Goal: Task Accomplishment & Management: Manage account settings

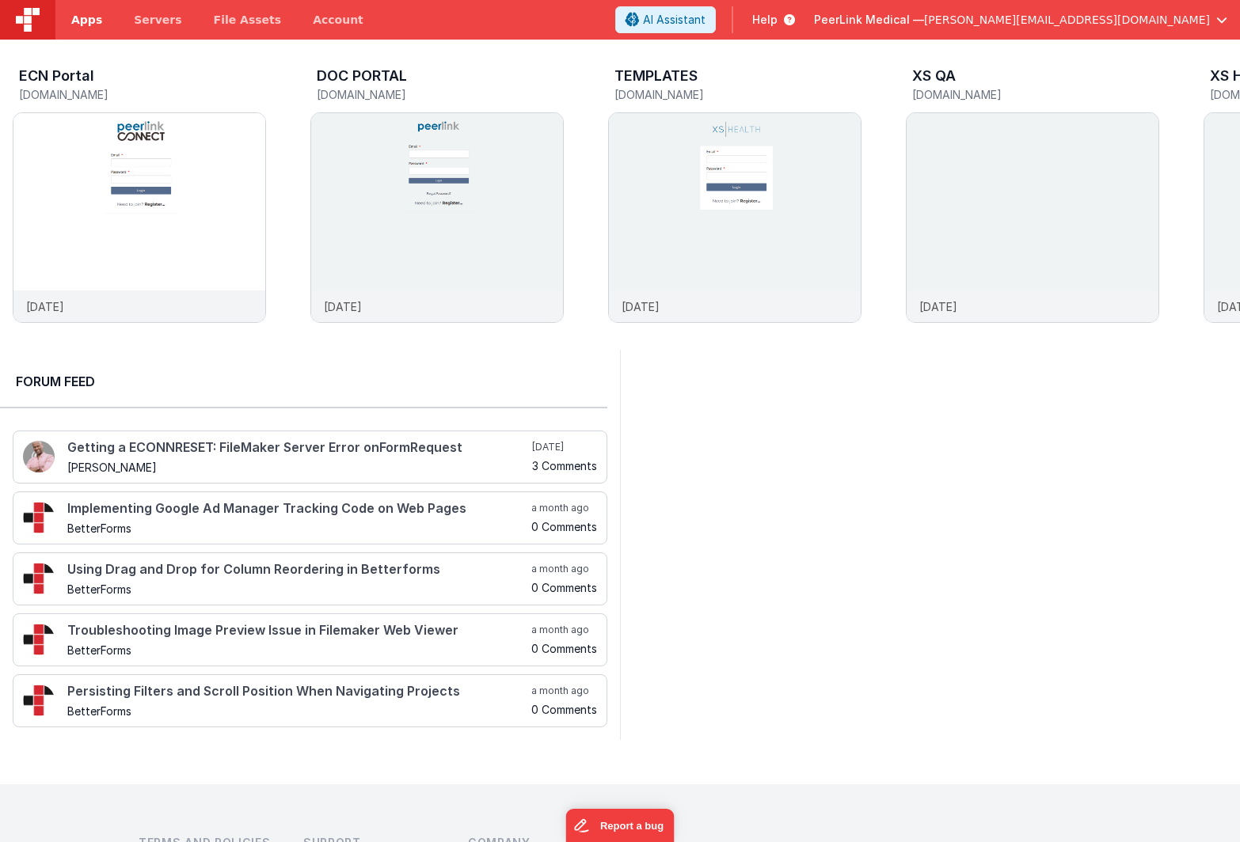
click at [86, 22] on span "Apps" at bounding box center [86, 20] width 31 height 16
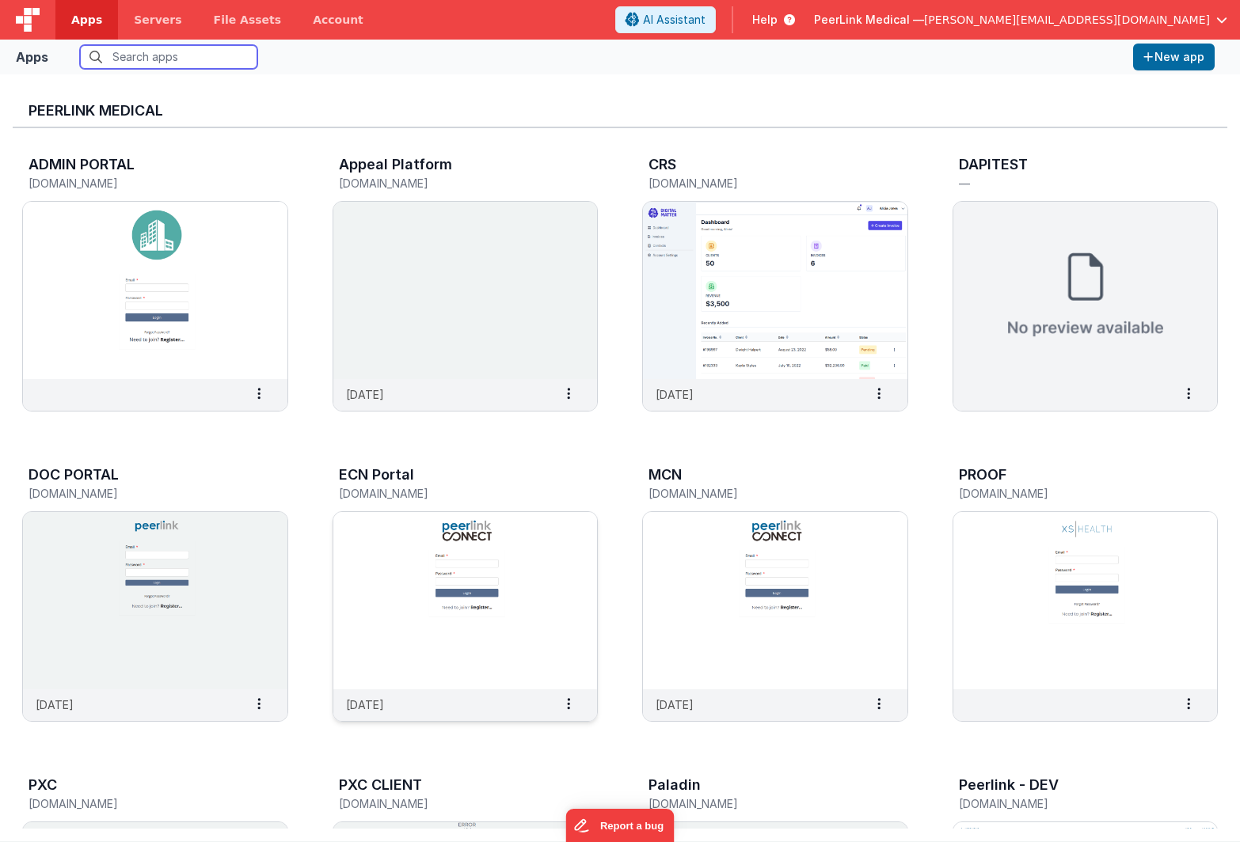
scroll to position [179, 0]
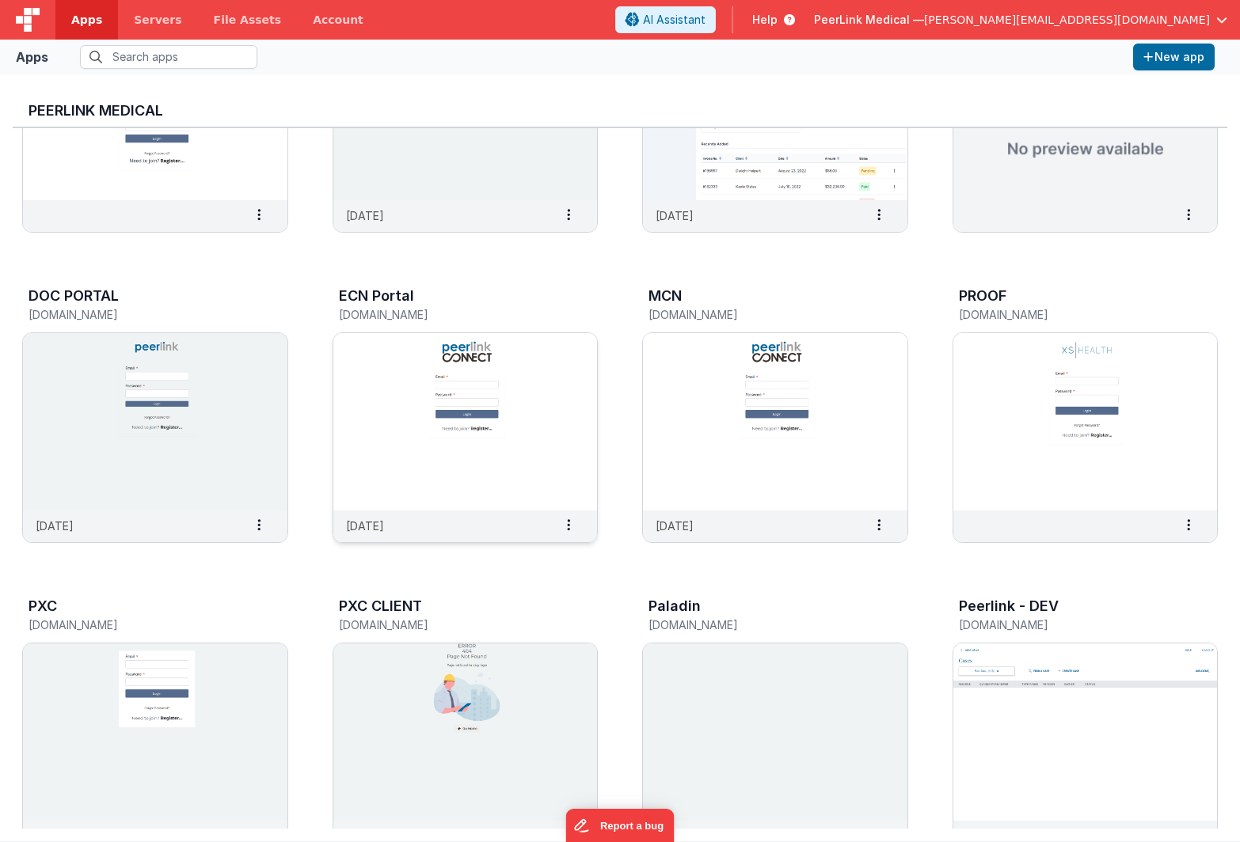
click at [368, 351] on img at bounding box center [465, 421] width 264 height 177
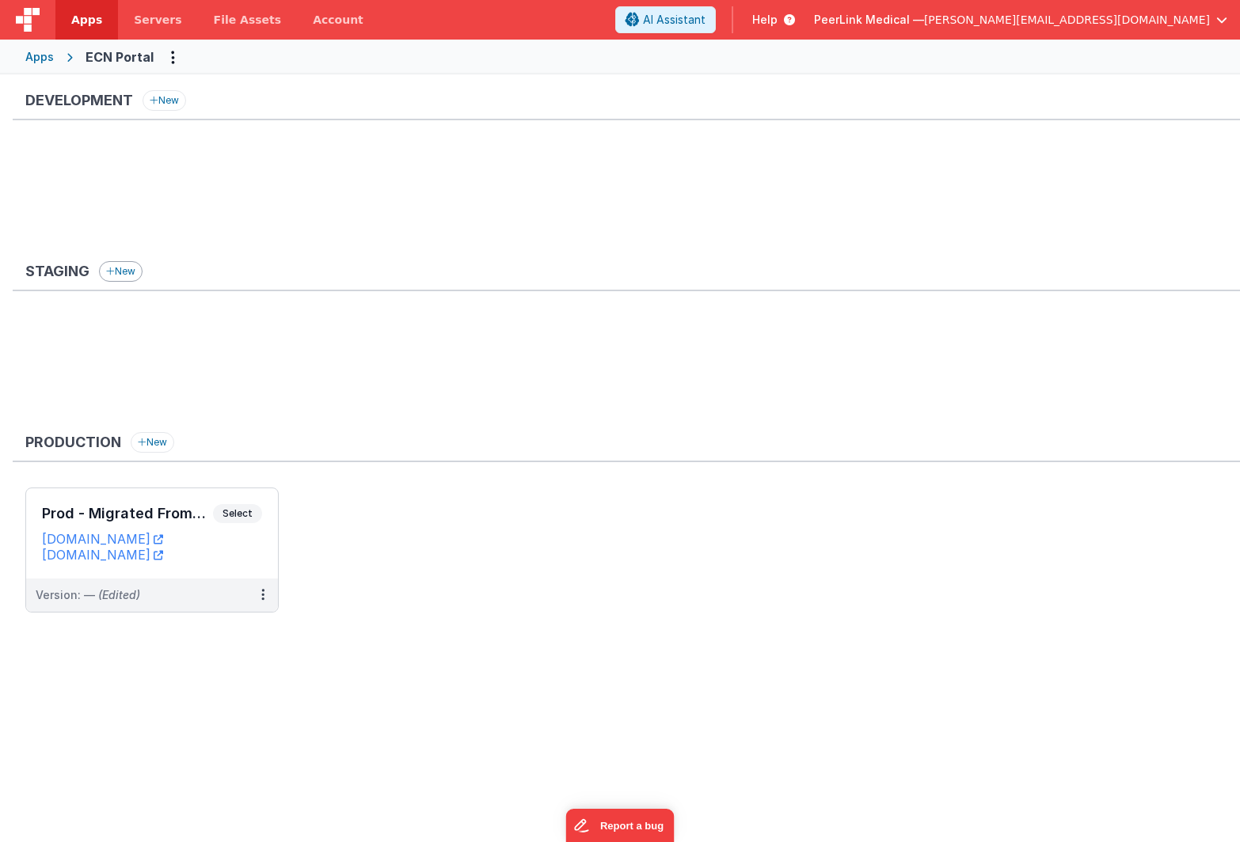
click at [127, 276] on button "New" at bounding box center [121, 271] width 44 height 21
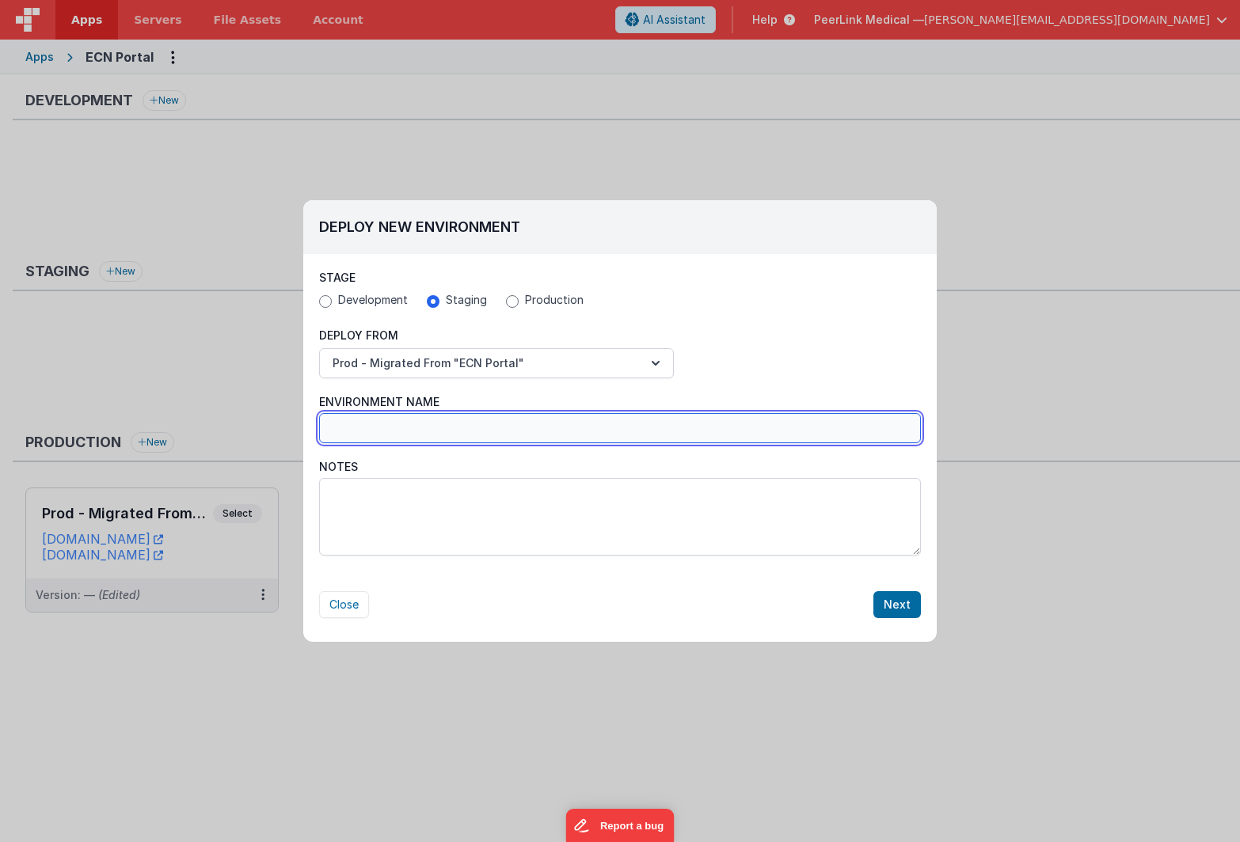
click at [453, 437] on input "Environment Name" at bounding box center [620, 428] width 602 height 30
type input "Test ECN Portal"
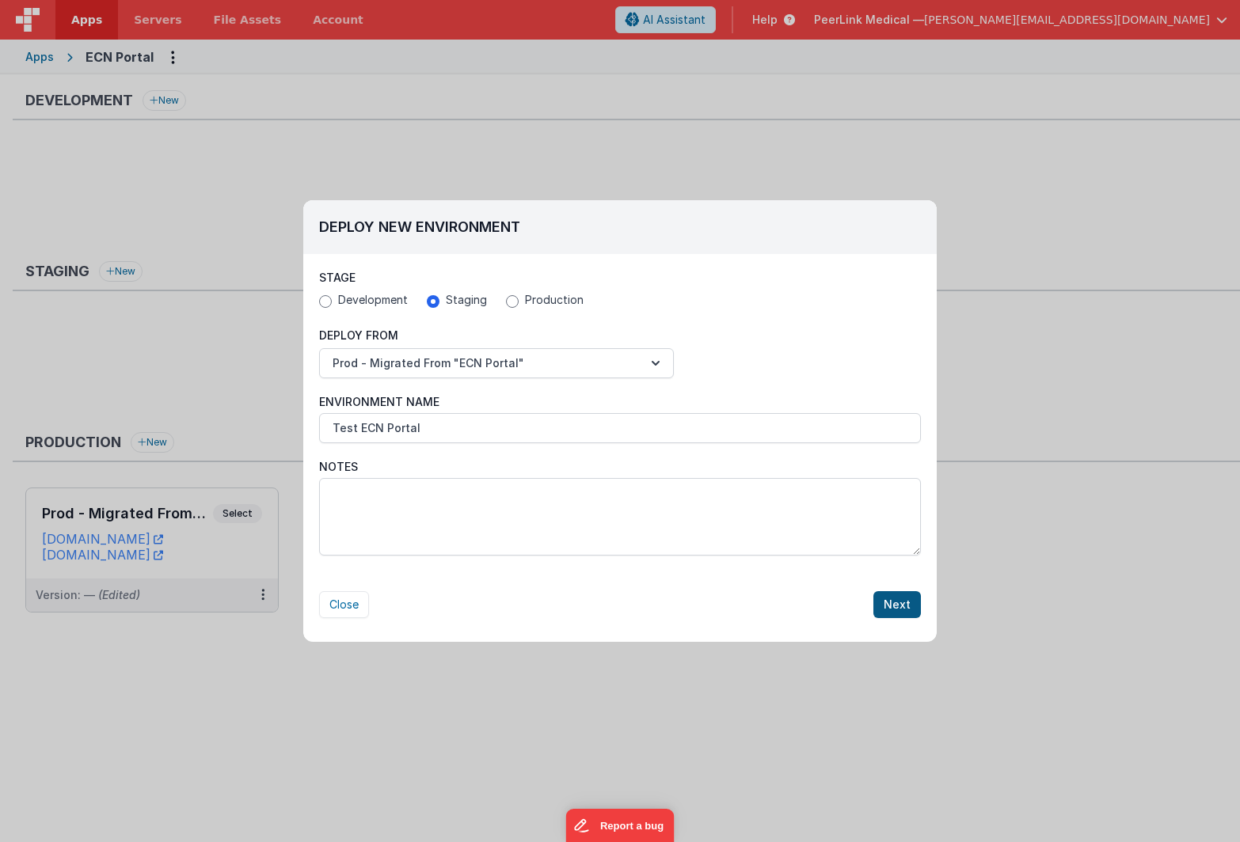
click at [891, 607] on button "Next" at bounding box center [897, 604] width 48 height 27
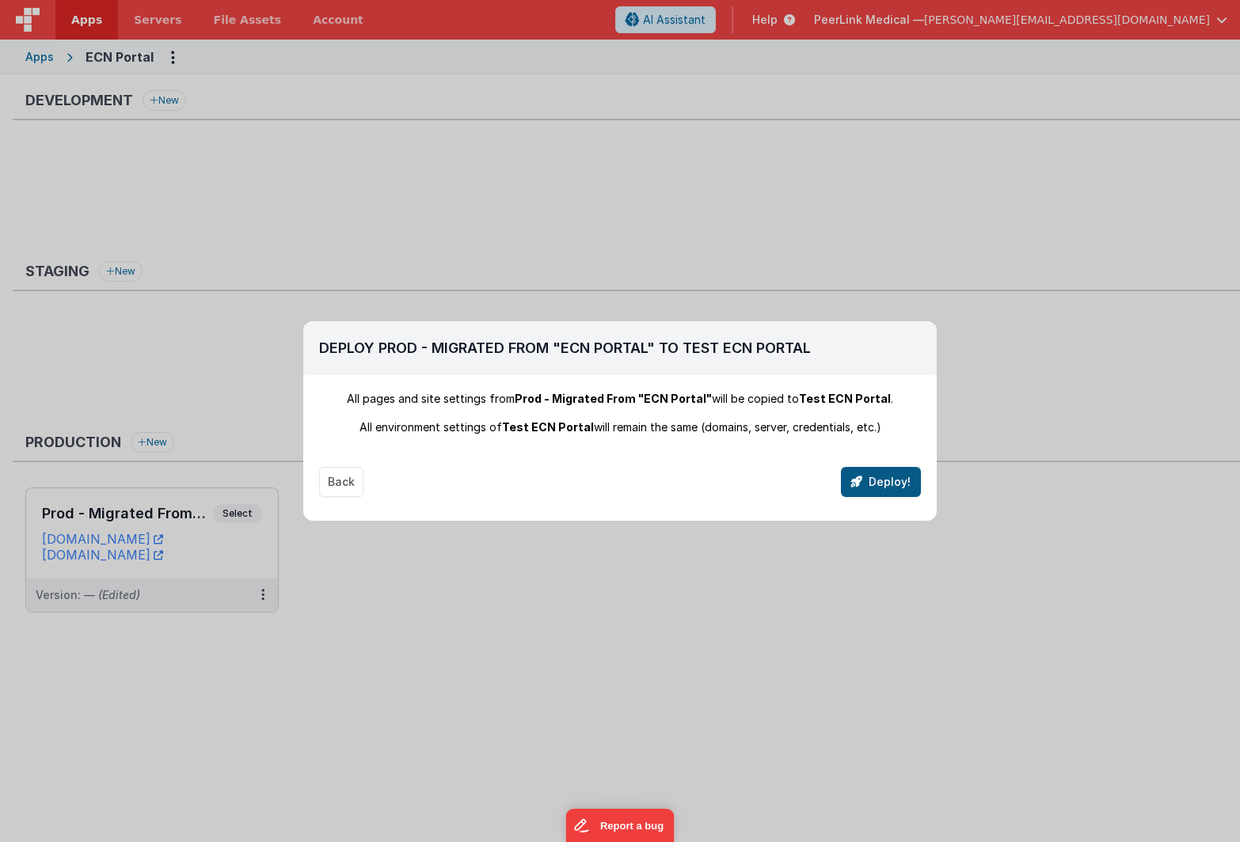
click at [888, 484] on button "Deploy!" at bounding box center [881, 482] width 80 height 30
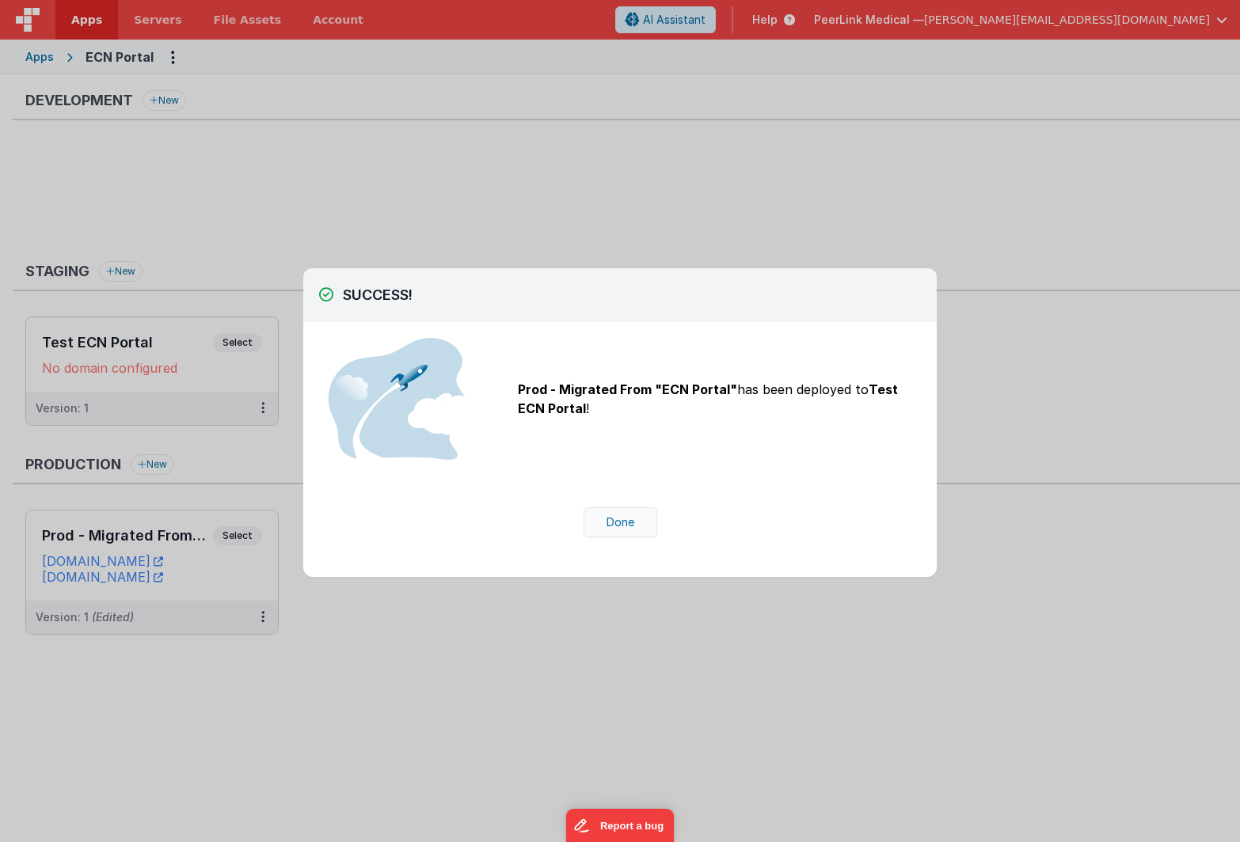
click at [612, 527] on button "Done" at bounding box center [620, 522] width 74 height 30
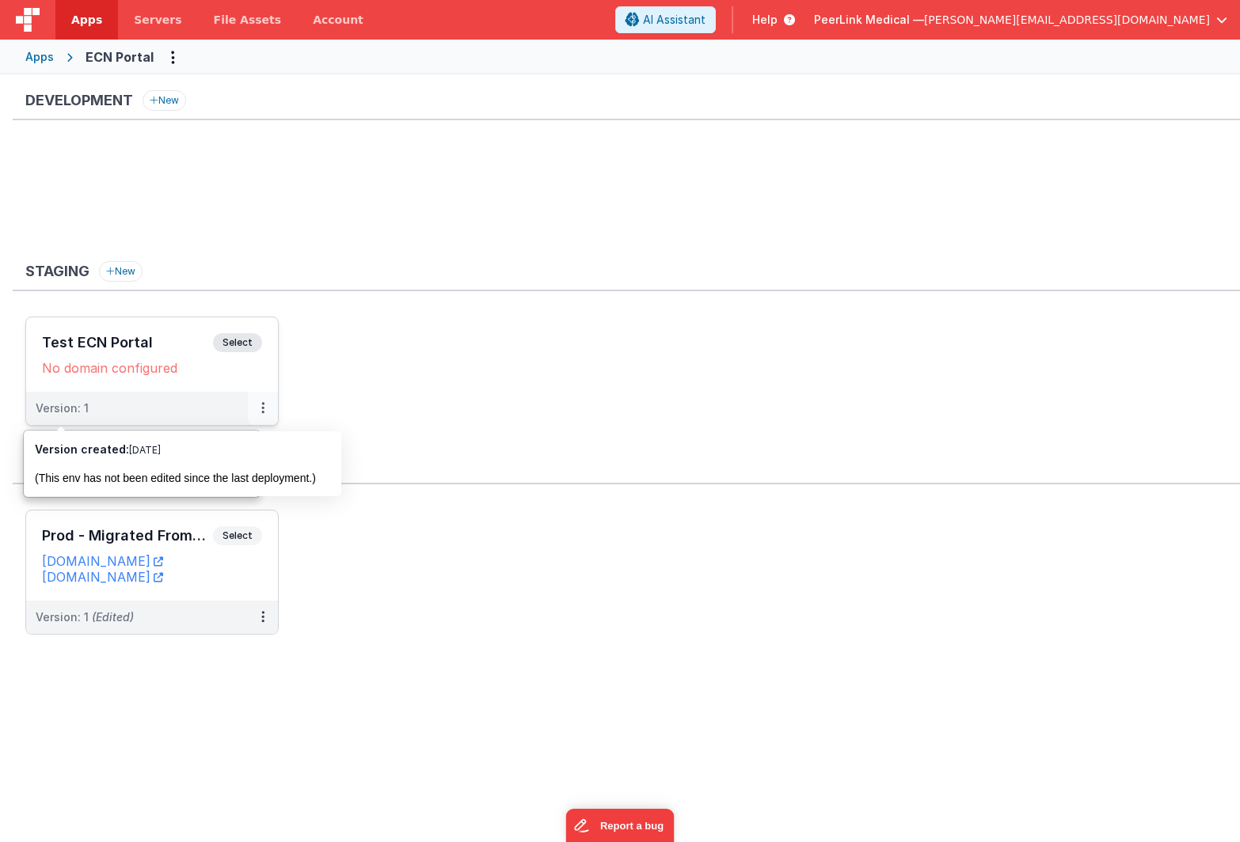
click at [261, 408] on icon at bounding box center [262, 408] width 3 height 1
click at [246, 436] on link "Edit" at bounding box center [208, 444] width 139 height 29
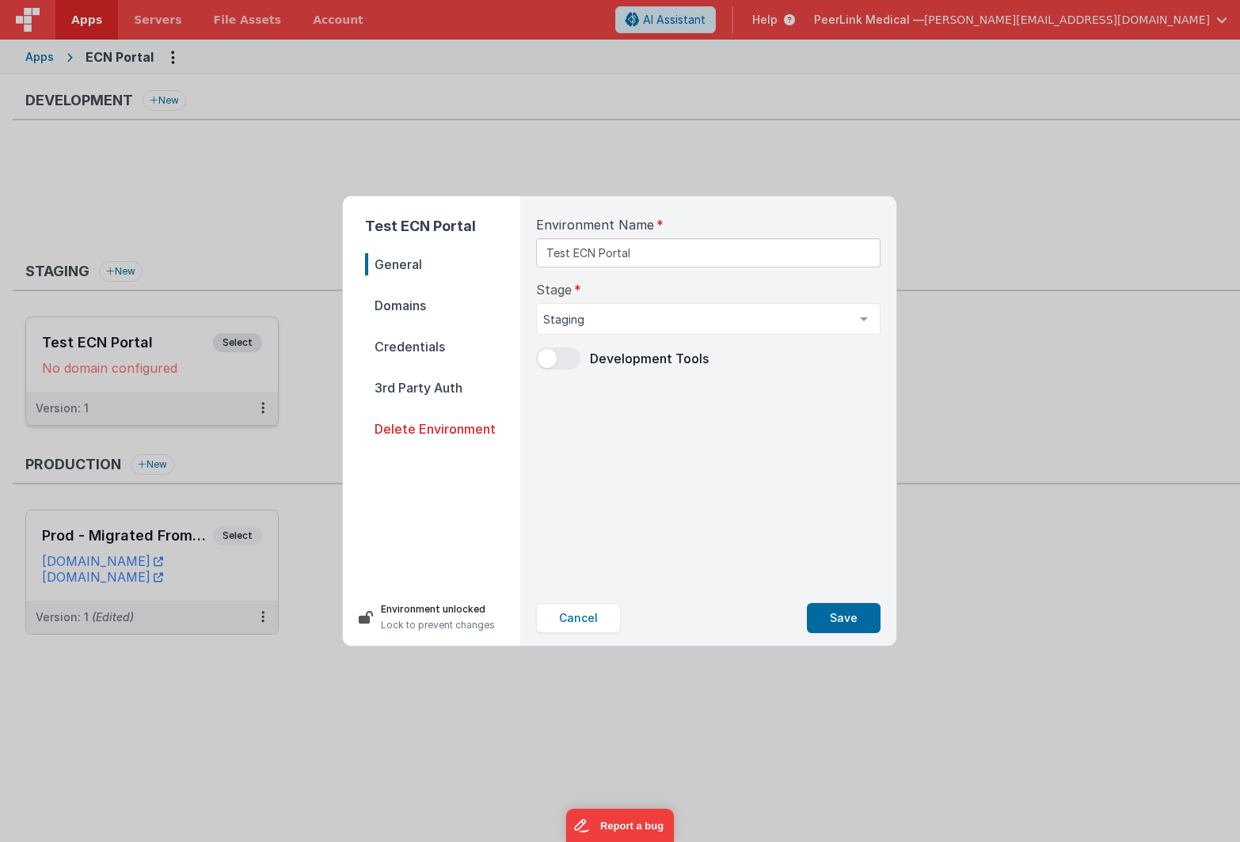
click at [400, 305] on span "Domains" at bounding box center [442, 306] width 155 height 22
select select "[DOMAIN_NAME]"
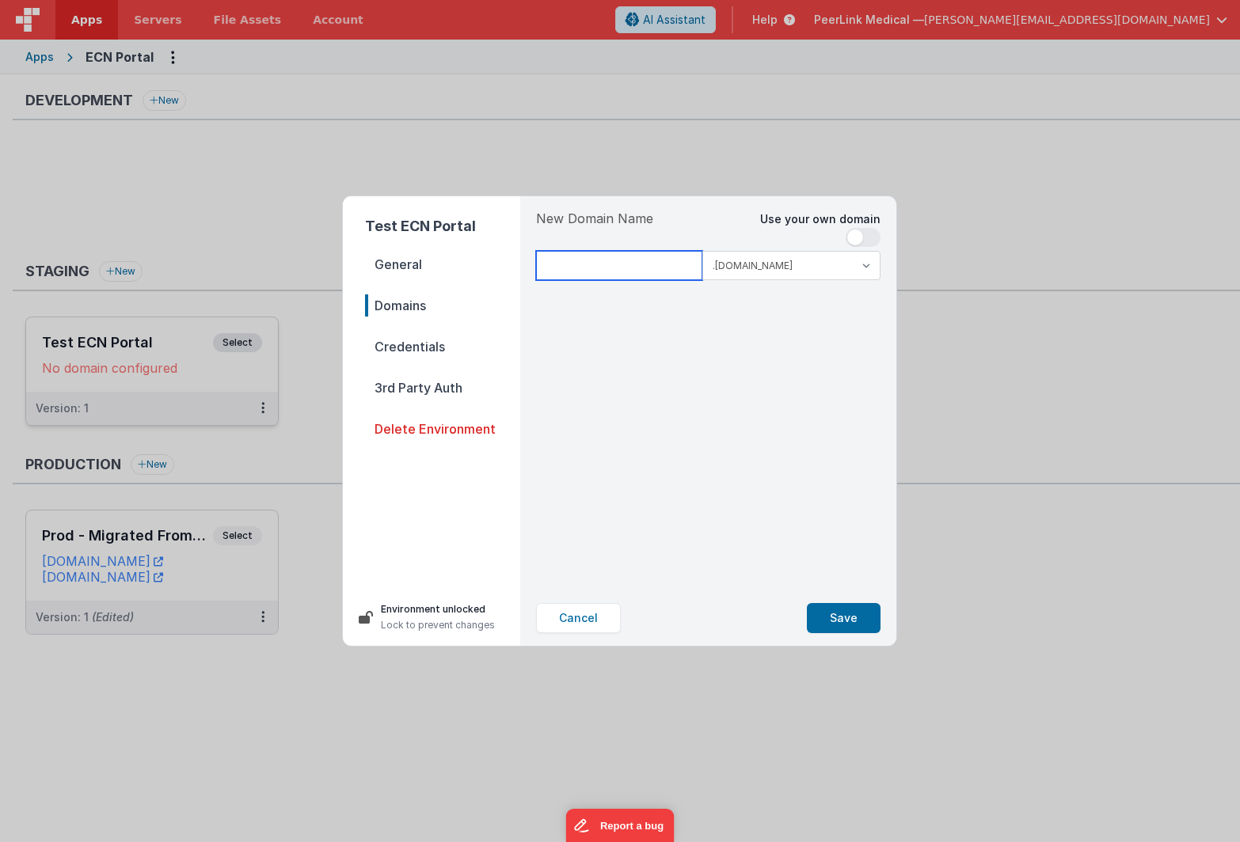
click at [655, 272] on input at bounding box center [619, 265] width 166 height 29
type input "ecntest"
click at [844, 621] on button "Save" at bounding box center [844, 618] width 74 height 30
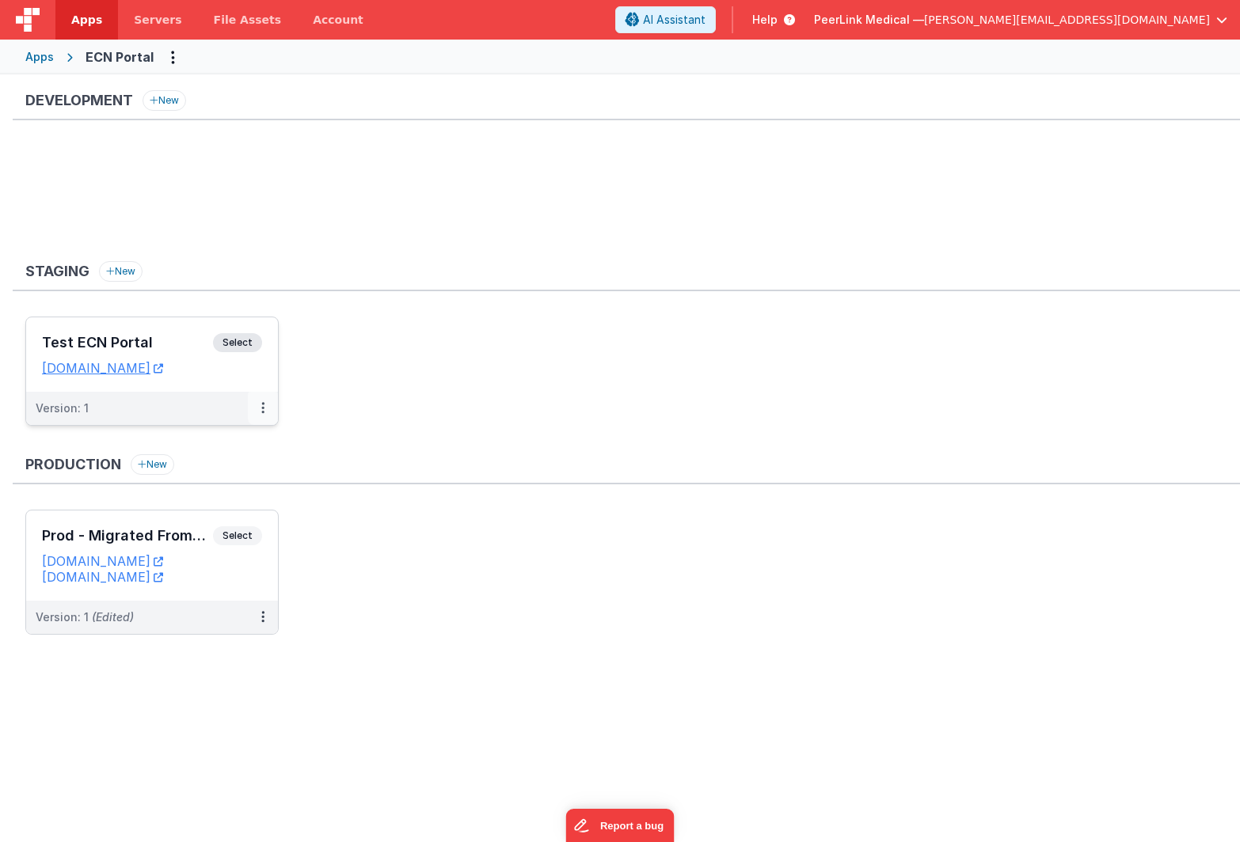
click at [258, 409] on button at bounding box center [263, 408] width 30 height 33
click at [237, 435] on link "Edit" at bounding box center [208, 444] width 139 height 29
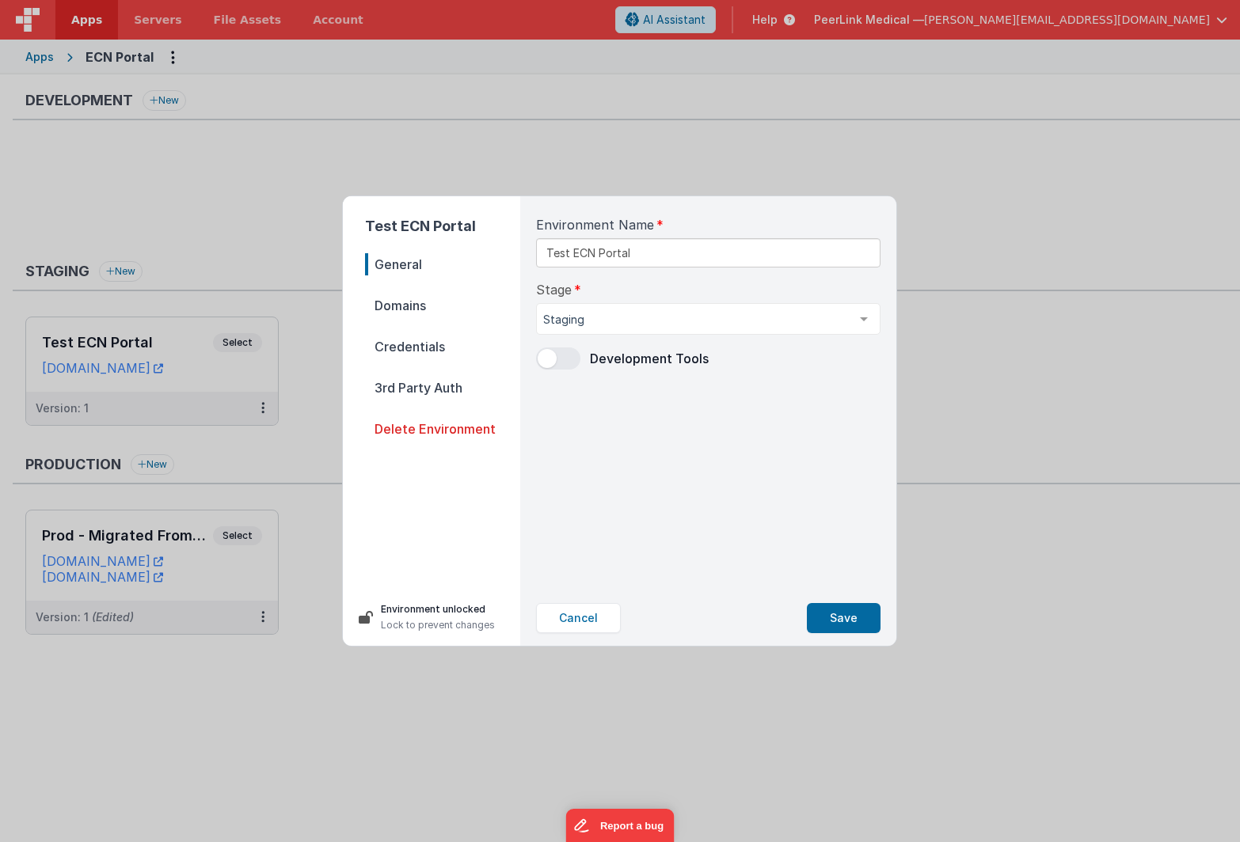
click at [402, 352] on span "Credentials" at bounding box center [442, 347] width 155 height 22
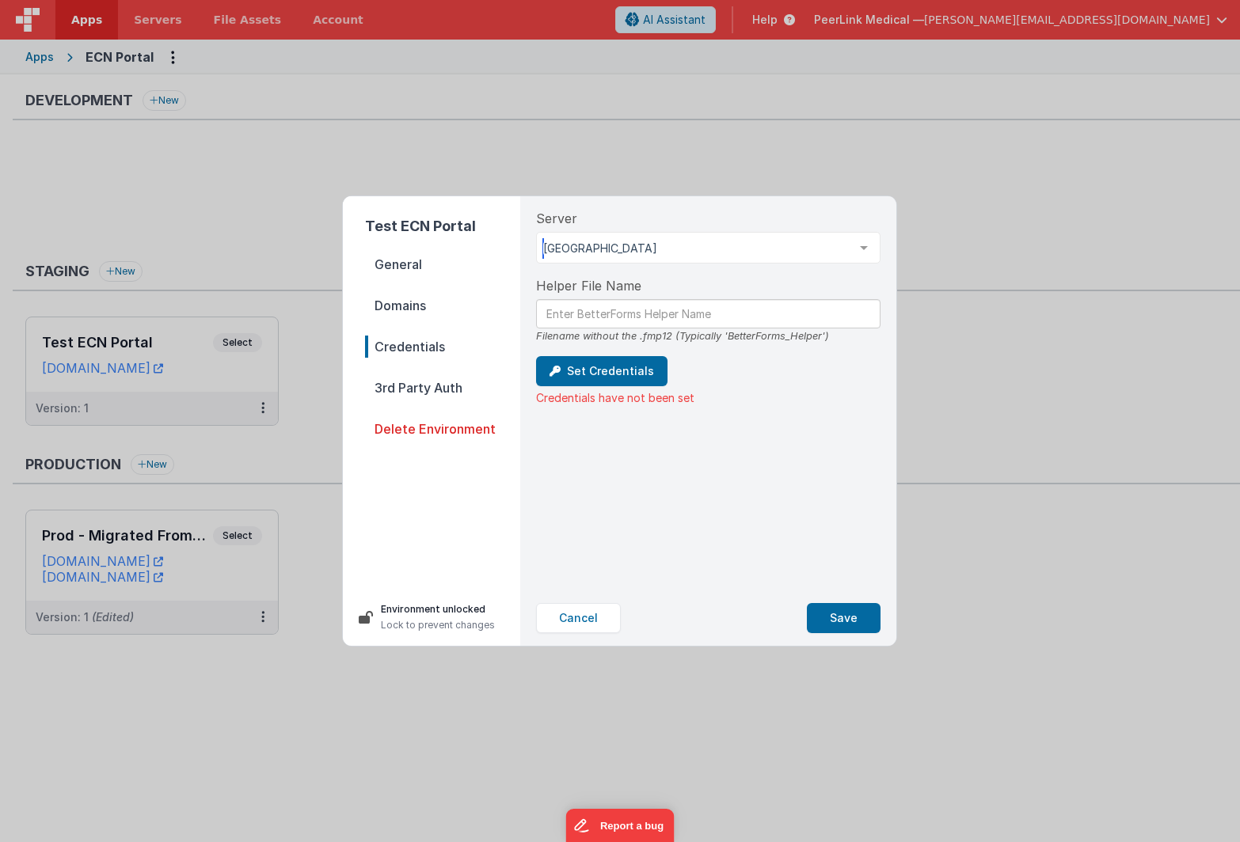
click at [618, 257] on div "[GEOGRAPHIC_DATA]" at bounding box center [708, 248] width 344 height 32
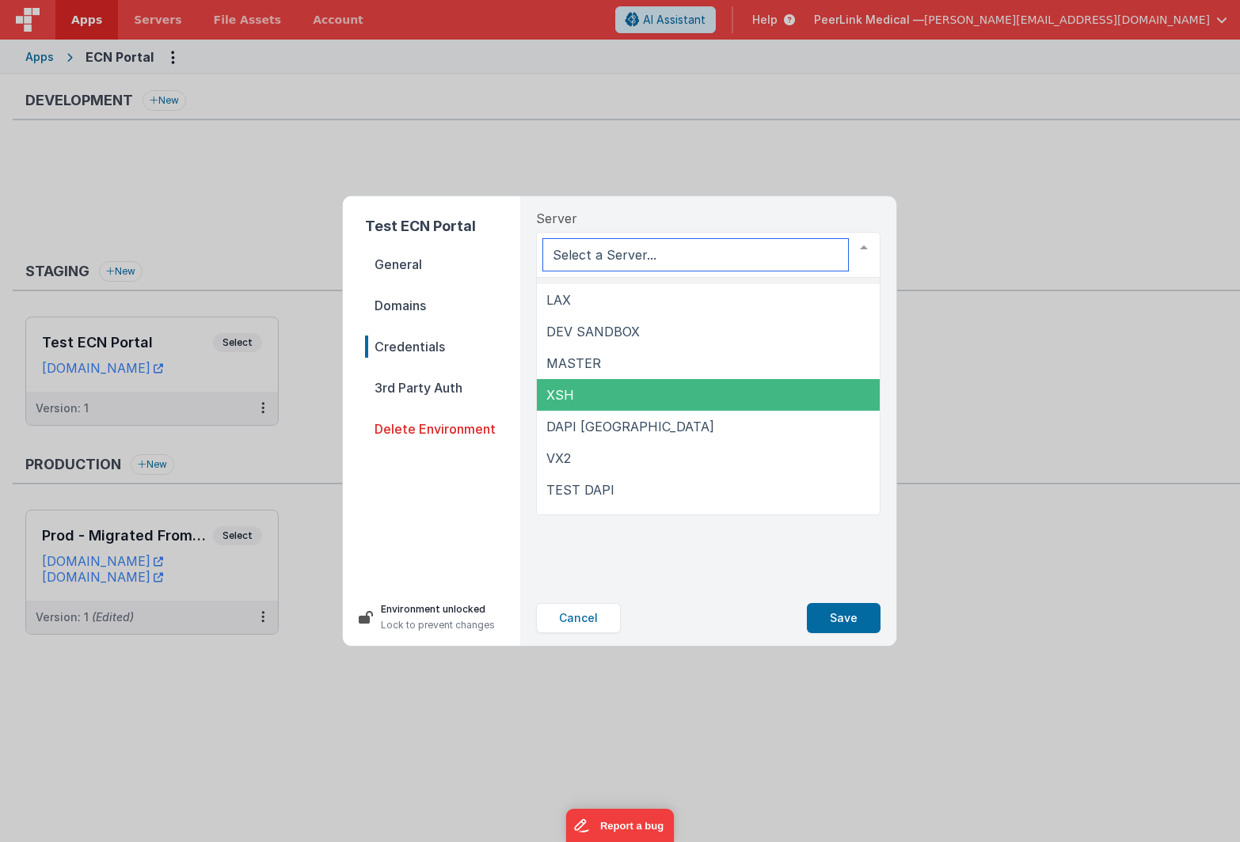
scroll to position [25, 0]
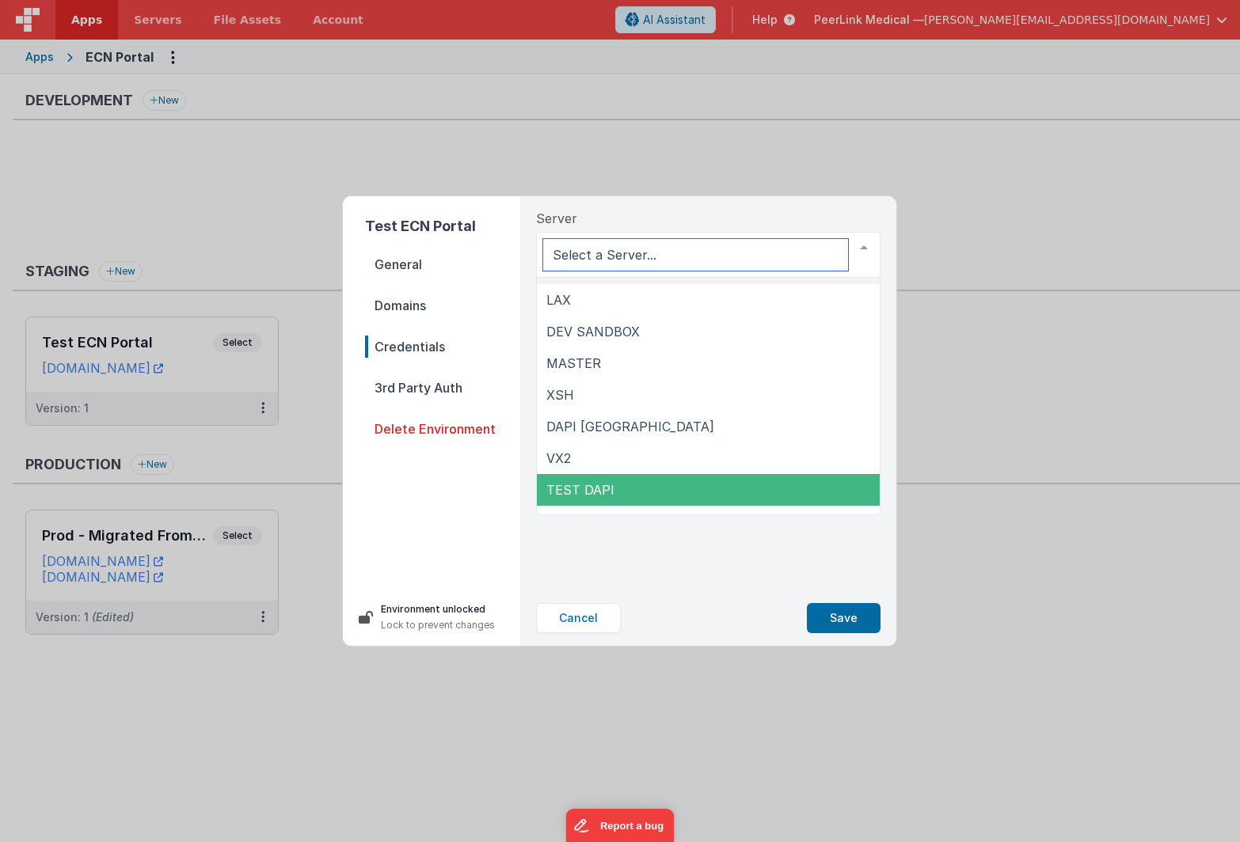
click at [610, 487] on span "TEST DAPI" at bounding box center [580, 490] width 68 height 16
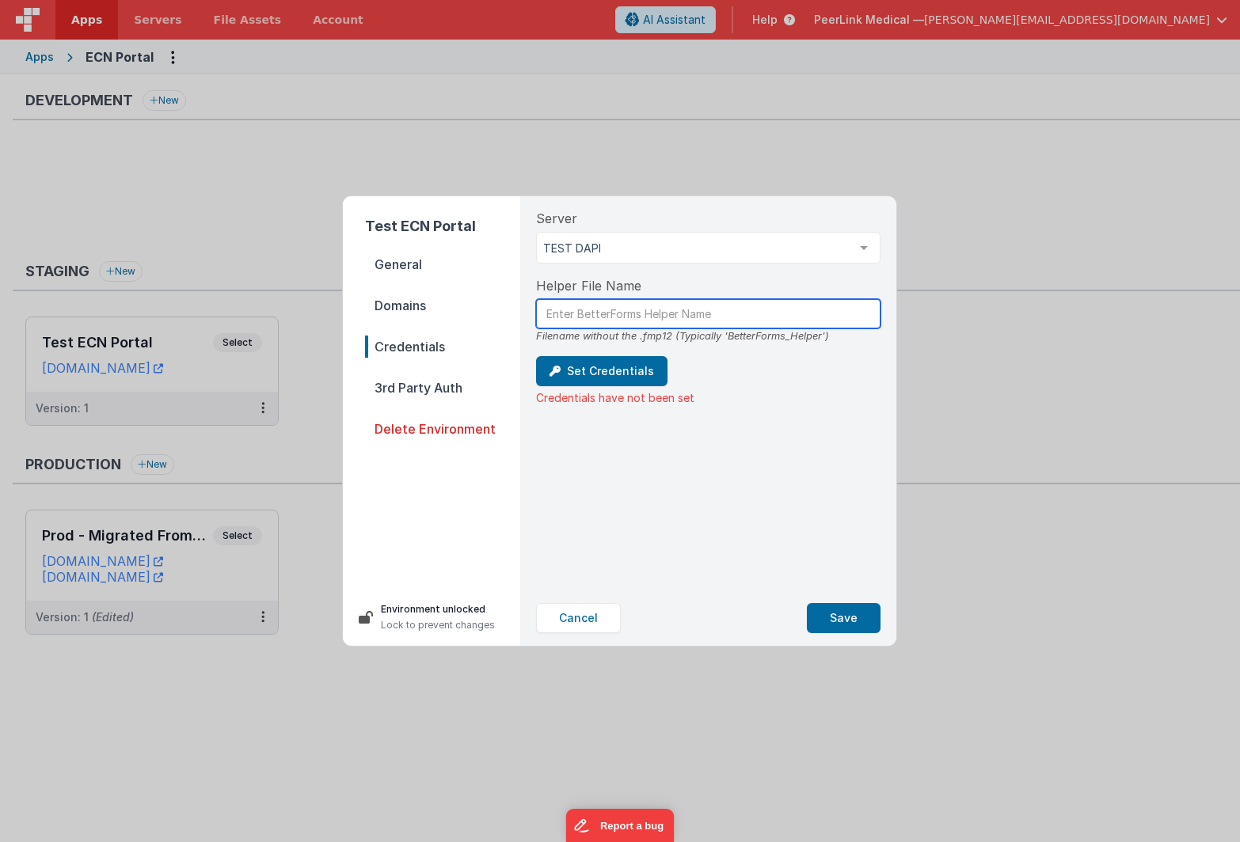
click at [580, 317] on input "text" at bounding box center [708, 313] width 344 height 29
type input "BetterForms_Helper_ECN"
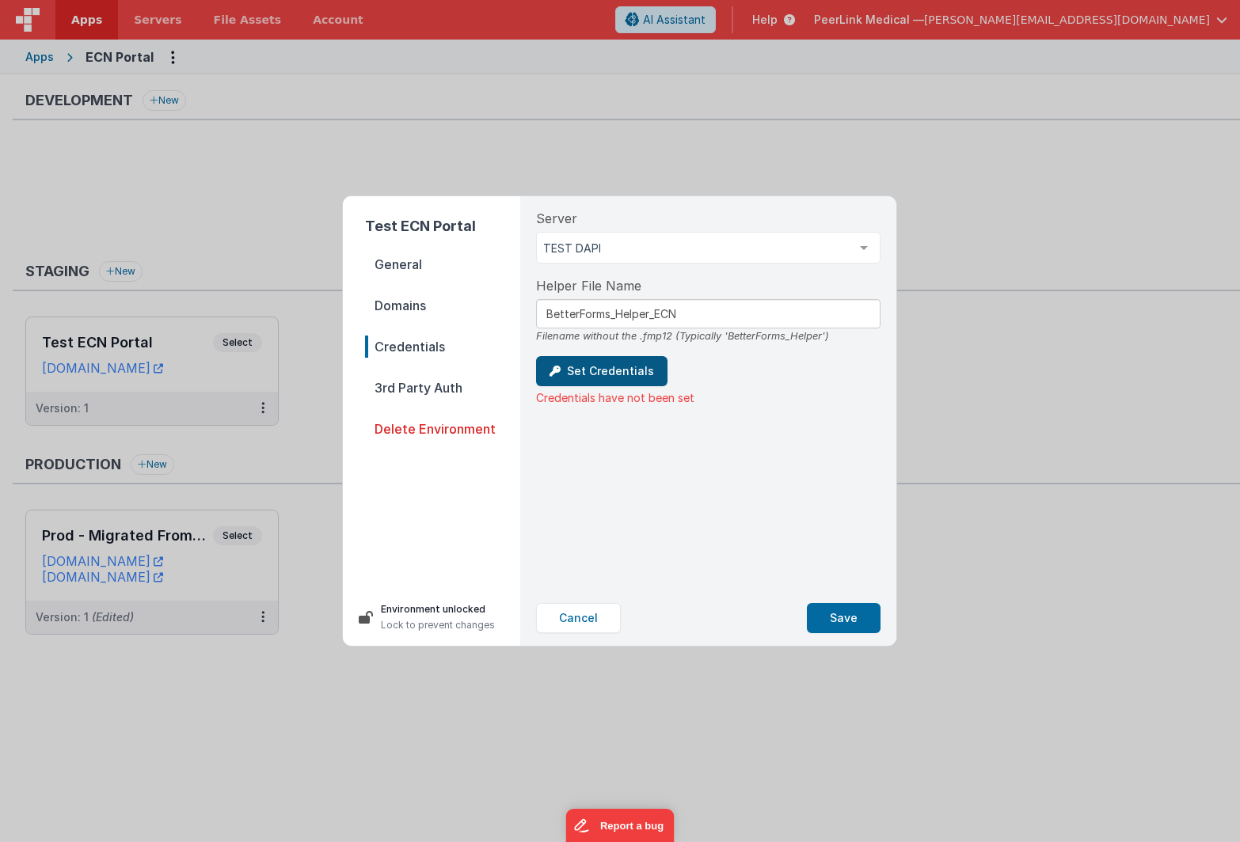
click at [613, 367] on button "Set Credentials" at bounding box center [601, 371] width 131 height 30
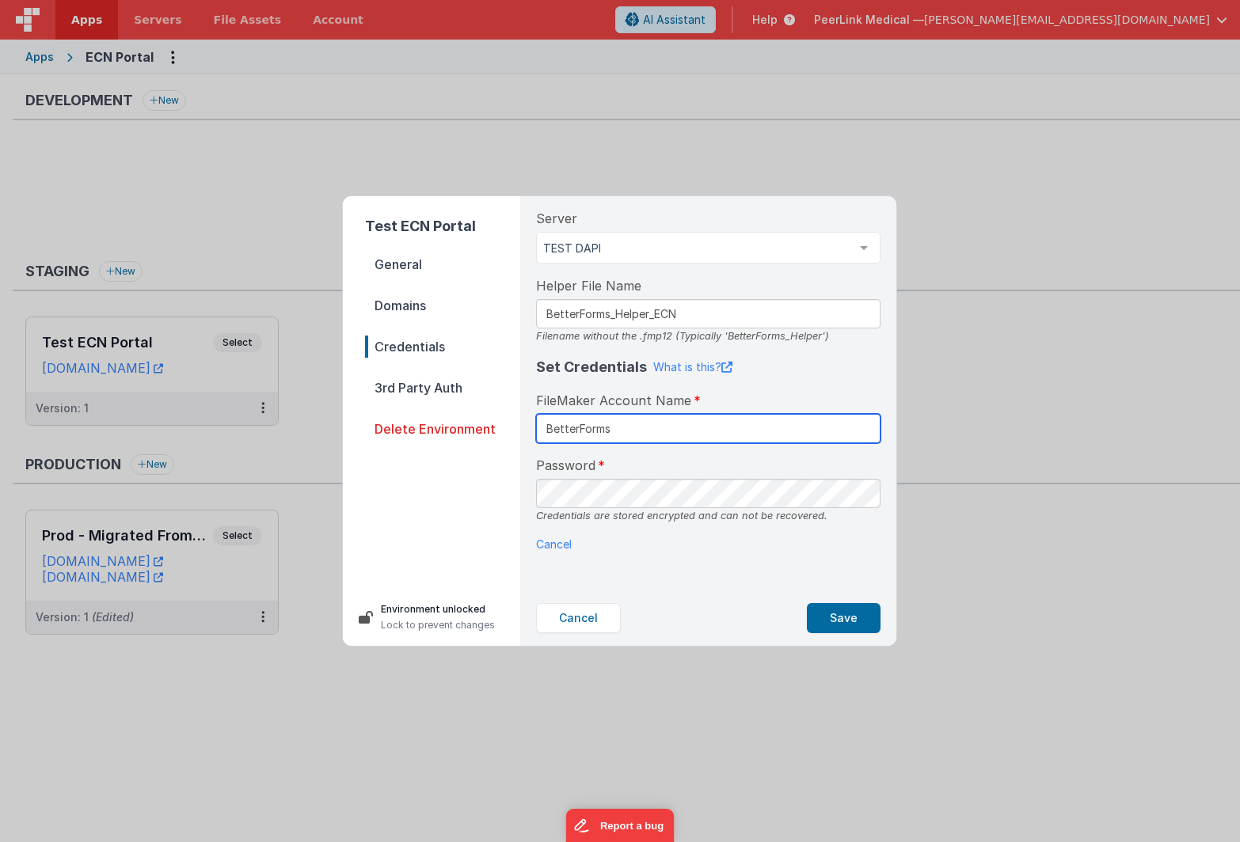
type input "BetterForms"
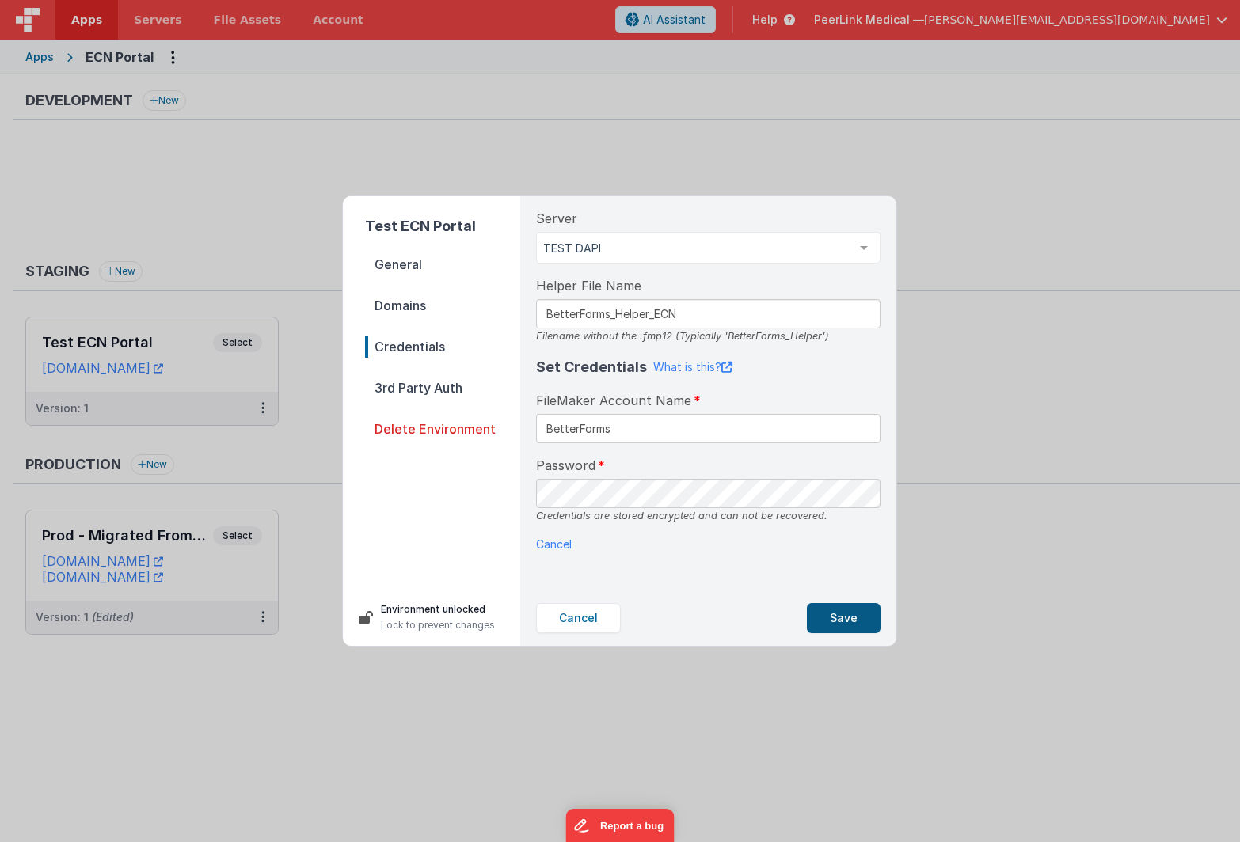
click at [828, 622] on button "Save" at bounding box center [844, 618] width 74 height 30
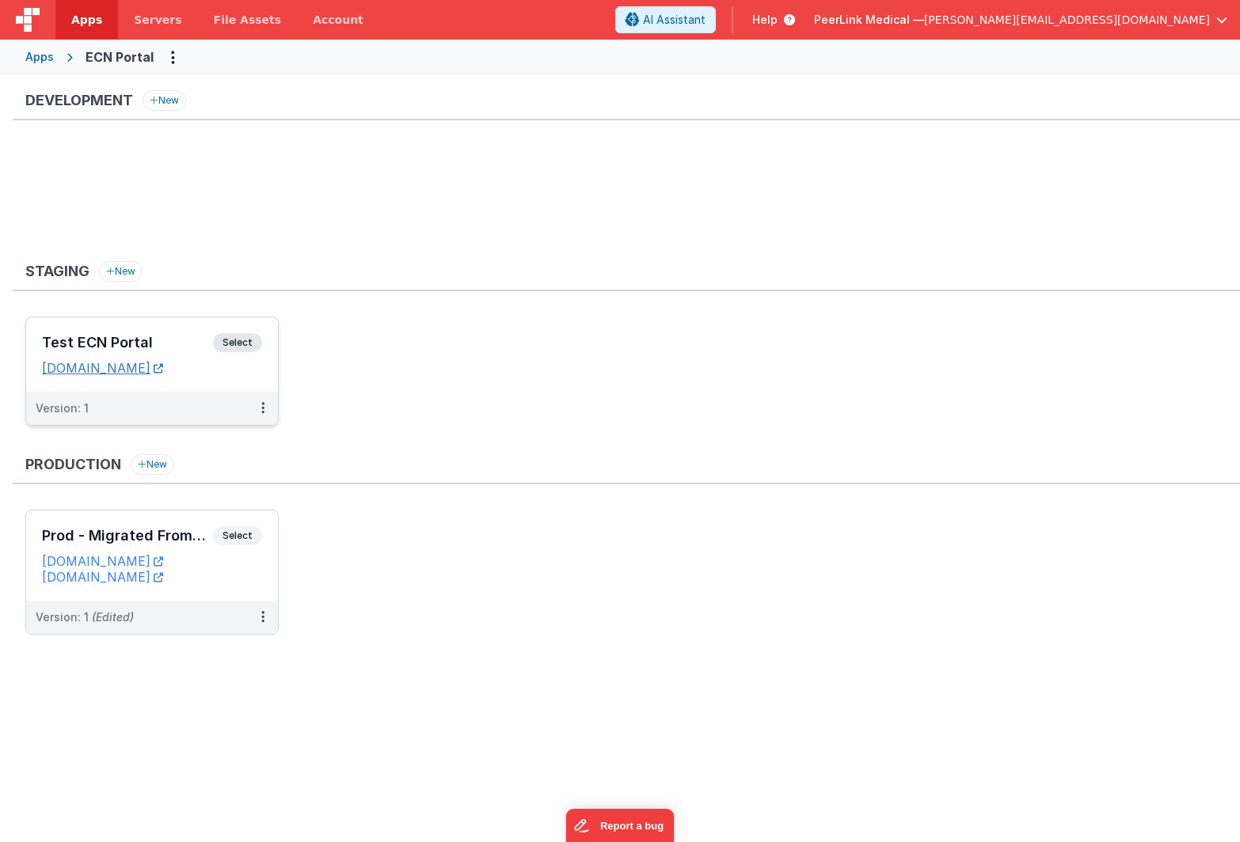
click at [139, 371] on link "[DOMAIN_NAME]" at bounding box center [102, 368] width 121 height 16
click at [42, 59] on div "Apps" at bounding box center [39, 57] width 29 height 16
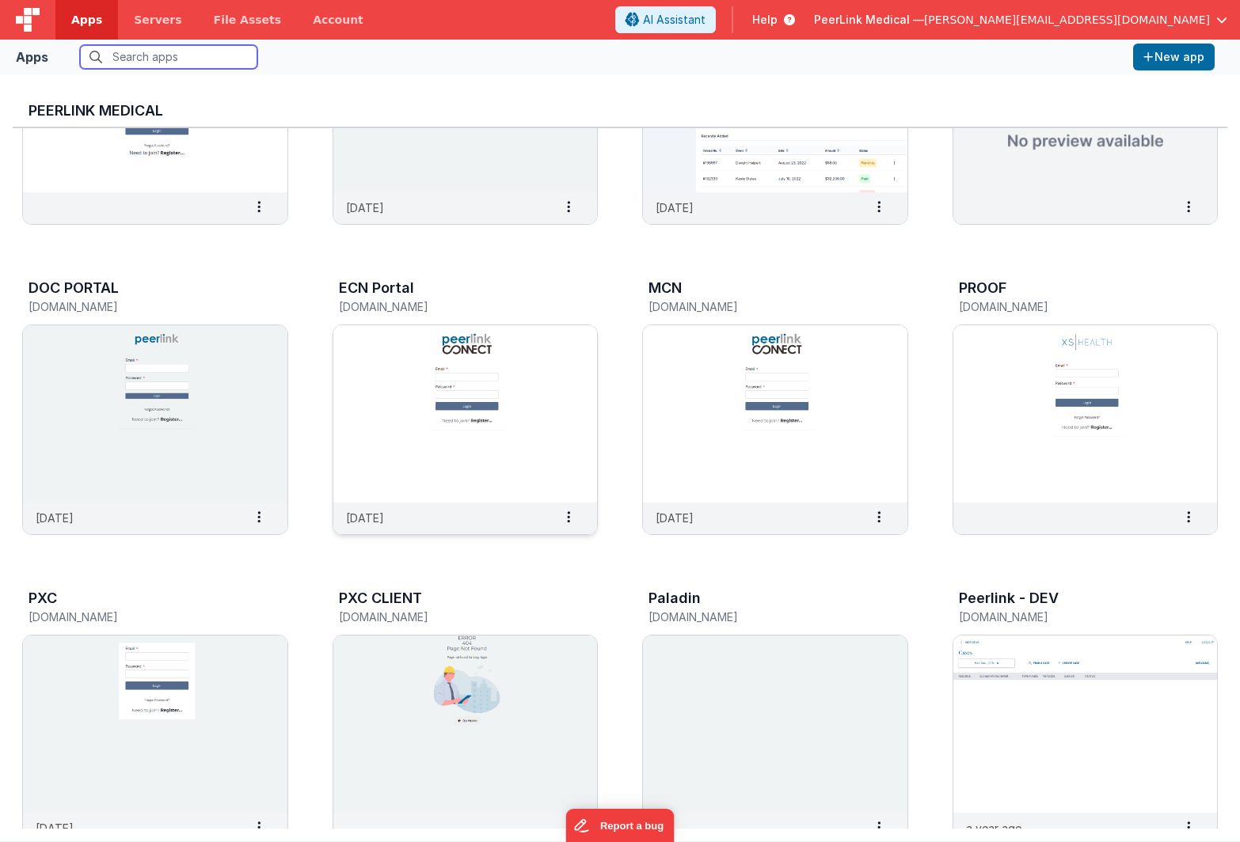
scroll to position [146, 0]
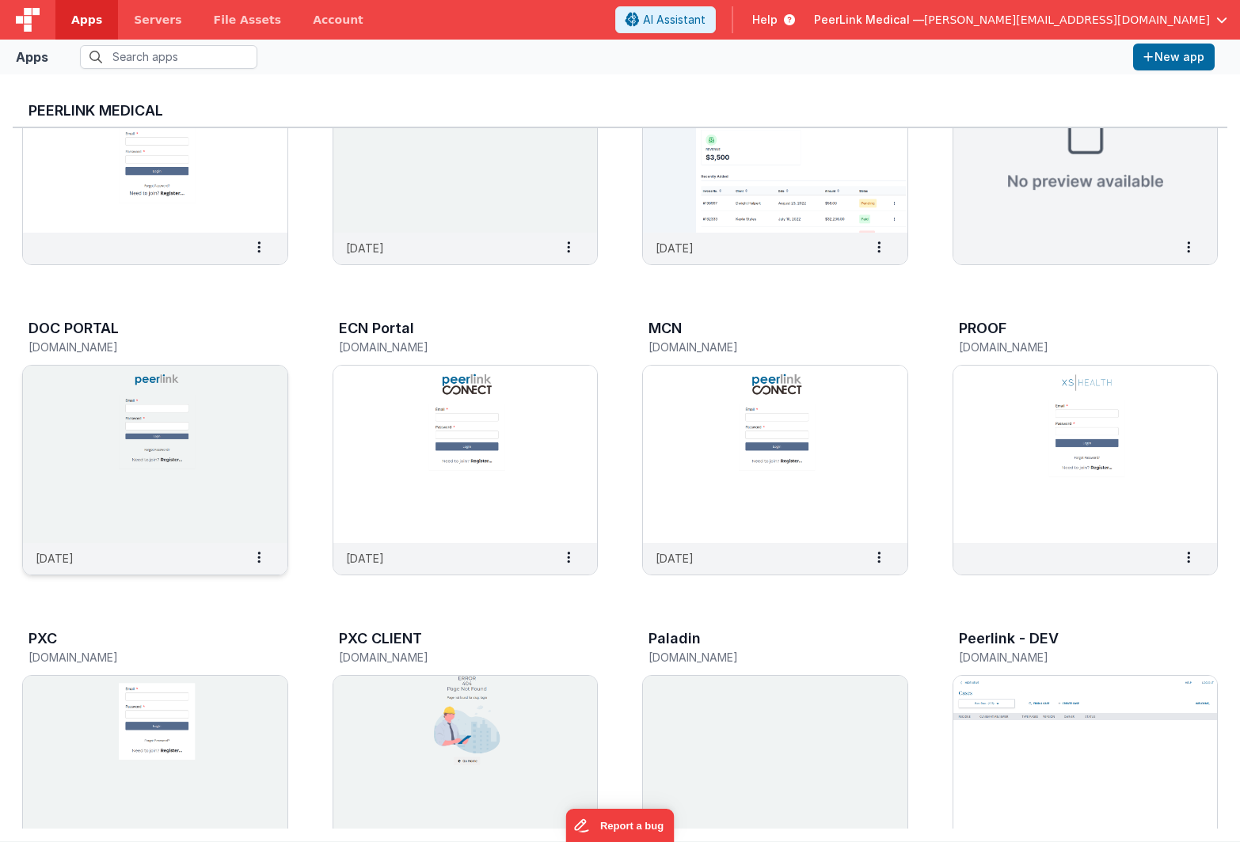
click at [55, 429] on img at bounding box center [155, 454] width 264 height 177
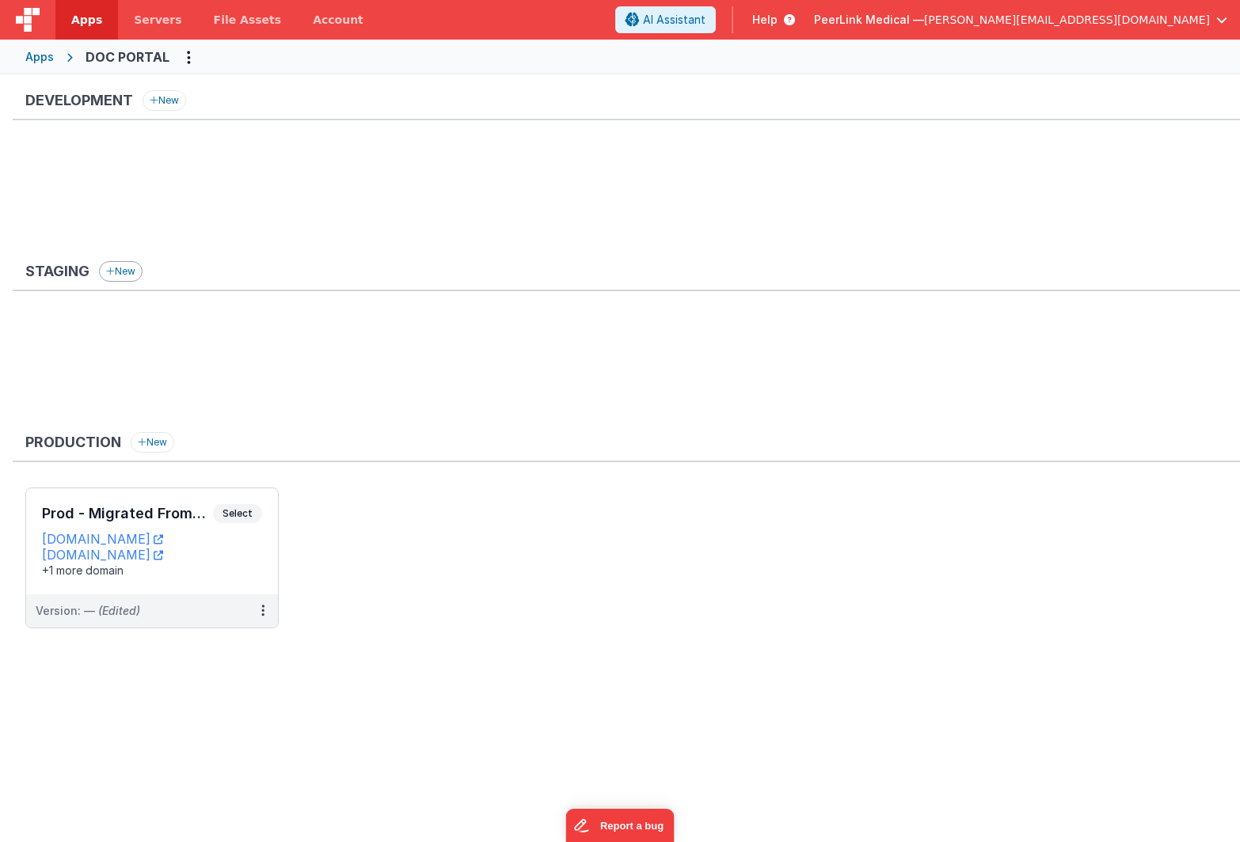
click at [136, 273] on button "New" at bounding box center [121, 271] width 44 height 21
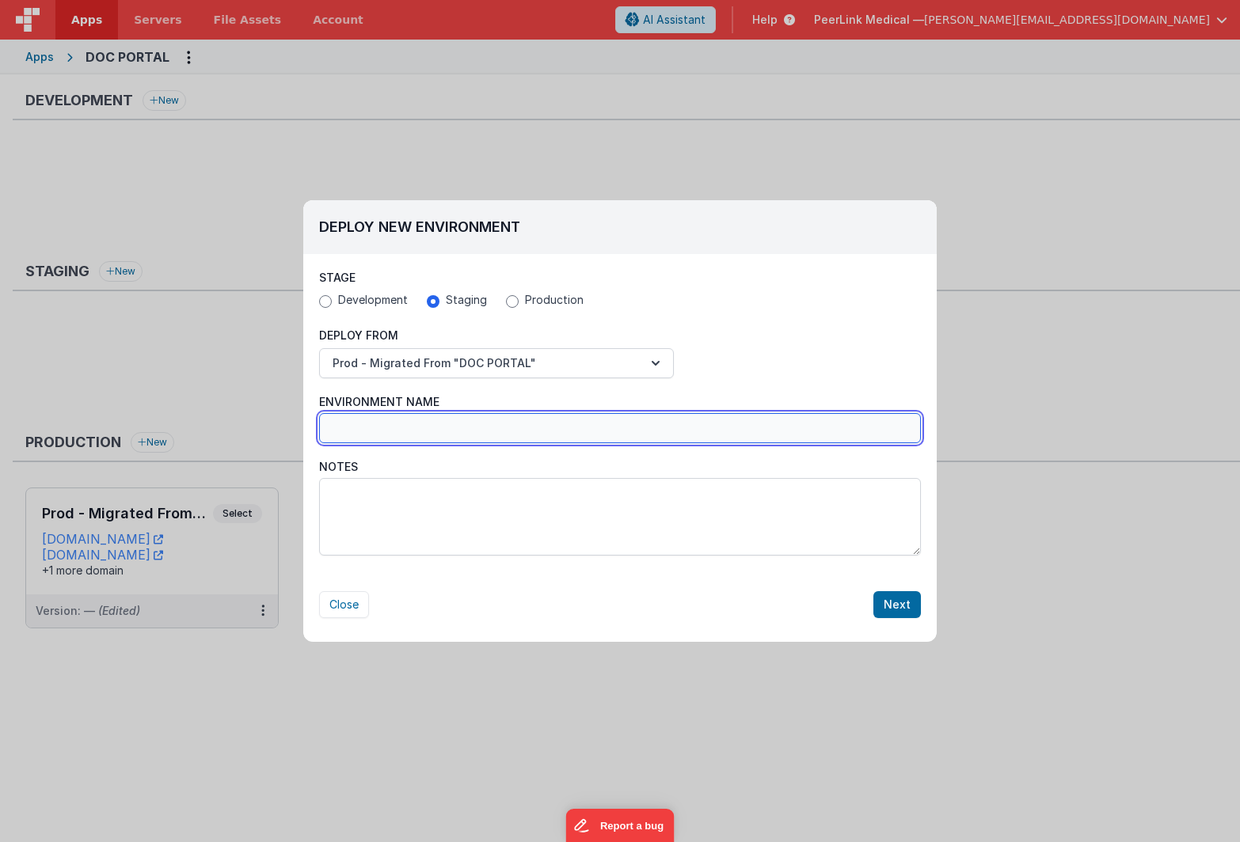
click at [434, 435] on input "Environment Name" at bounding box center [620, 428] width 602 height 30
type input "Test DOC PORTAL"
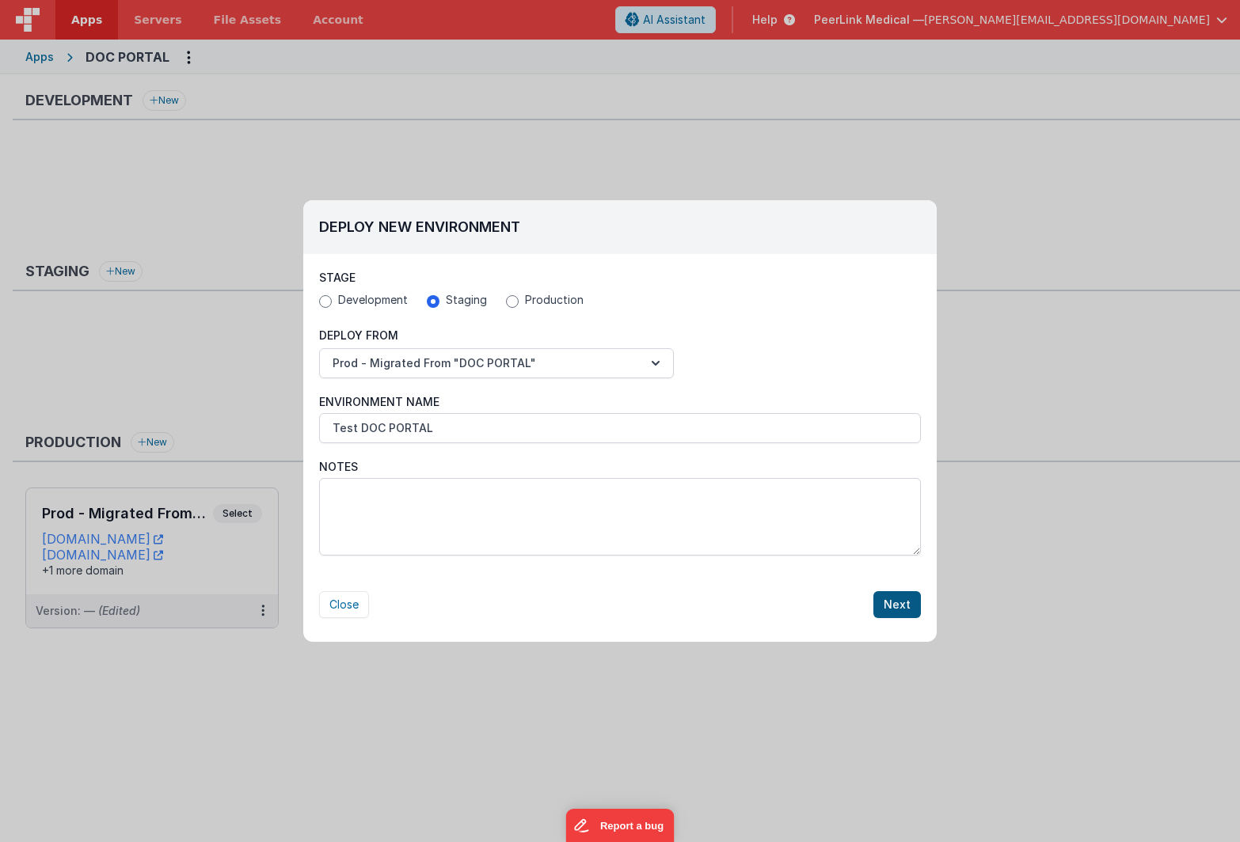
click at [892, 610] on button "Next" at bounding box center [897, 604] width 48 height 27
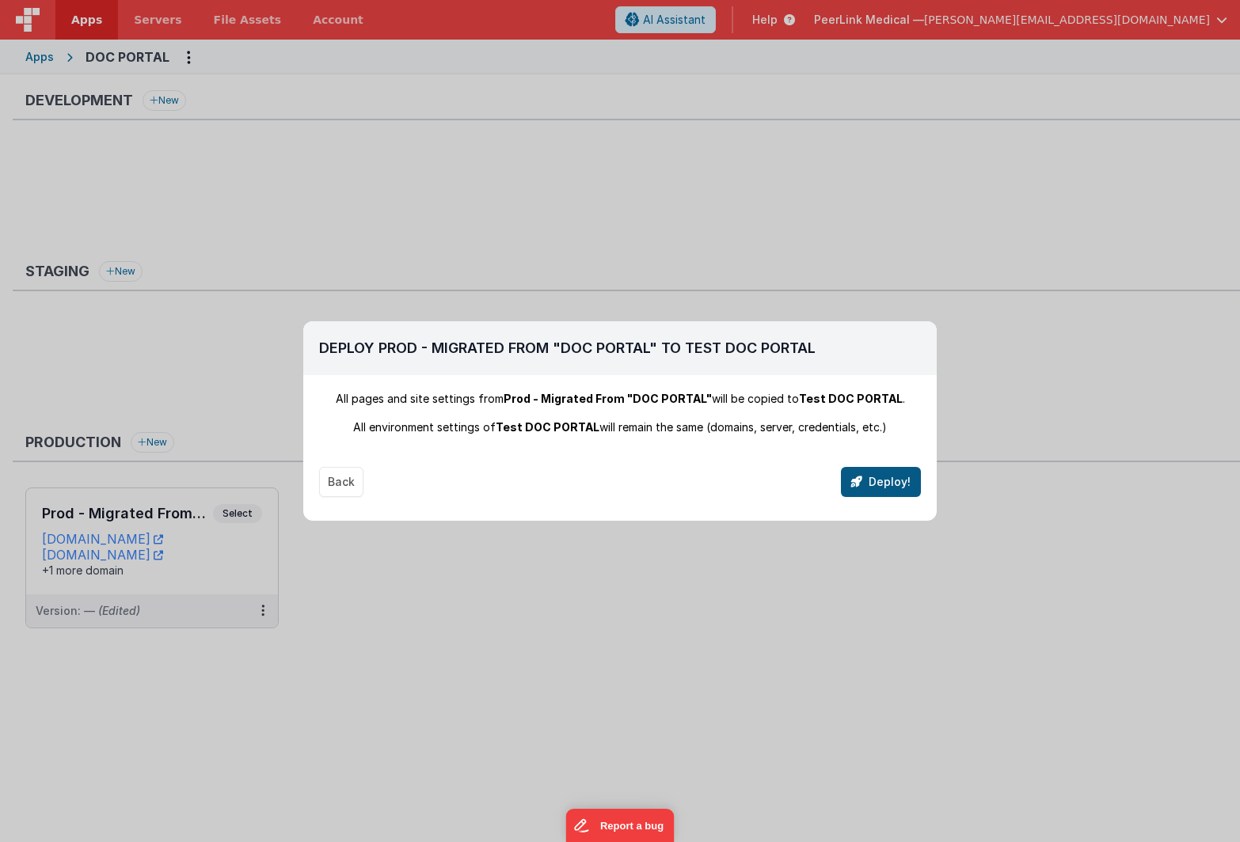
click at [869, 484] on button "Deploy!" at bounding box center [881, 482] width 80 height 30
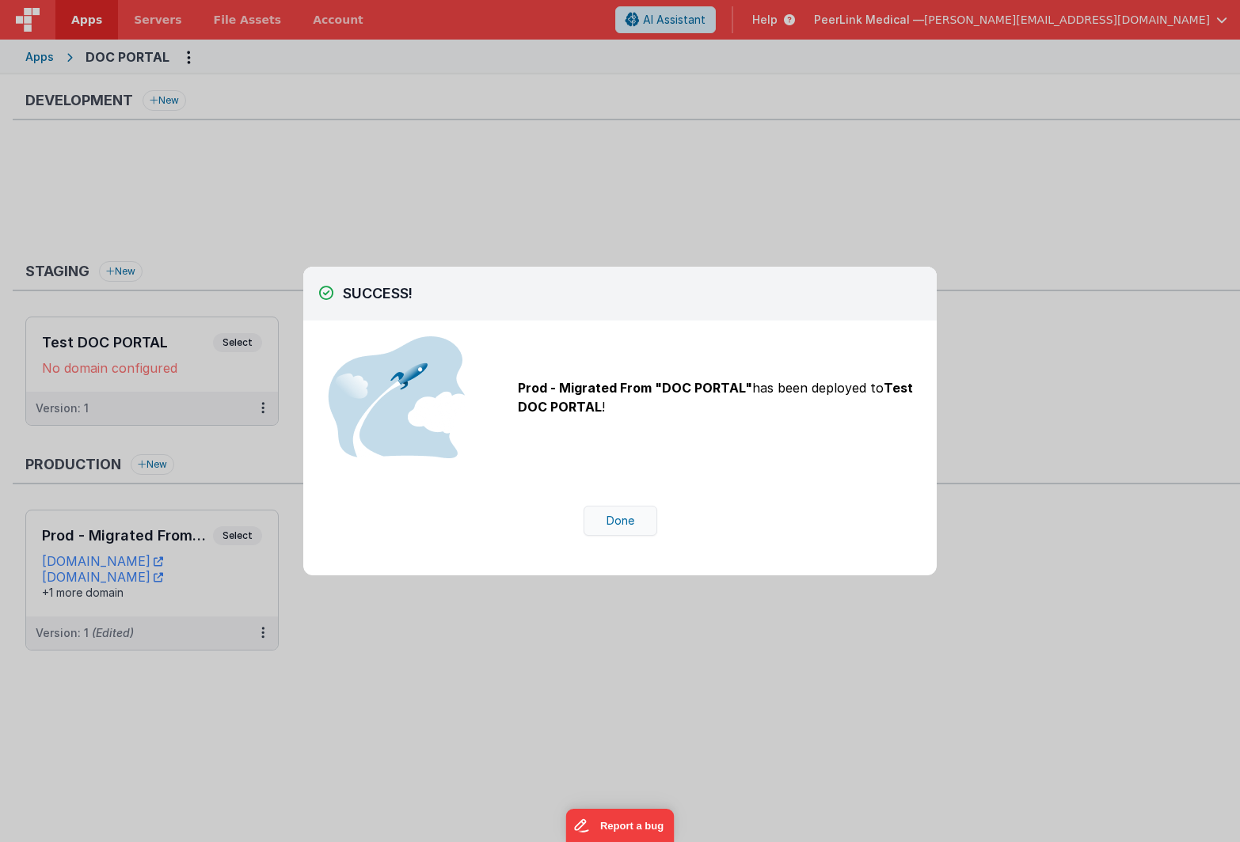
click at [595, 524] on button "Done" at bounding box center [620, 521] width 74 height 30
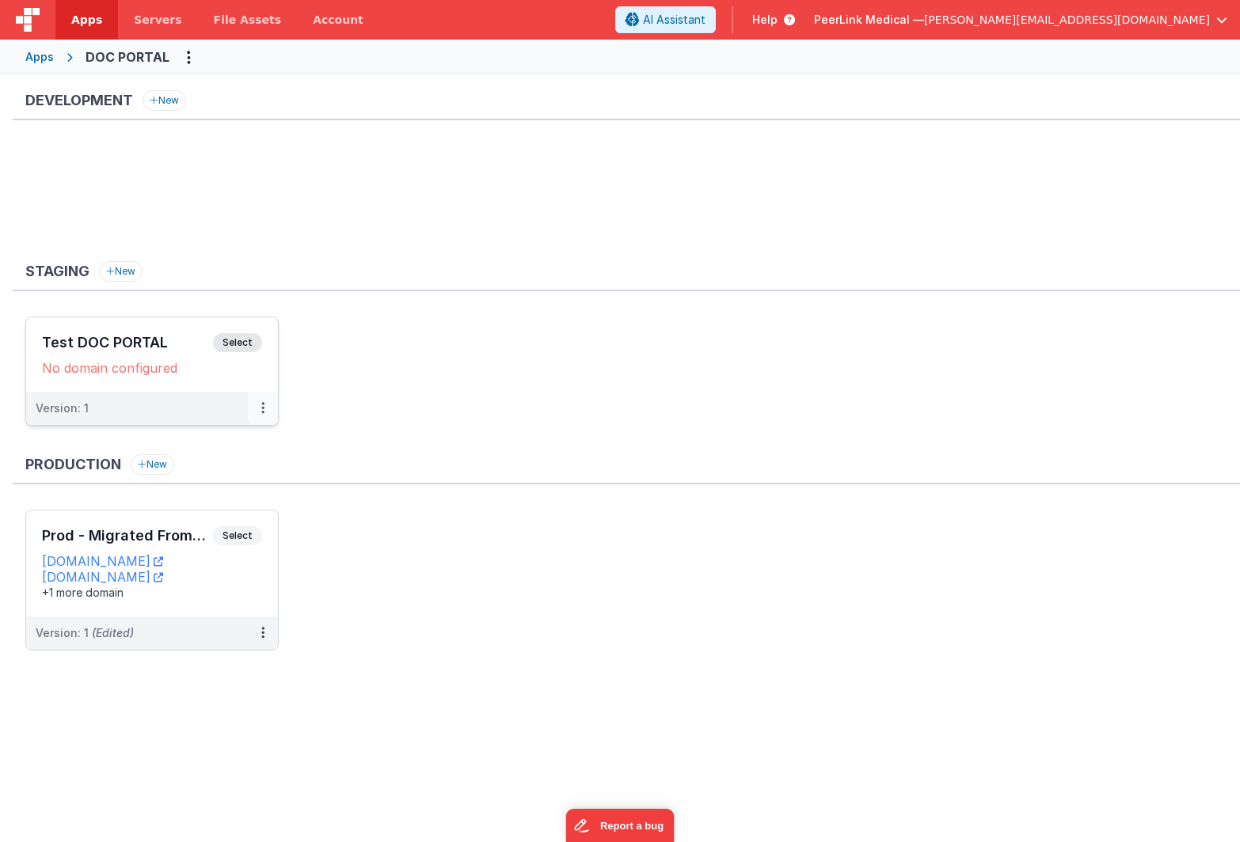
click at [265, 410] on button at bounding box center [263, 408] width 30 height 33
click at [239, 435] on link "Edit" at bounding box center [208, 444] width 139 height 29
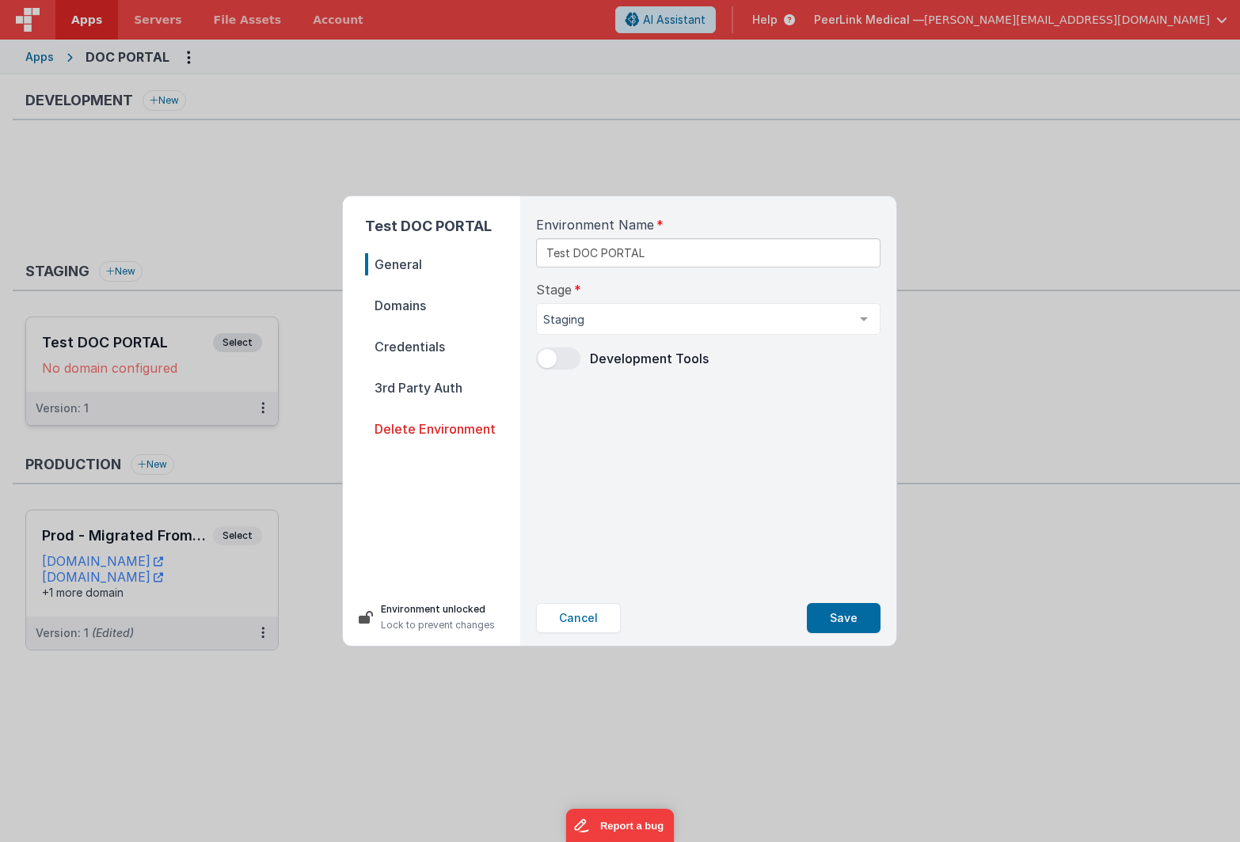
click at [420, 310] on span "Domains" at bounding box center [442, 306] width 155 height 22
select select "[DOMAIN_NAME]"
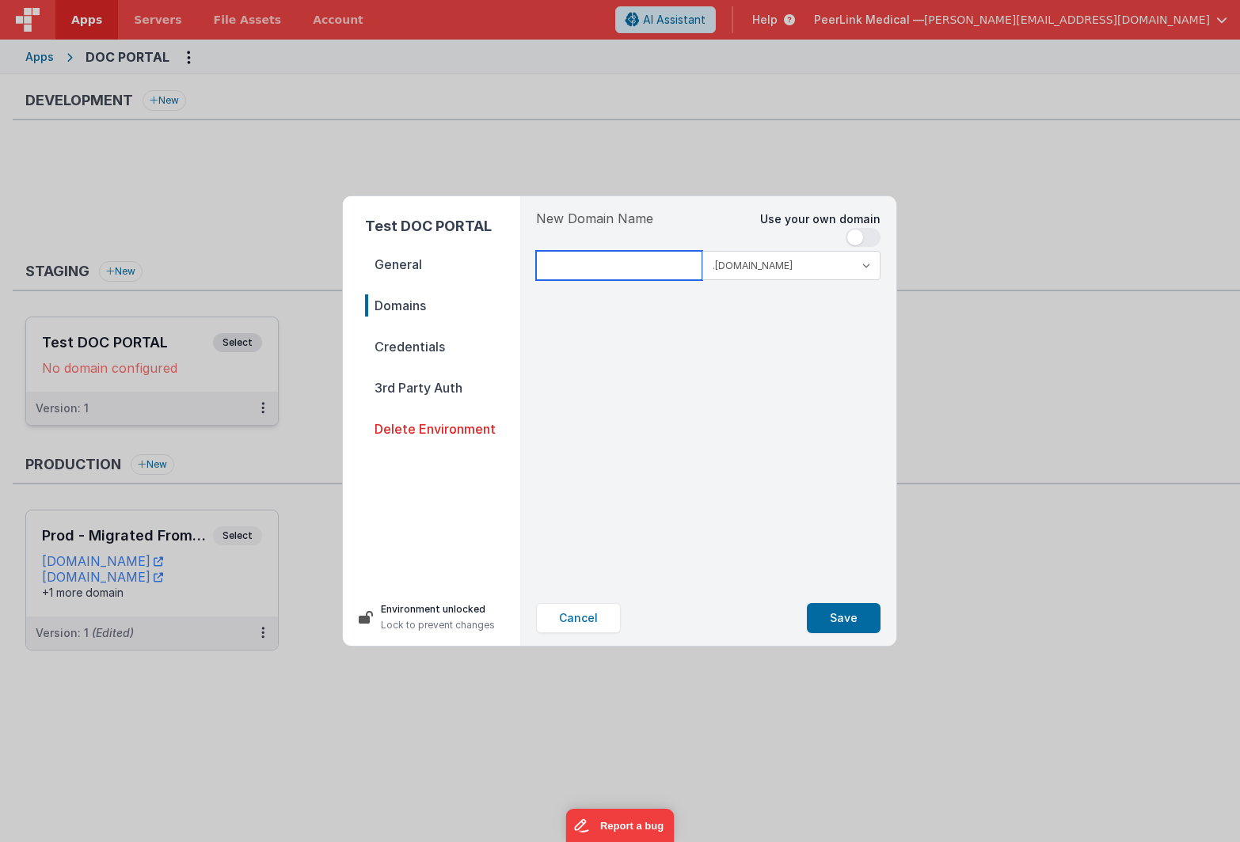
click at [605, 271] on input at bounding box center [619, 265] width 166 height 29
type input "logintest"
click at [830, 621] on button "Save" at bounding box center [844, 618] width 74 height 30
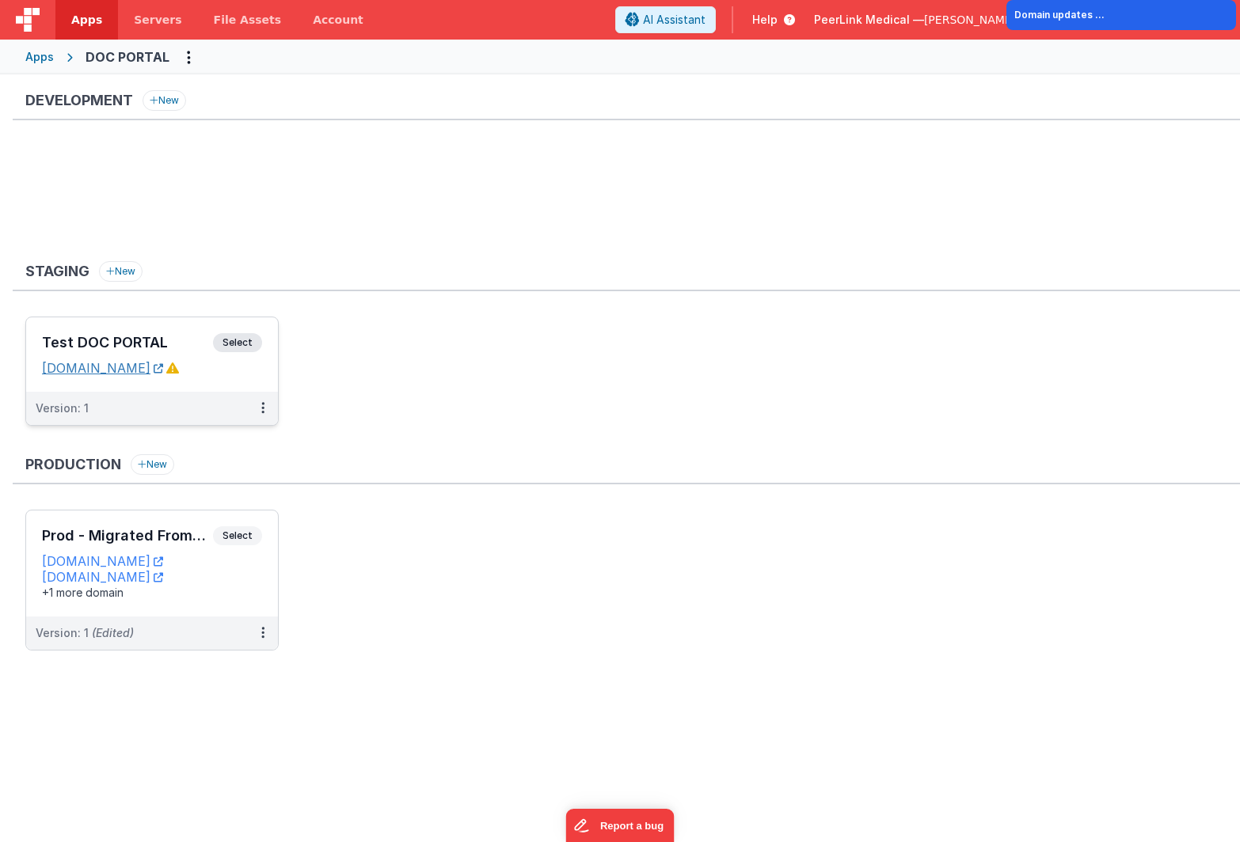
click at [142, 371] on link "[DOMAIN_NAME]" at bounding box center [102, 368] width 121 height 16
click at [261, 409] on icon at bounding box center [262, 408] width 3 height 1
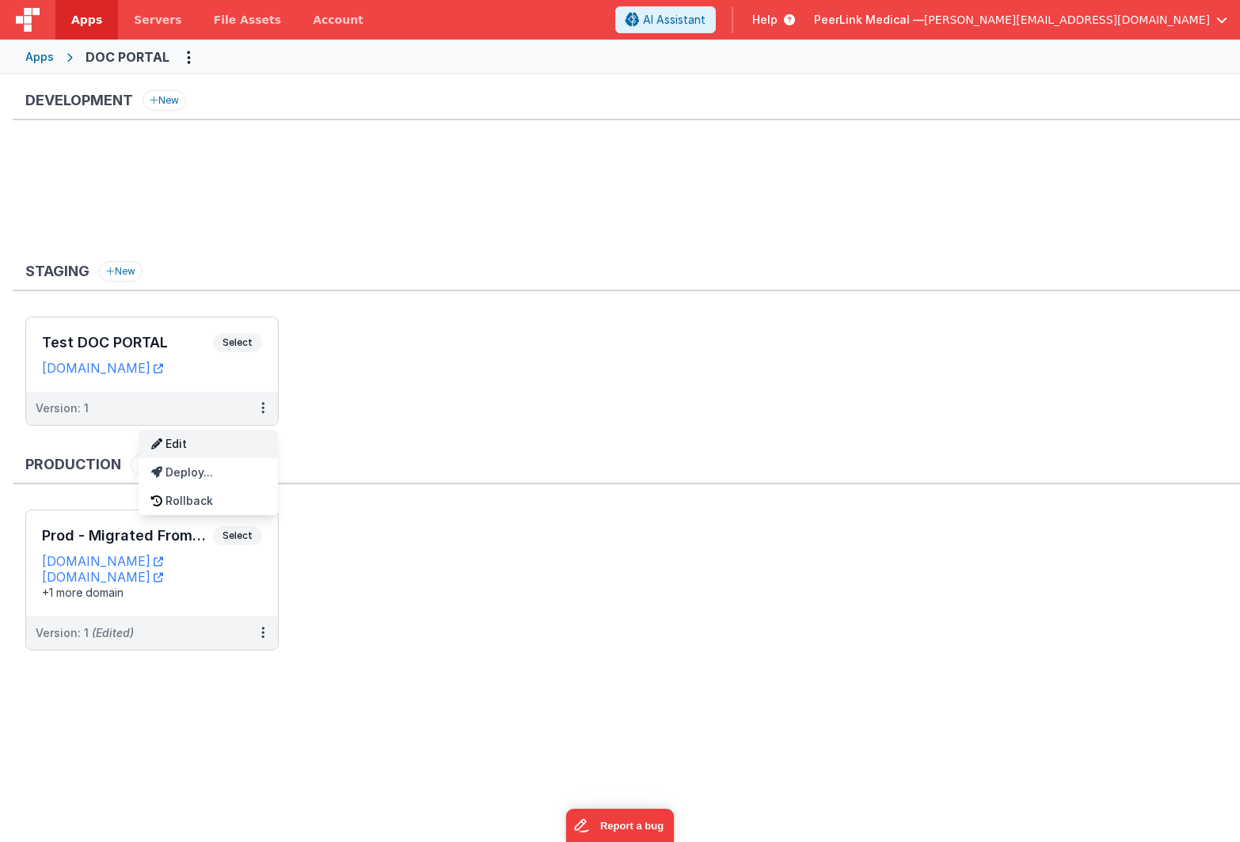
click at [254, 434] on link "Edit" at bounding box center [208, 444] width 139 height 29
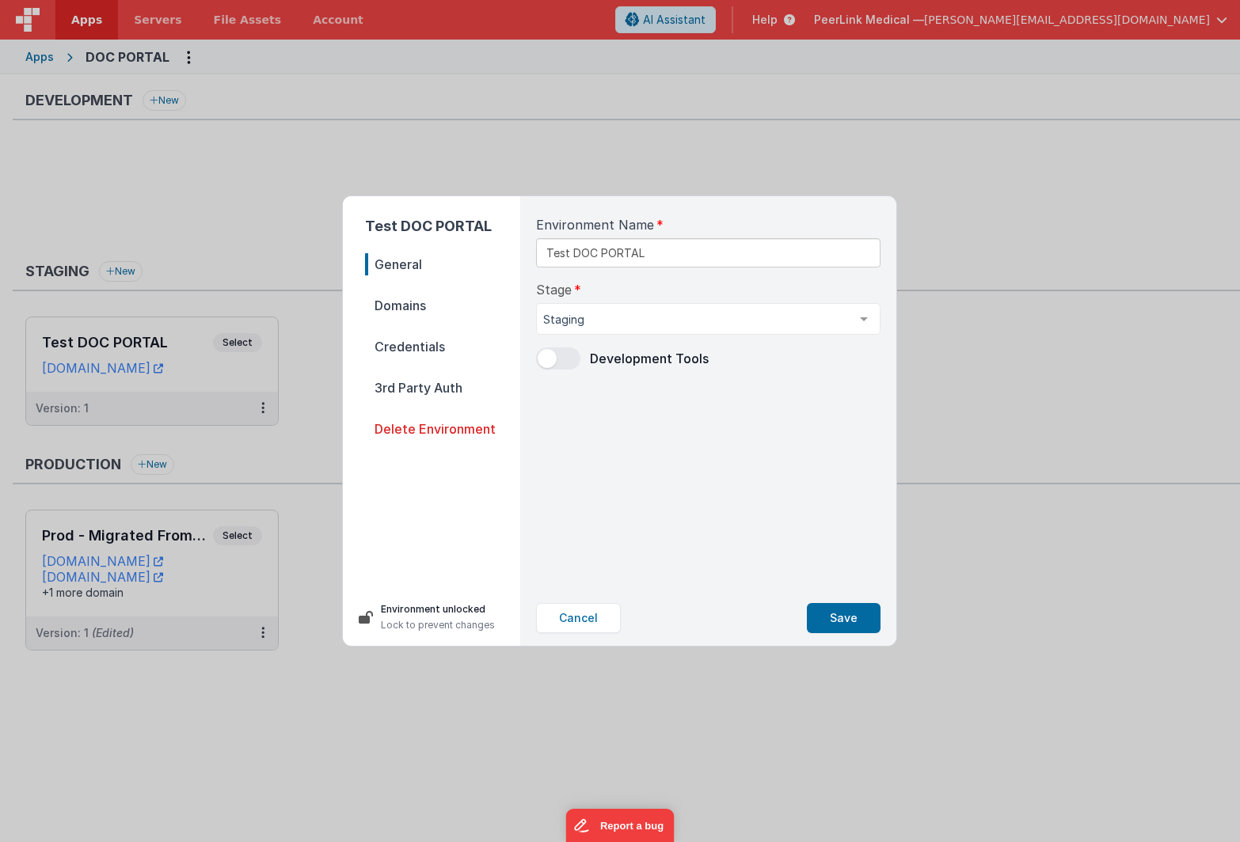
click at [432, 309] on span "Domains" at bounding box center [442, 306] width 155 height 22
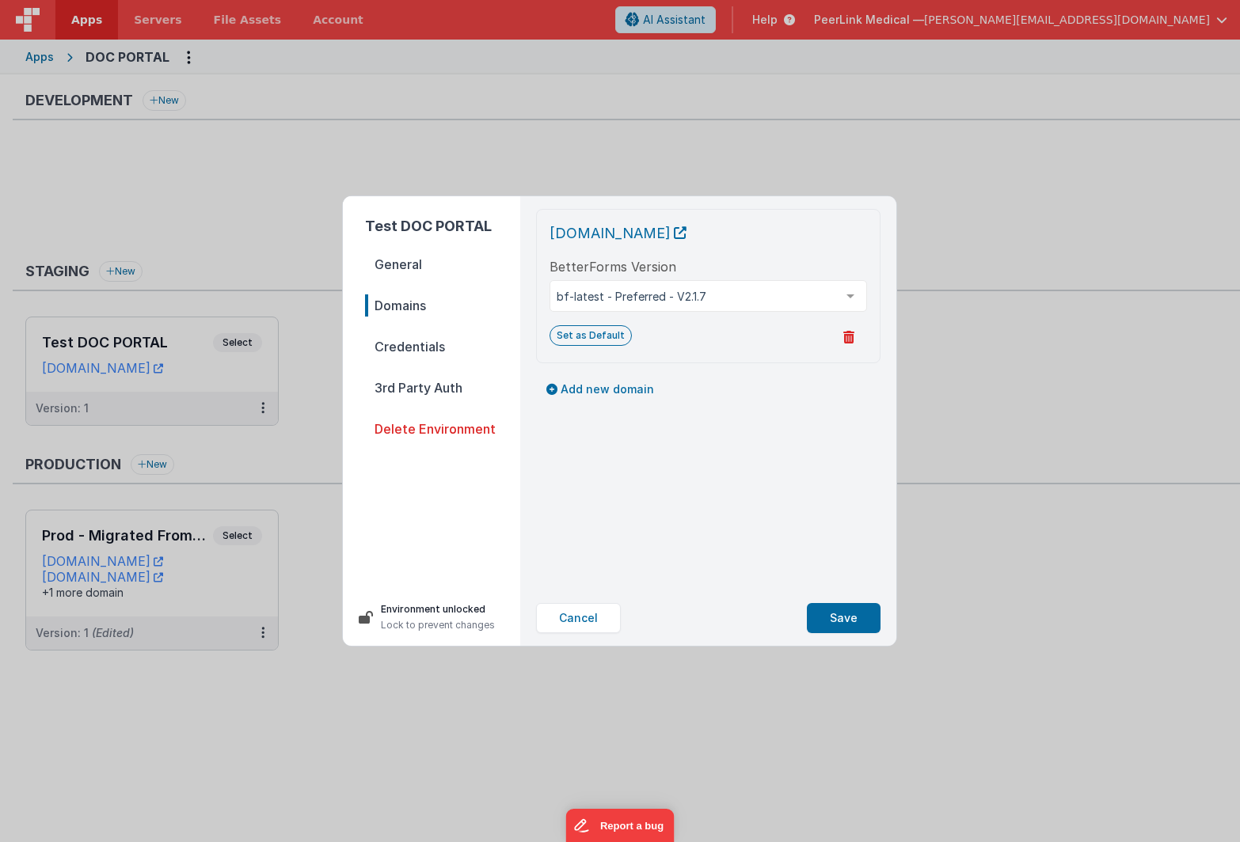
click at [417, 351] on span "Credentials" at bounding box center [442, 347] width 155 height 22
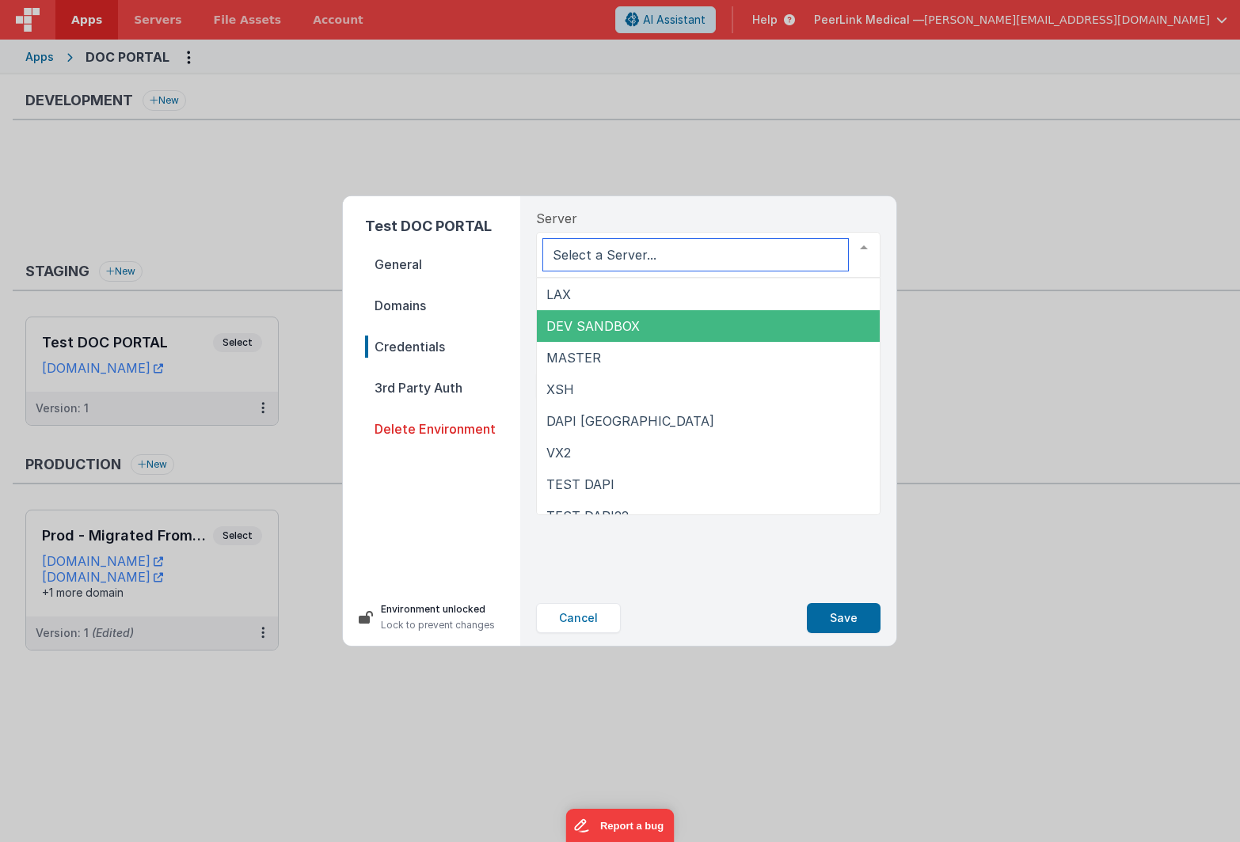
scroll to position [48, 0]
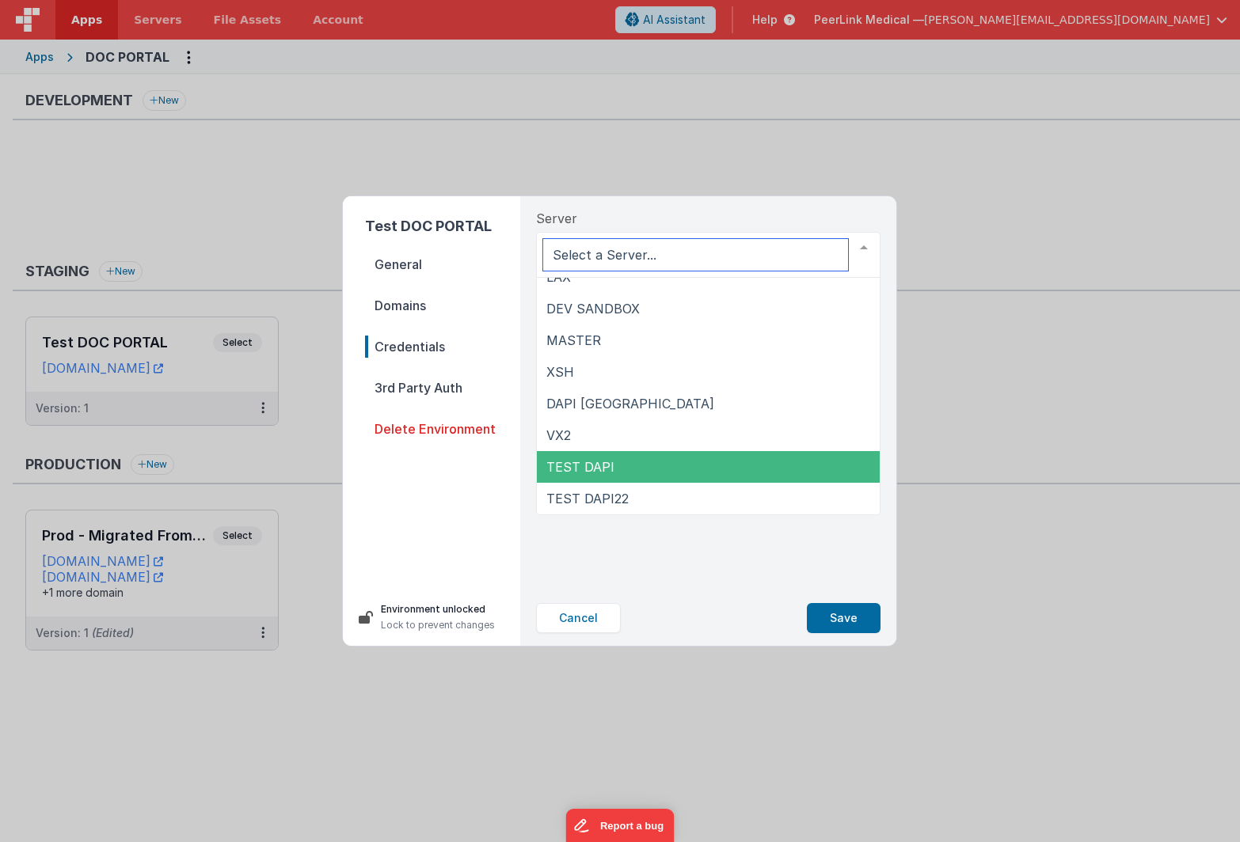
click at [644, 476] on span "TEST DAPI" at bounding box center [708, 467] width 343 height 32
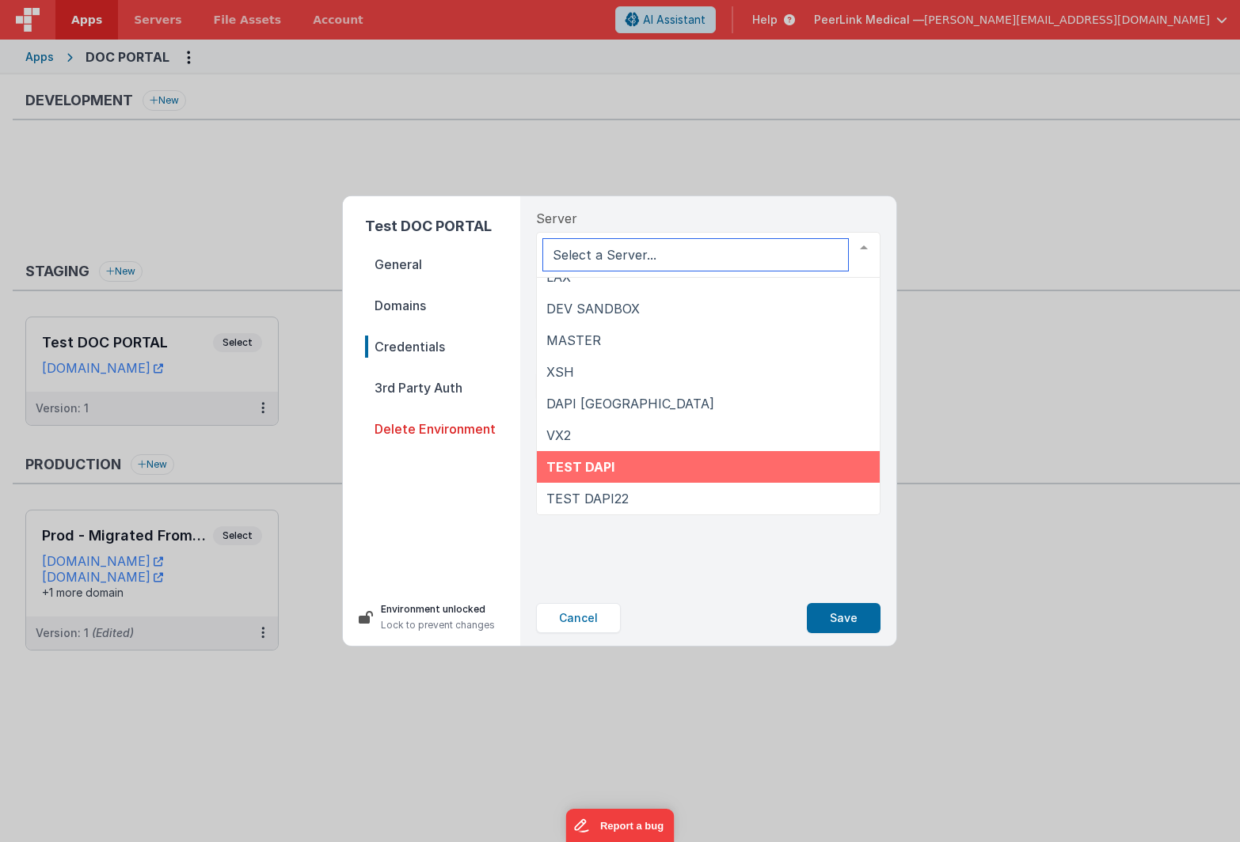
click at [654, 476] on span "TEST DAPI" at bounding box center [708, 467] width 343 height 32
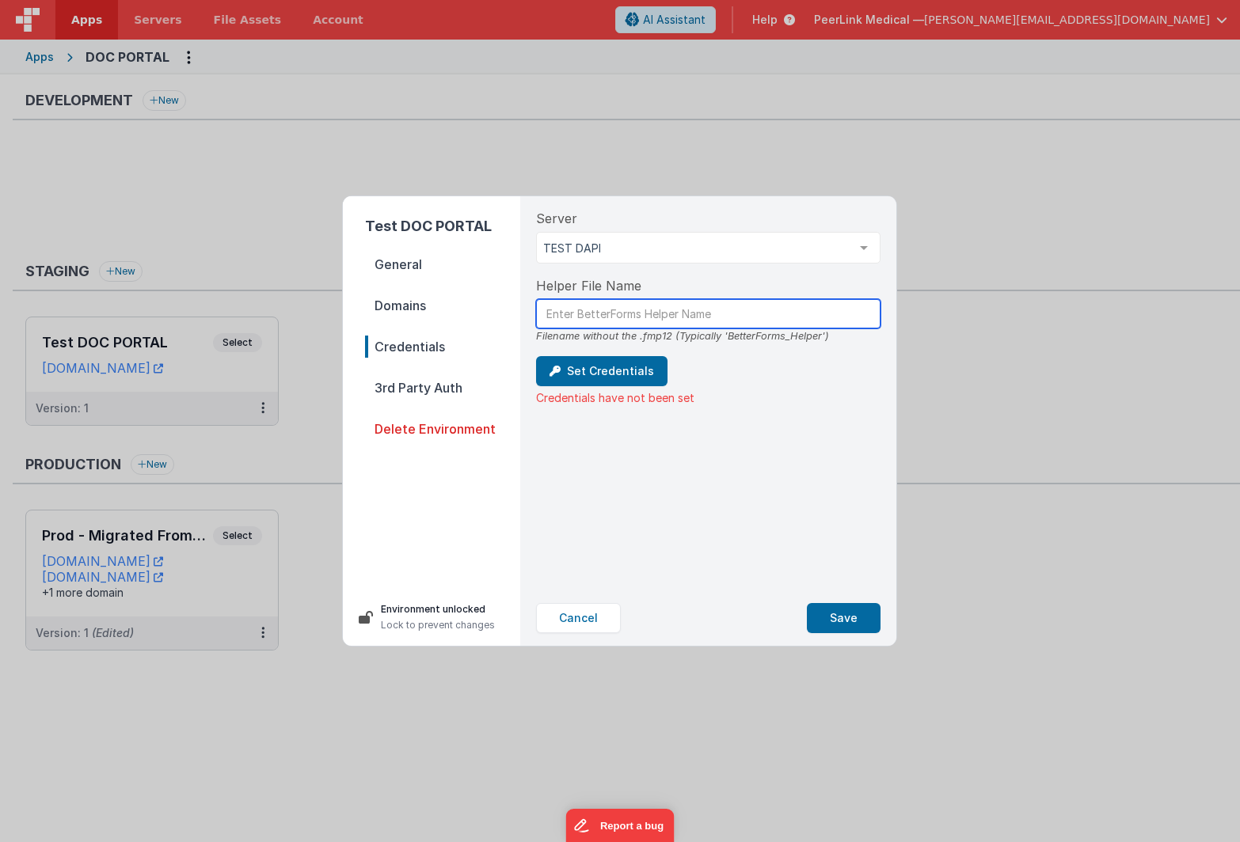
click at [619, 321] on input "text" at bounding box center [708, 313] width 344 height 29
type input "H"
type input "BetterForms_Helper_DOC"
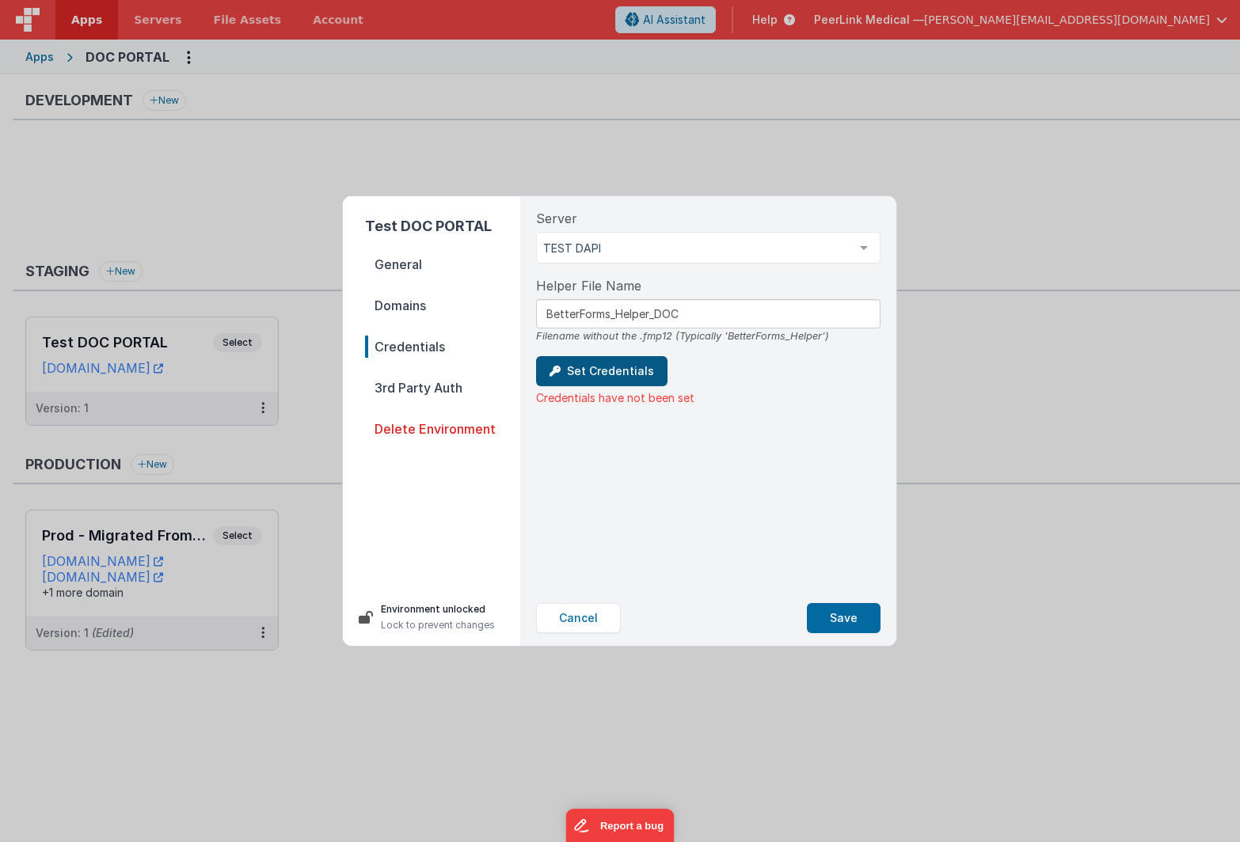
click at [628, 375] on button "Set Credentials" at bounding box center [601, 371] width 131 height 30
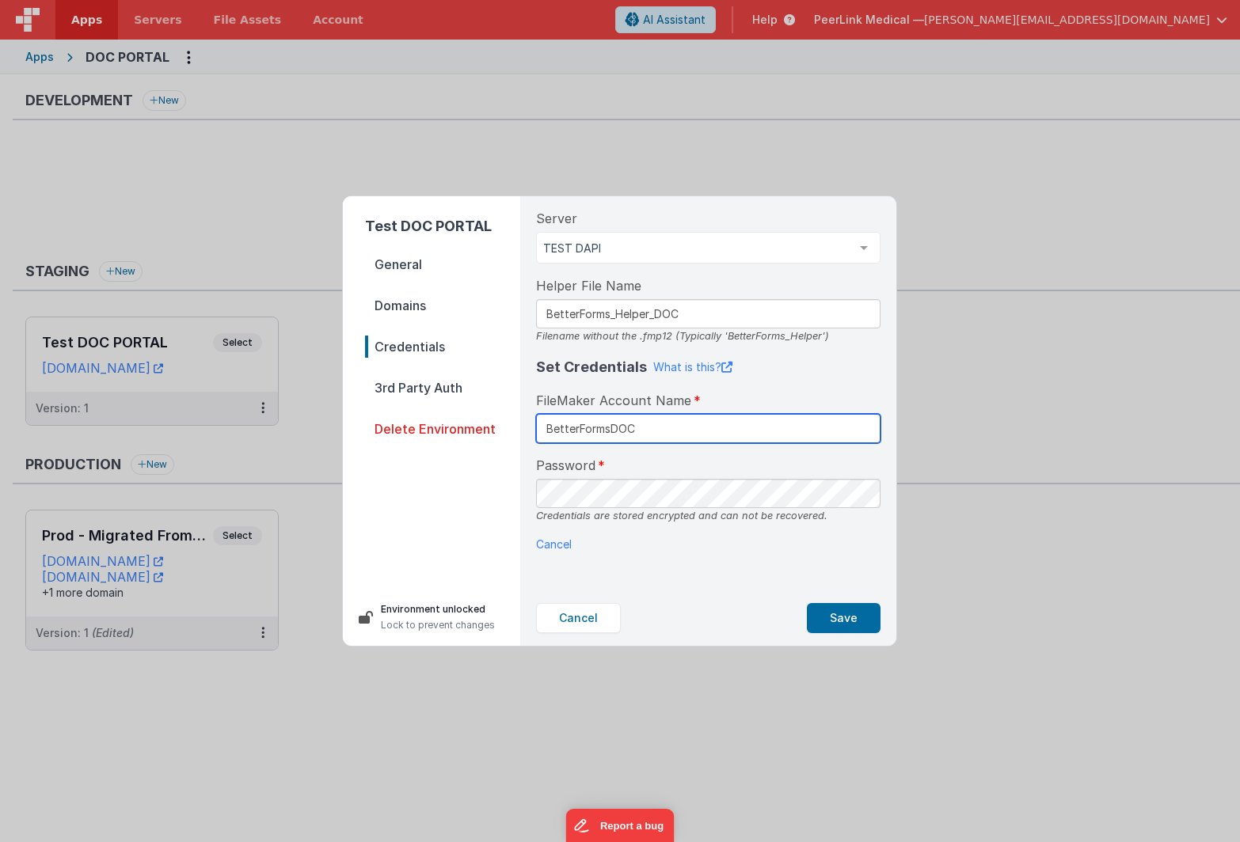
type input "BetterFormsDOC"
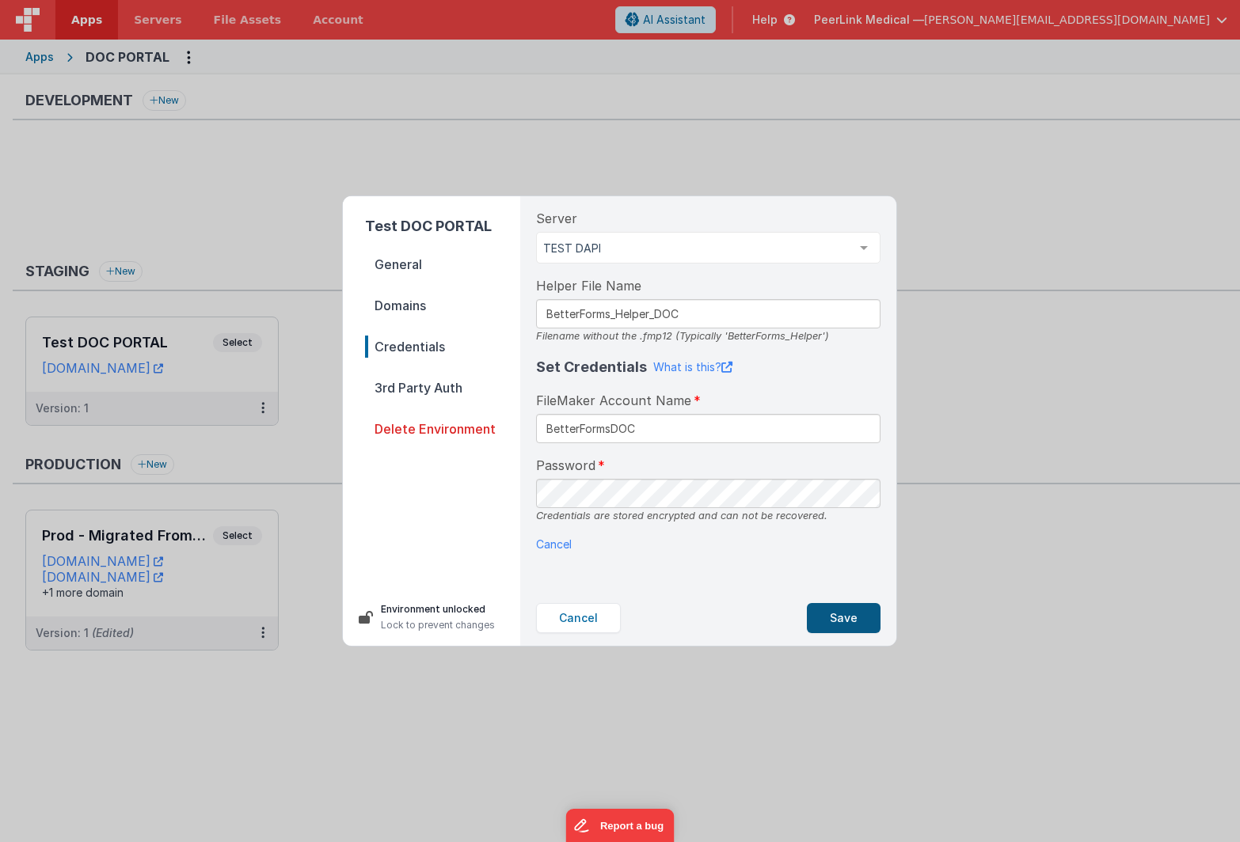
click at [834, 610] on button "Save" at bounding box center [844, 618] width 74 height 30
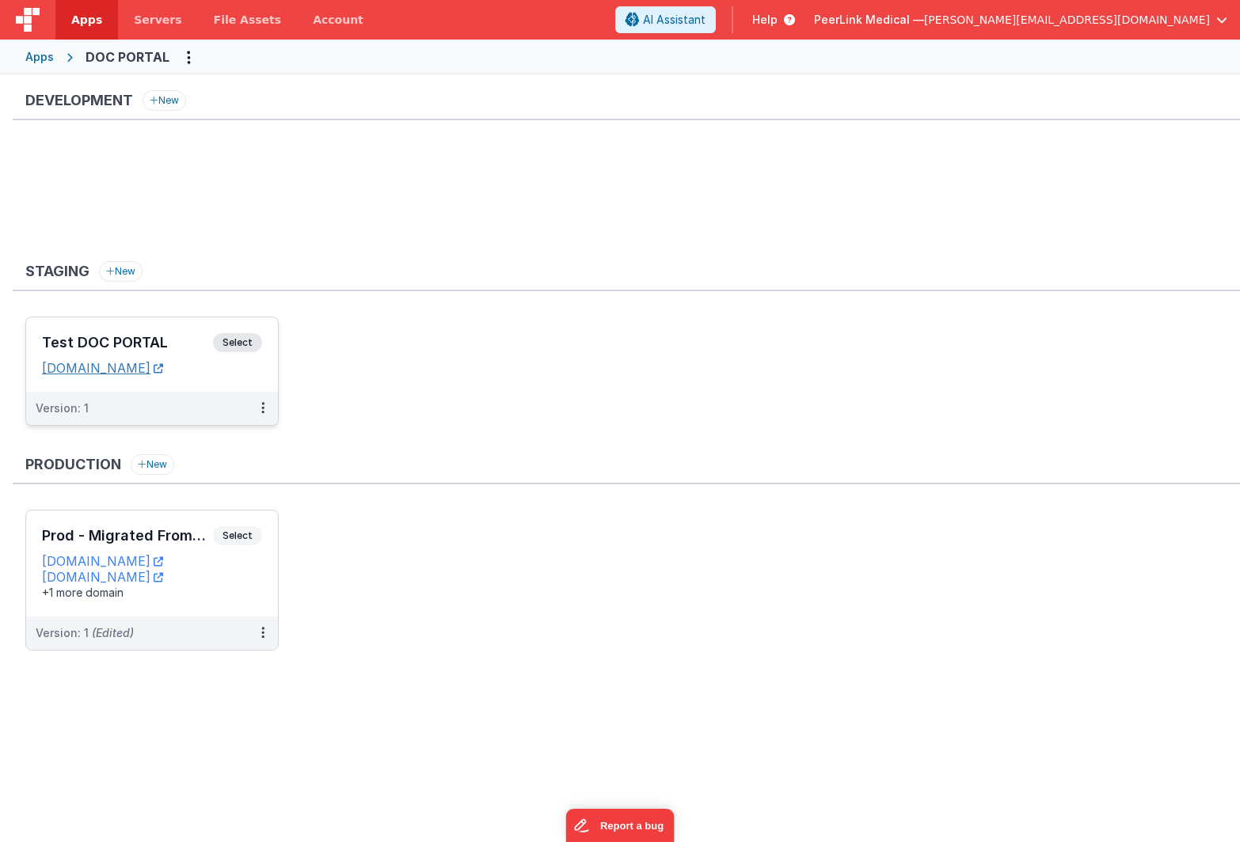
click at [163, 374] on link "[DOMAIN_NAME]" at bounding box center [102, 368] width 121 height 16
click at [42, 55] on div "Apps" at bounding box center [39, 57] width 29 height 16
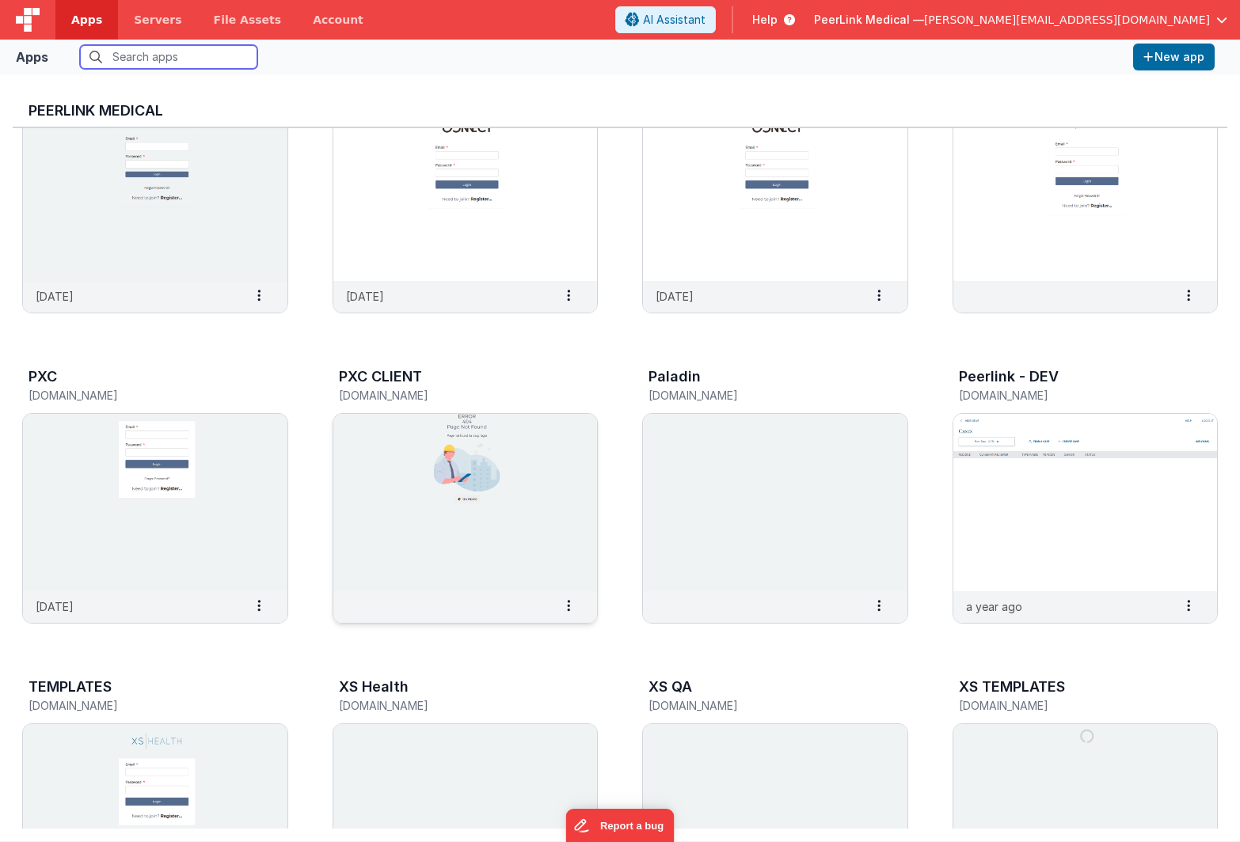
scroll to position [549, 0]
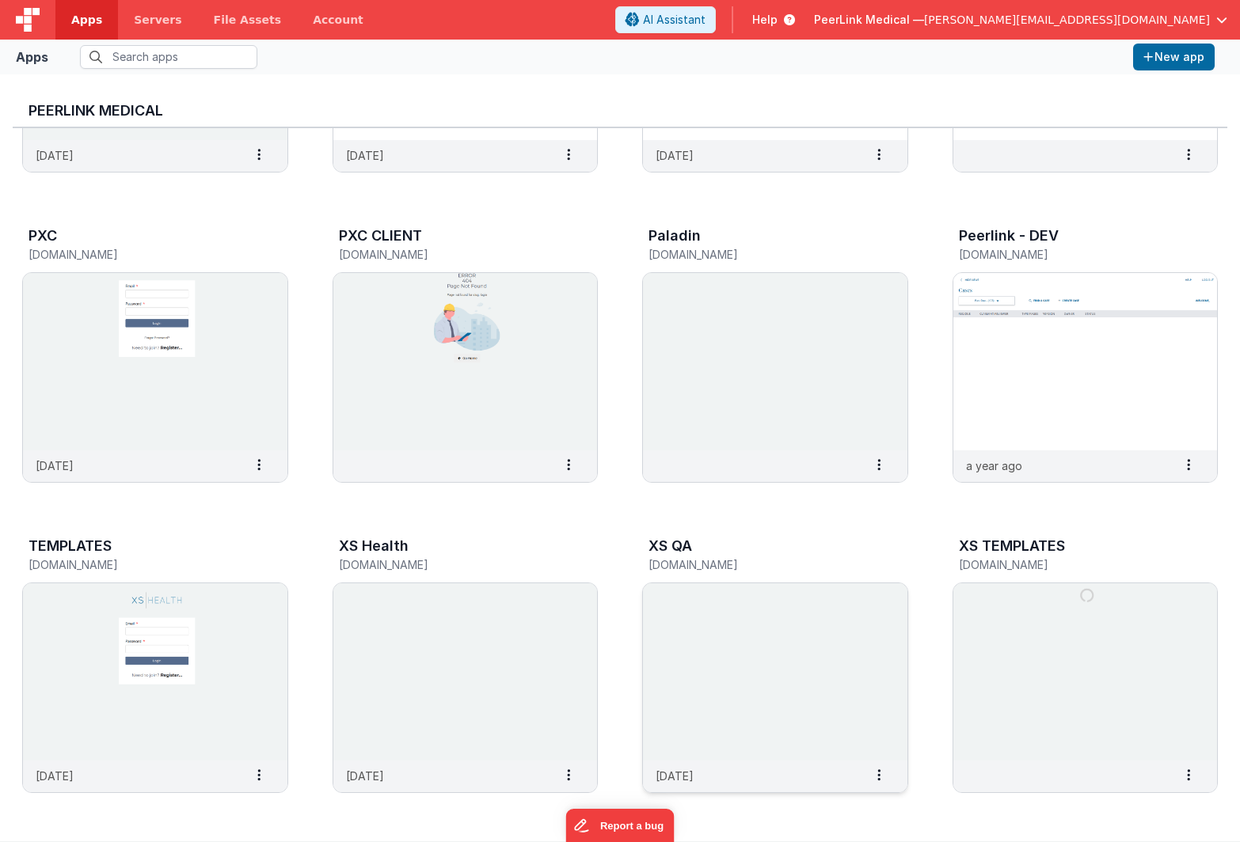
click at [697, 605] on img at bounding box center [775, 671] width 264 height 177
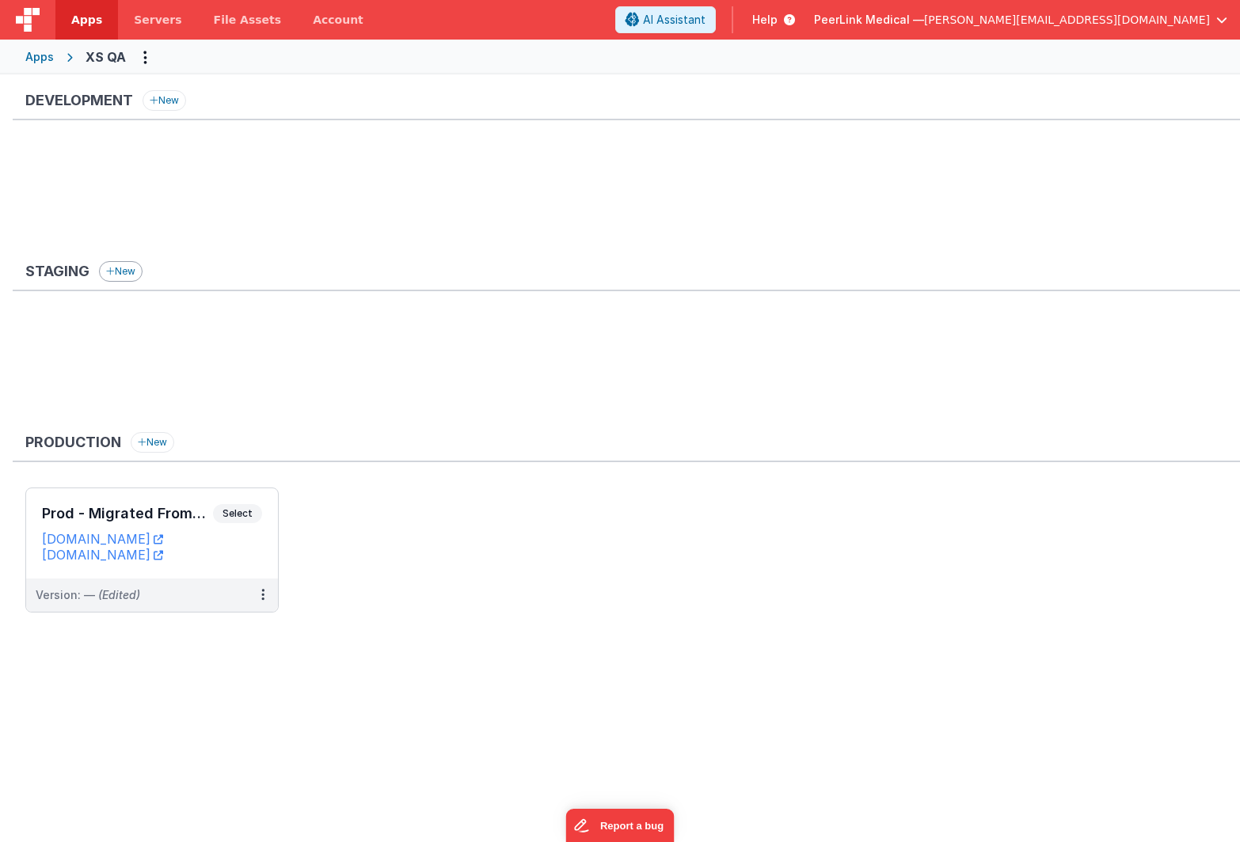
click at [128, 276] on button "New" at bounding box center [121, 271] width 44 height 21
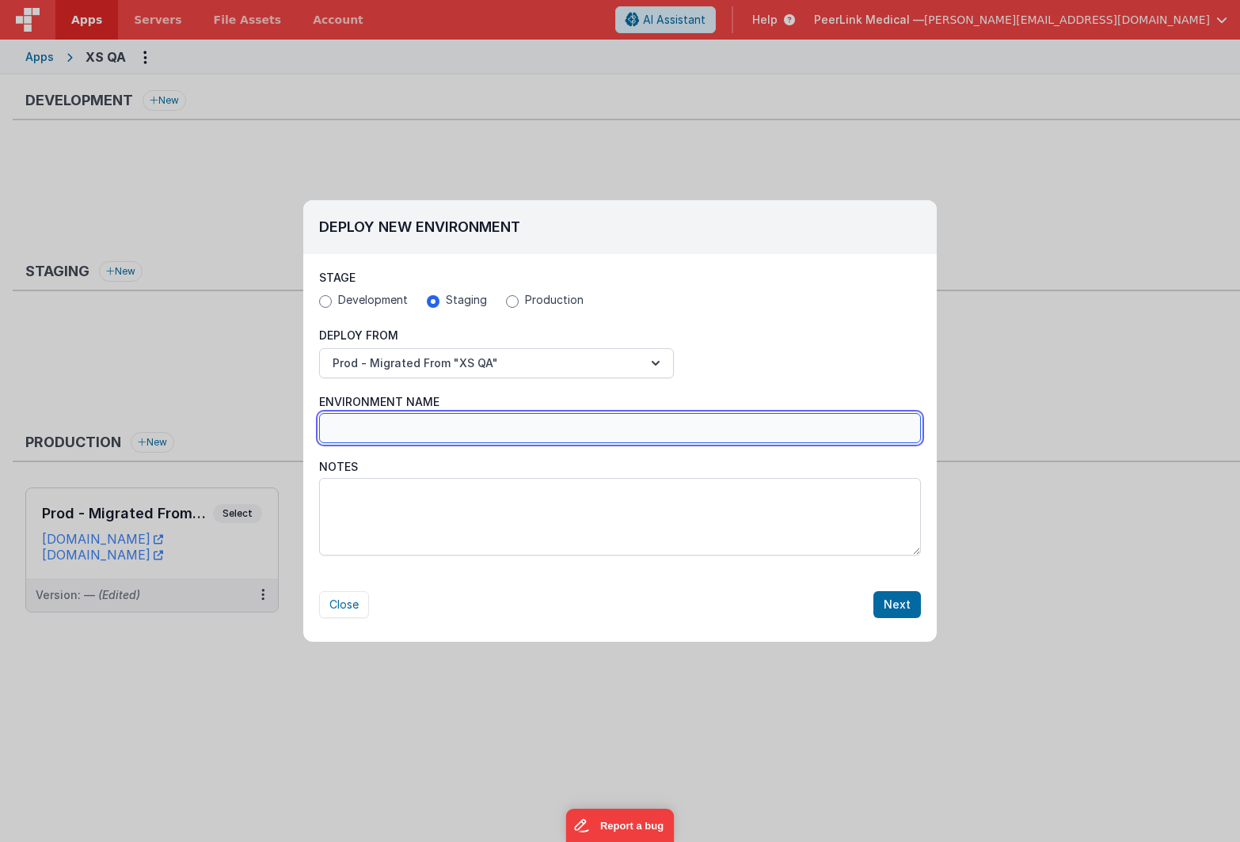
click at [467, 432] on input "Environment Name" at bounding box center [620, 428] width 602 height 30
type input "Test XS QA"
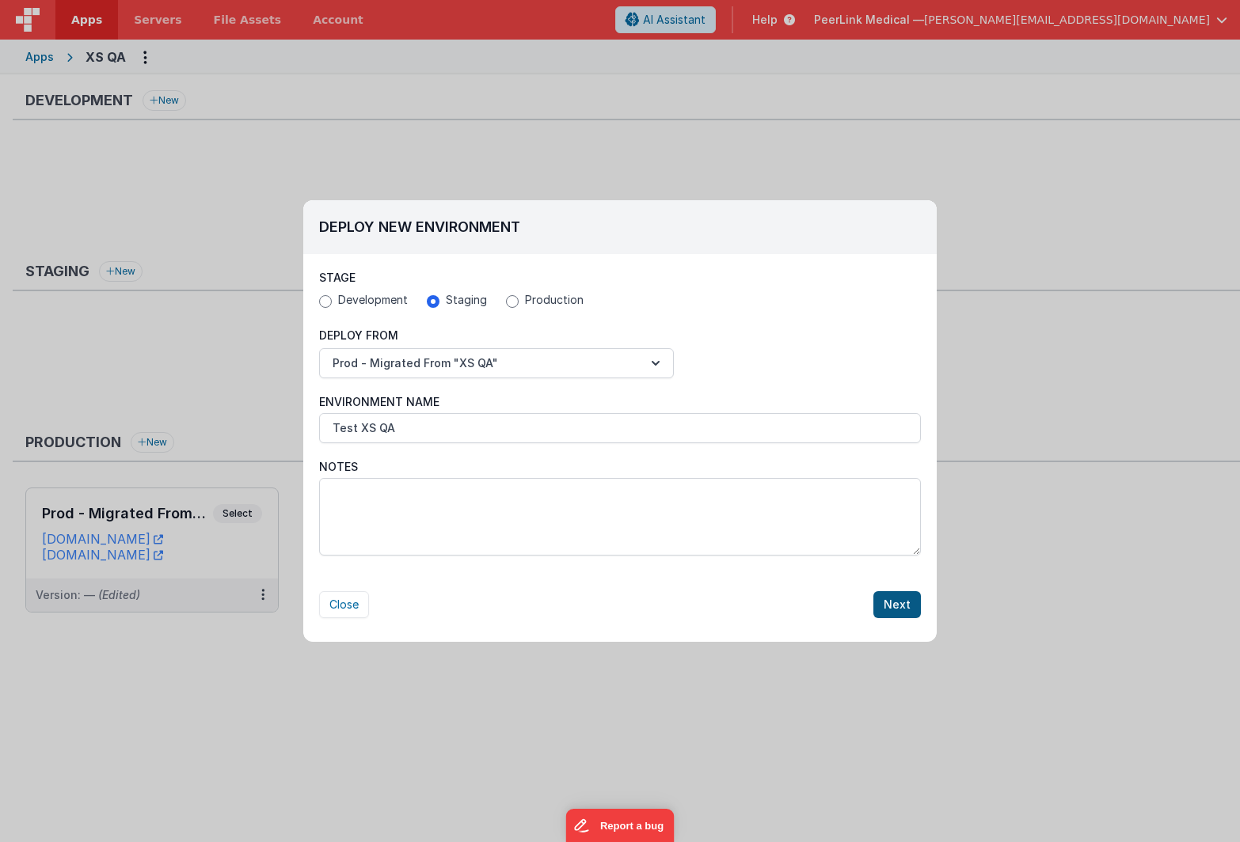
click at [907, 607] on button "Next" at bounding box center [897, 604] width 48 height 27
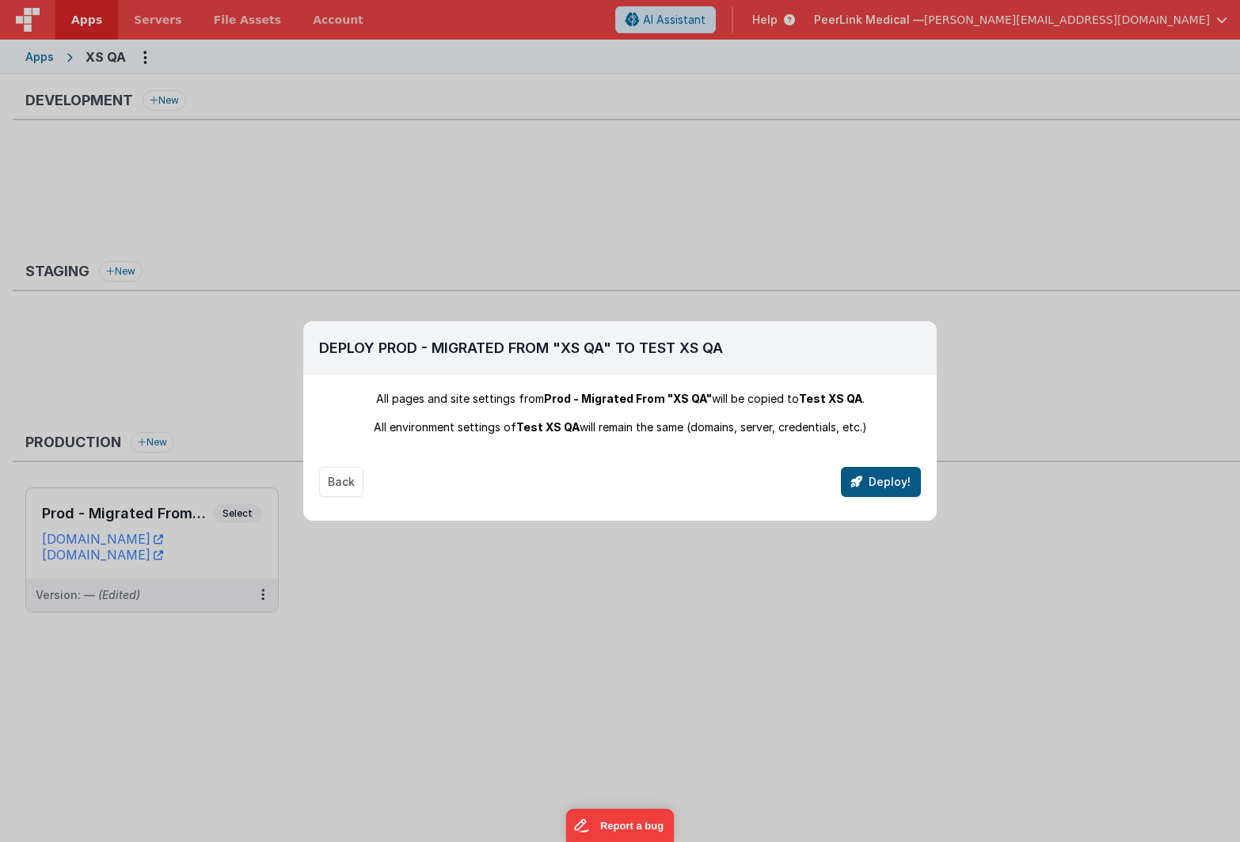
click at [899, 487] on button "Deploy!" at bounding box center [881, 482] width 80 height 30
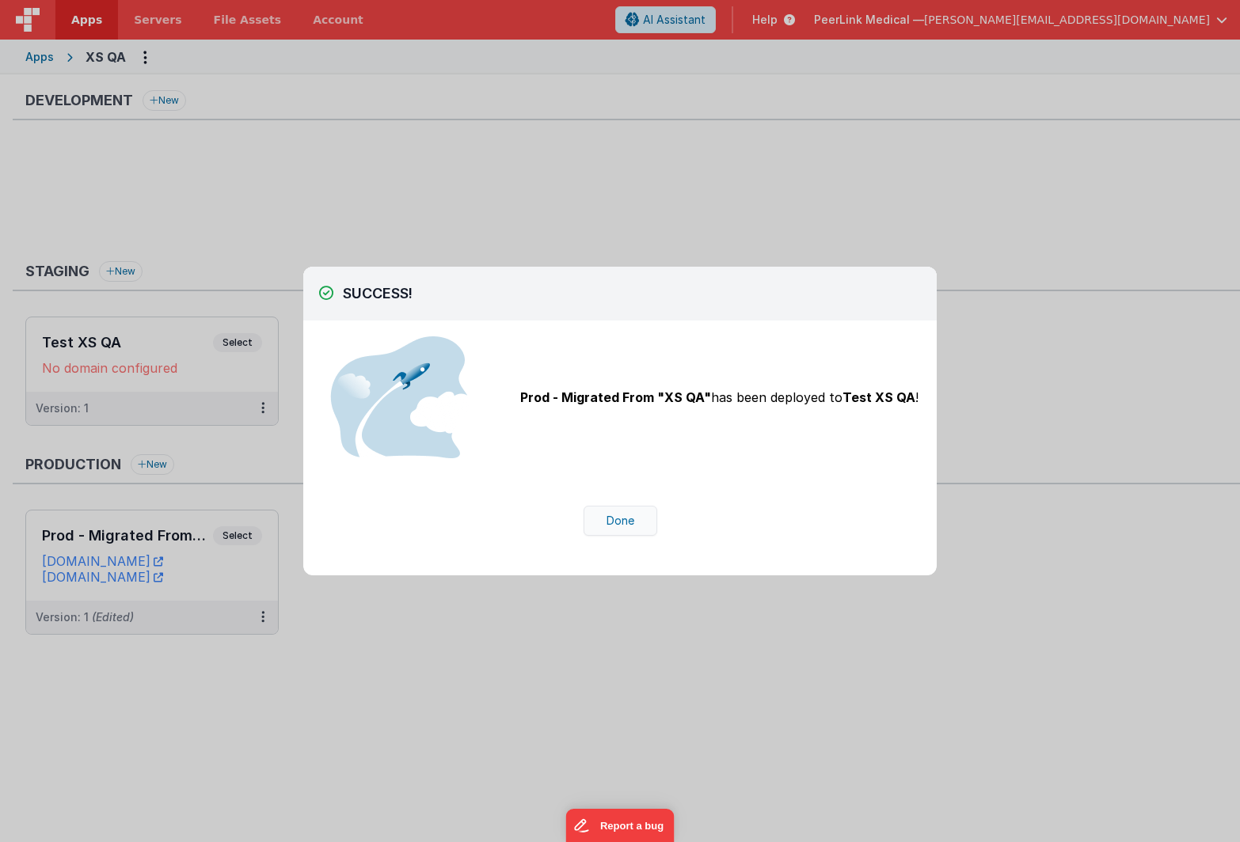
click at [608, 522] on button "Done" at bounding box center [620, 521] width 74 height 30
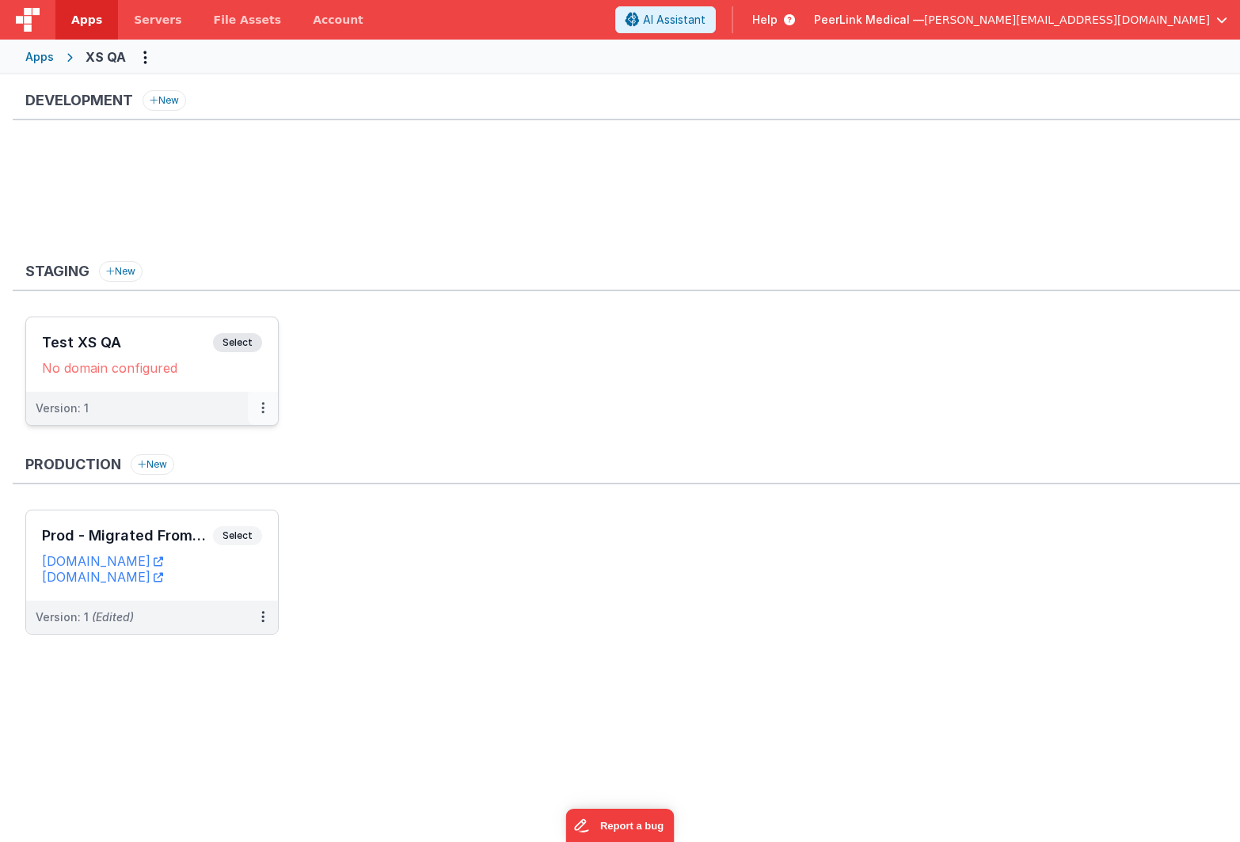
click at [260, 413] on button at bounding box center [263, 408] width 30 height 33
click at [196, 454] on link "Edit" at bounding box center [208, 444] width 139 height 29
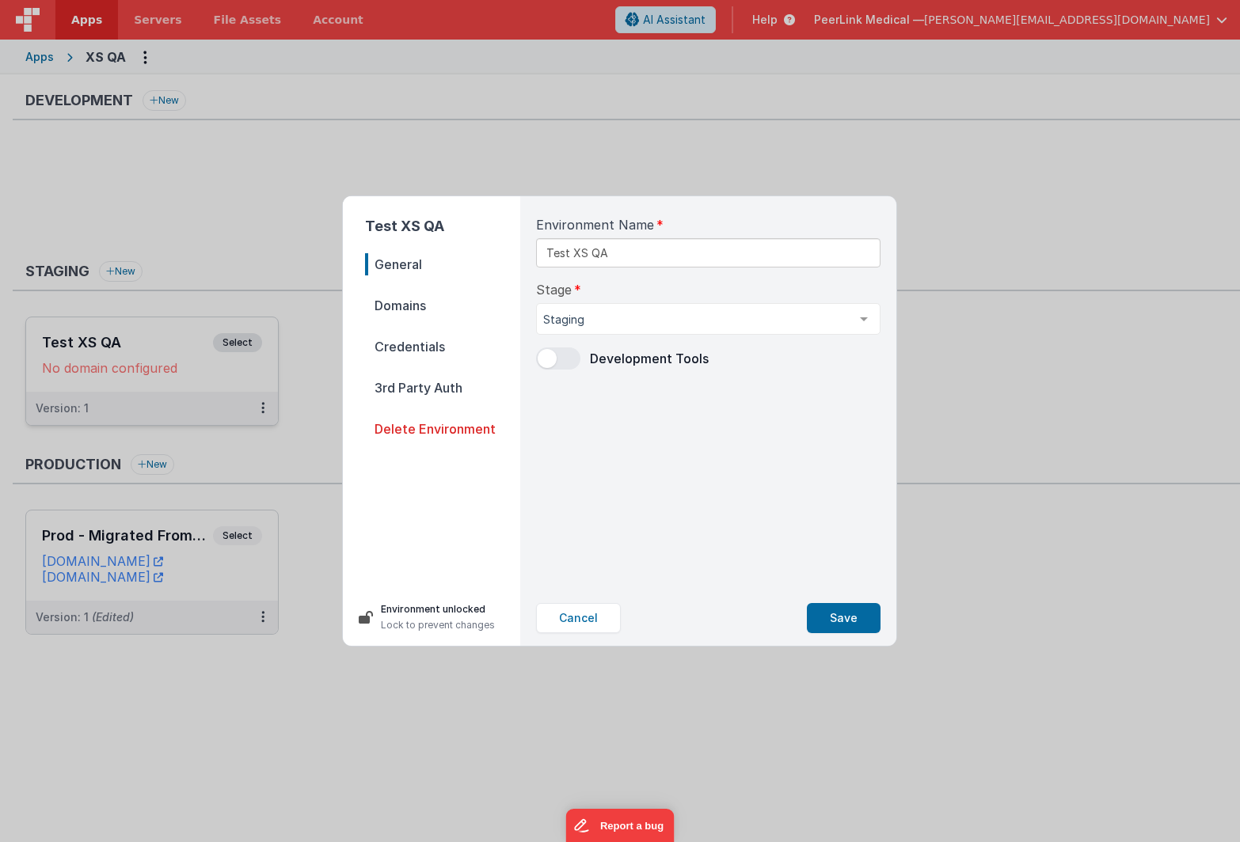
click at [413, 306] on span "Domains" at bounding box center [442, 306] width 155 height 22
select select "[DOMAIN_NAME]"
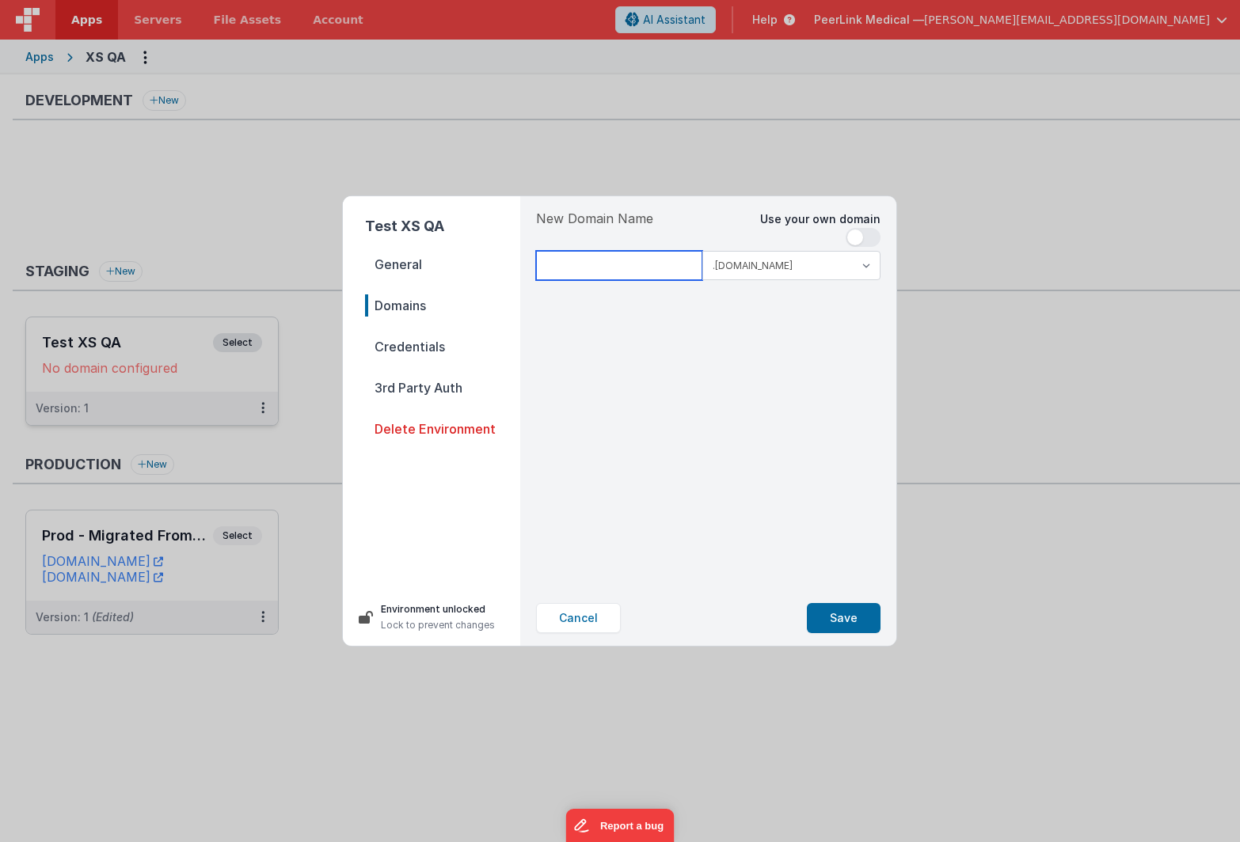
click at [633, 267] on input at bounding box center [619, 265] width 166 height 29
drag, startPoint x: 603, startPoint y: 266, endPoint x: 799, endPoint y: 457, distance: 273.2
click at [799, 457] on div "New Domain Name Use your own domain latest .[DOMAIN_NAME] .[DOMAIN_NAME] checki…" at bounding box center [708, 393] width 370 height 394
click at [676, 268] on input "latest" at bounding box center [619, 265] width 166 height 29
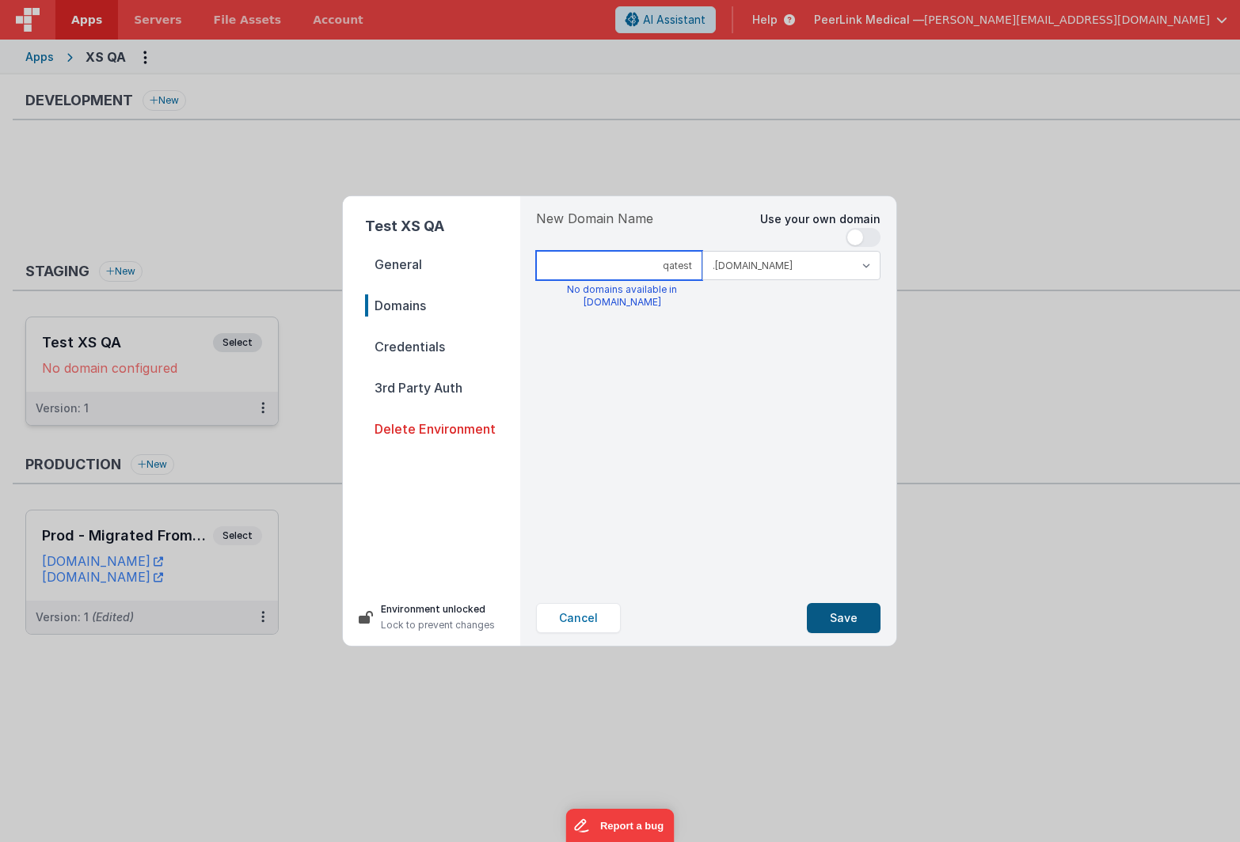
type input "qatest"
click at [838, 615] on button "Save" at bounding box center [844, 618] width 74 height 30
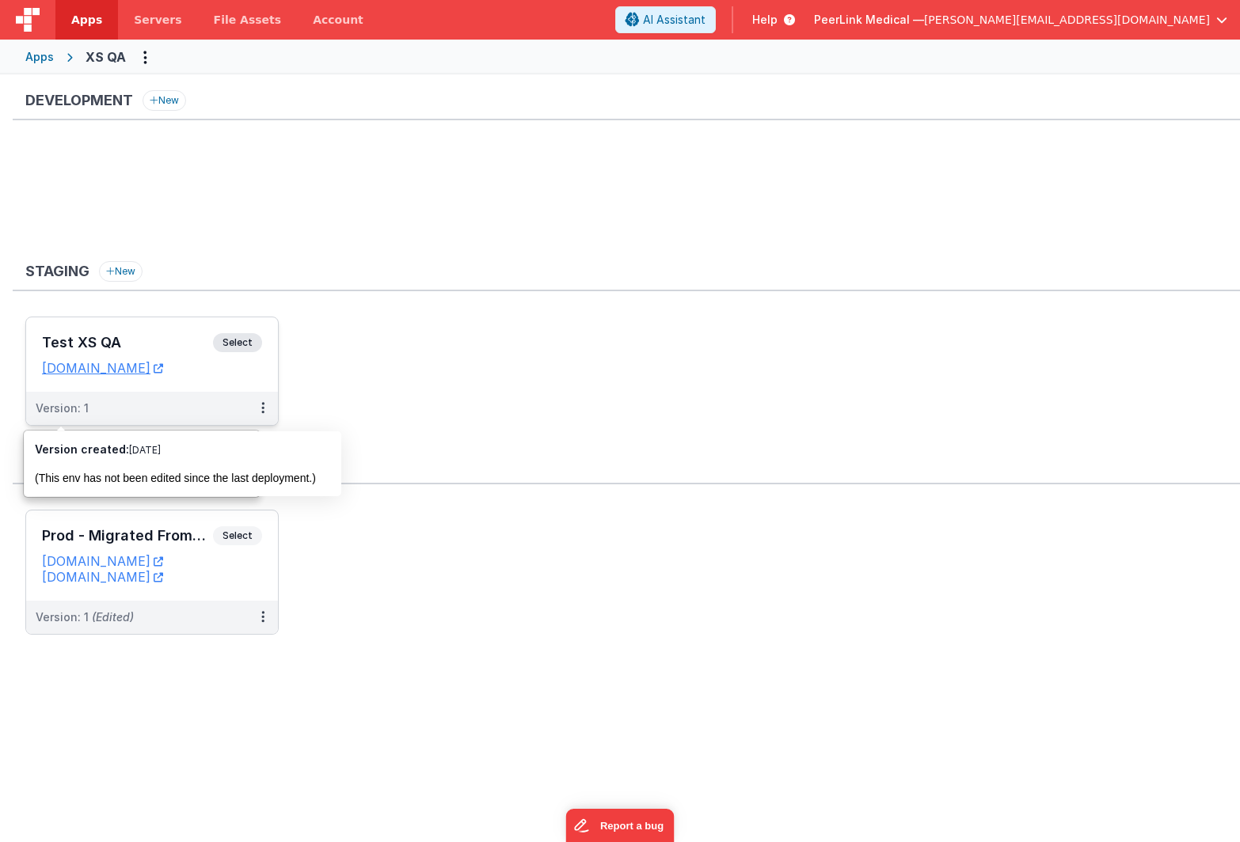
click at [293, 238] on ul at bounding box center [632, 197] width 1214 height 103
click at [264, 409] on icon at bounding box center [262, 408] width 3 height 1
click at [240, 434] on link "Edit" at bounding box center [208, 444] width 139 height 29
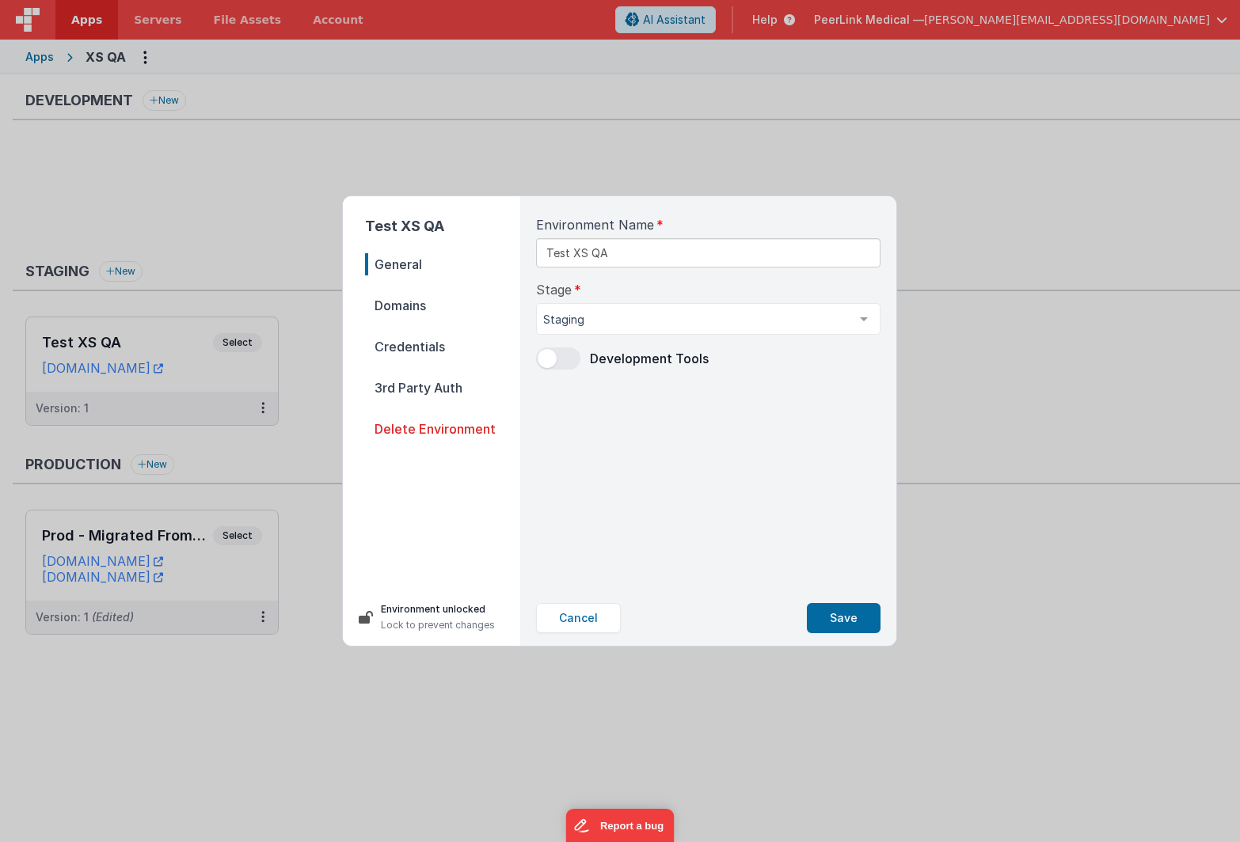
click at [422, 347] on span "Credentials" at bounding box center [442, 347] width 155 height 22
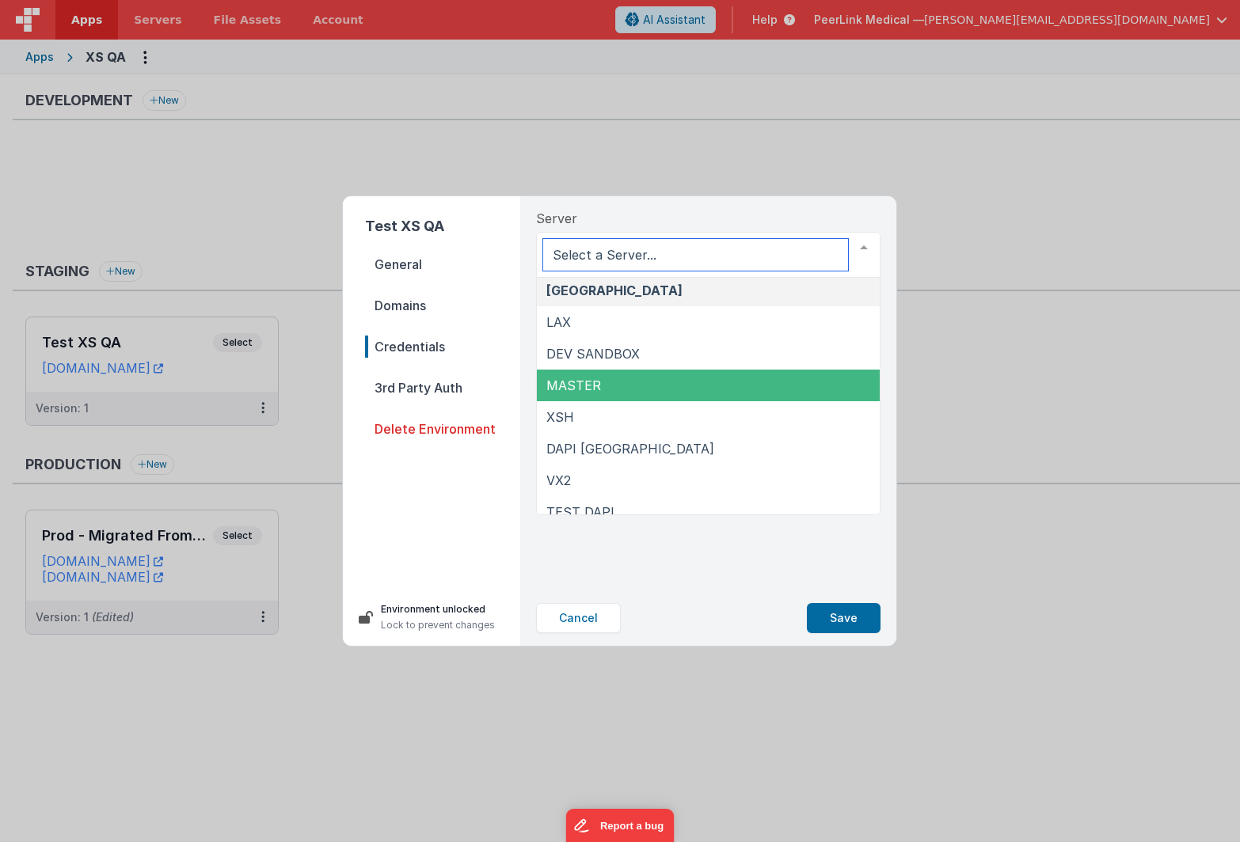
scroll to position [48, 0]
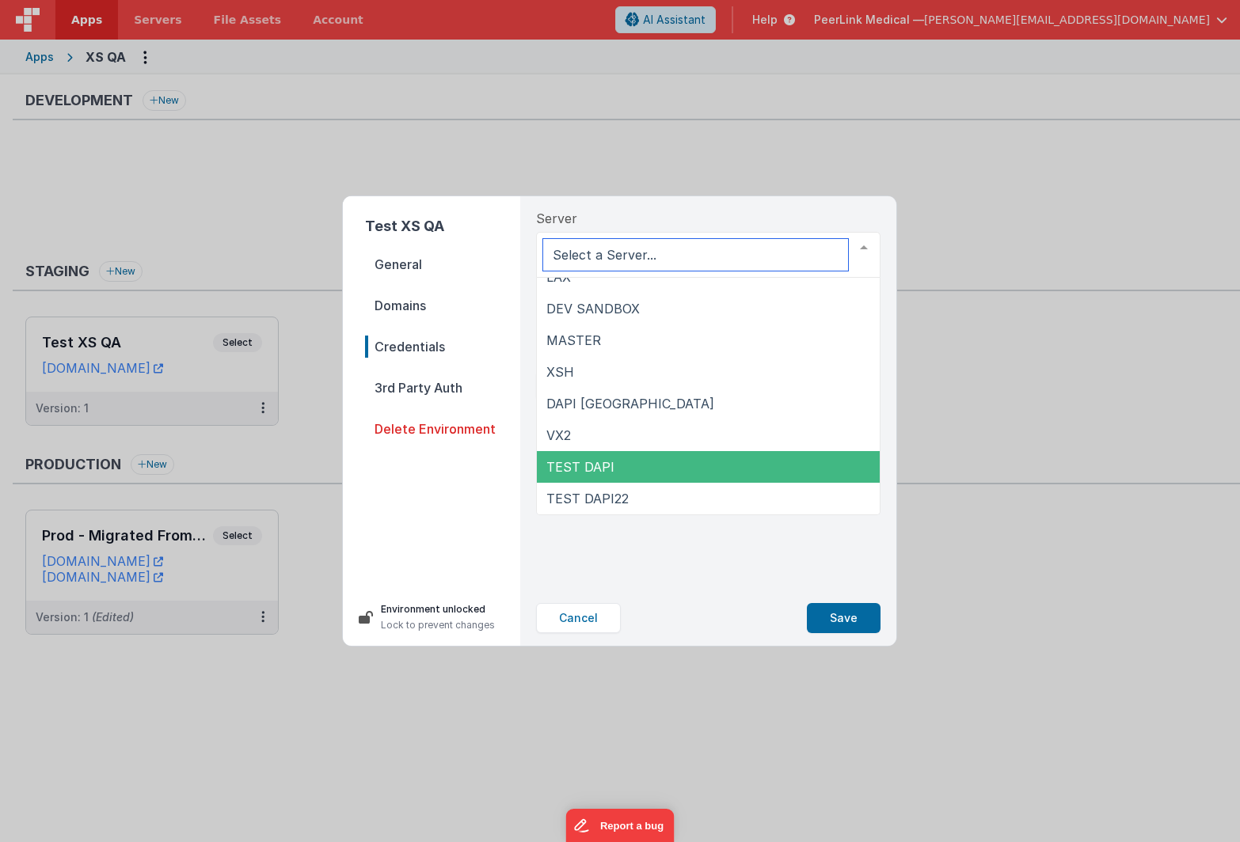
click at [629, 465] on span "TEST DAPI" at bounding box center [708, 467] width 343 height 32
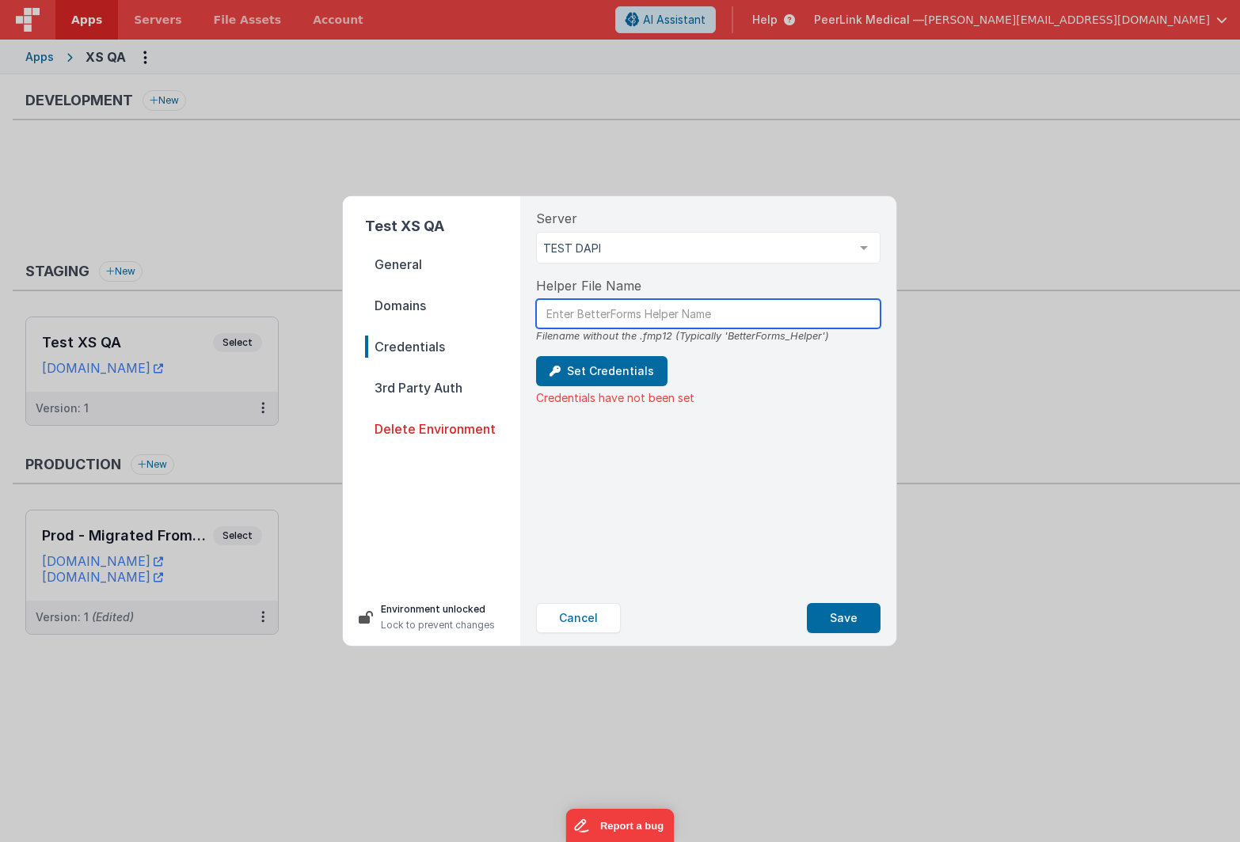
click at [610, 314] on input "text" at bounding box center [708, 313] width 344 height 29
type input "QA"
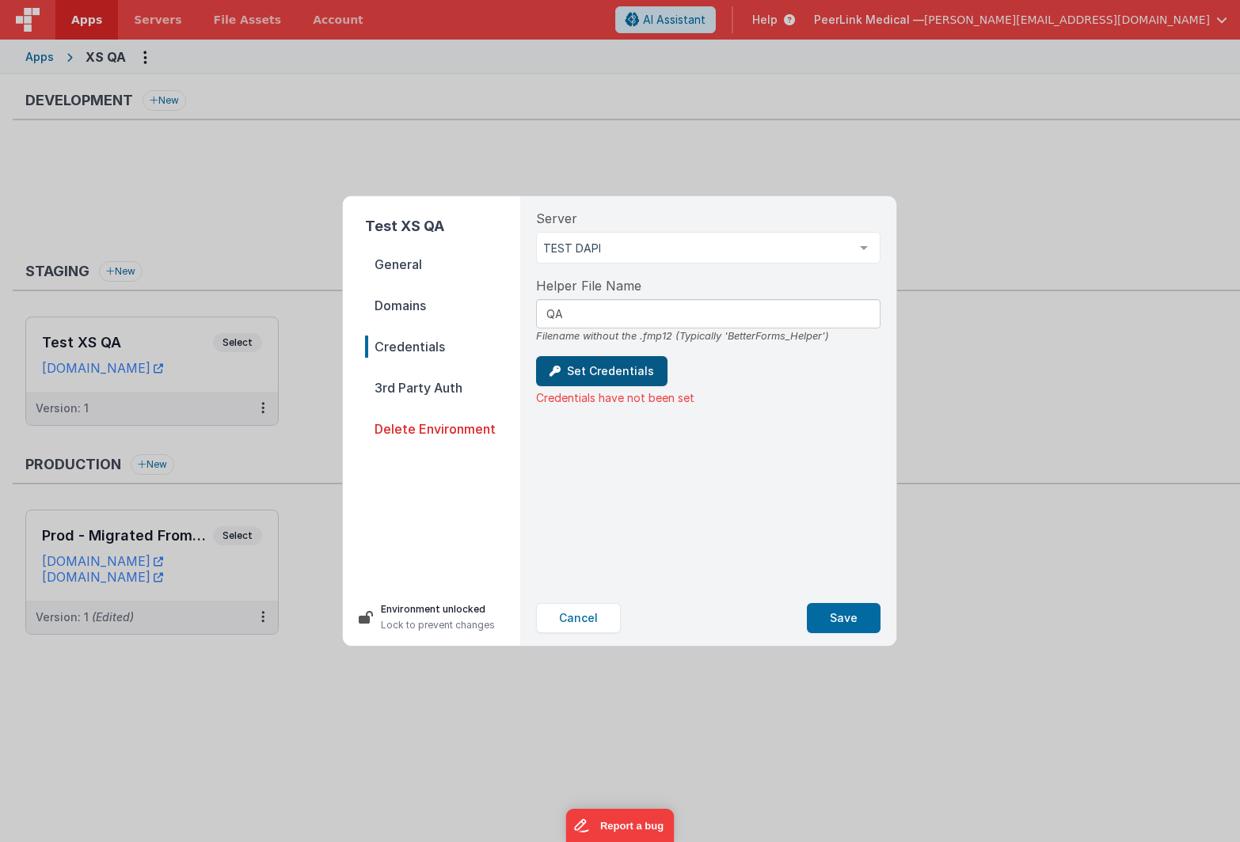
click at [622, 378] on button "Set Credentials" at bounding box center [601, 371] width 131 height 30
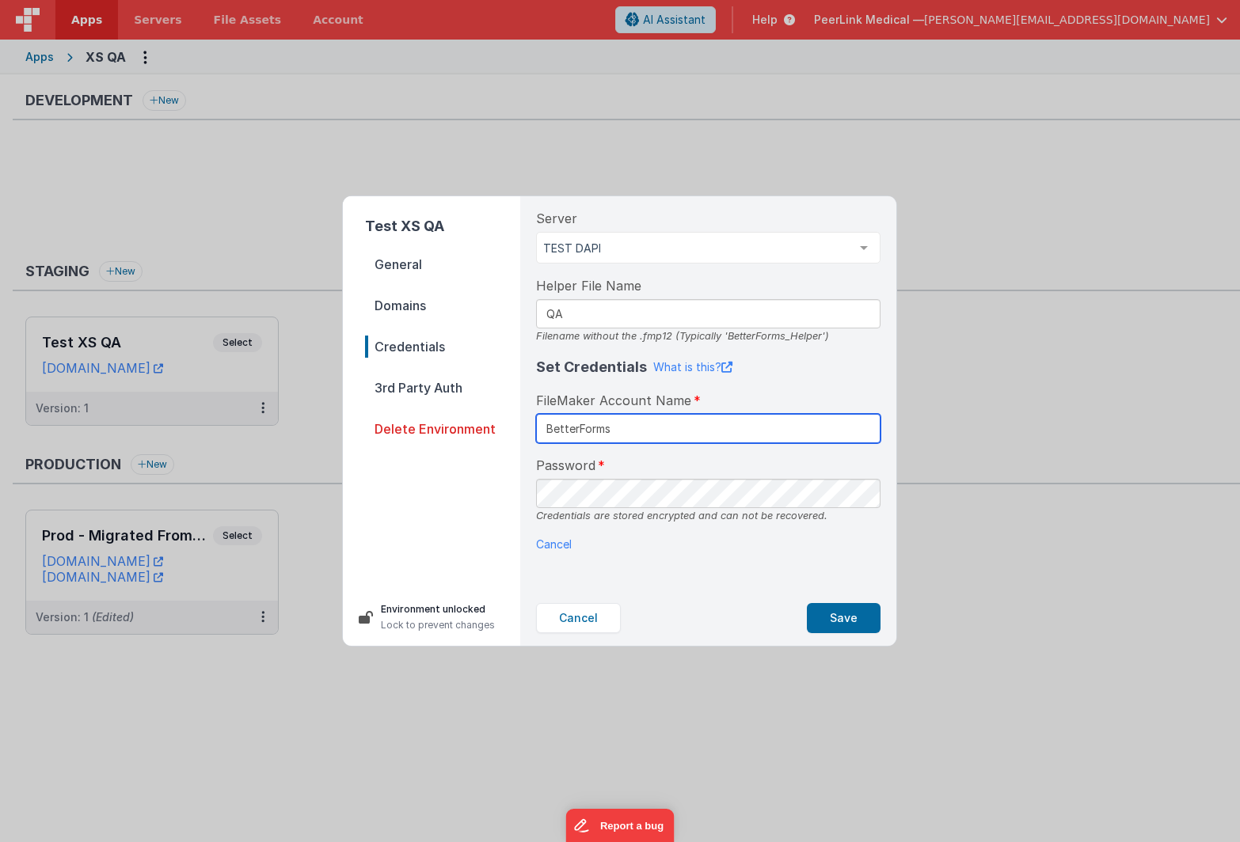
type input "BetterForms"
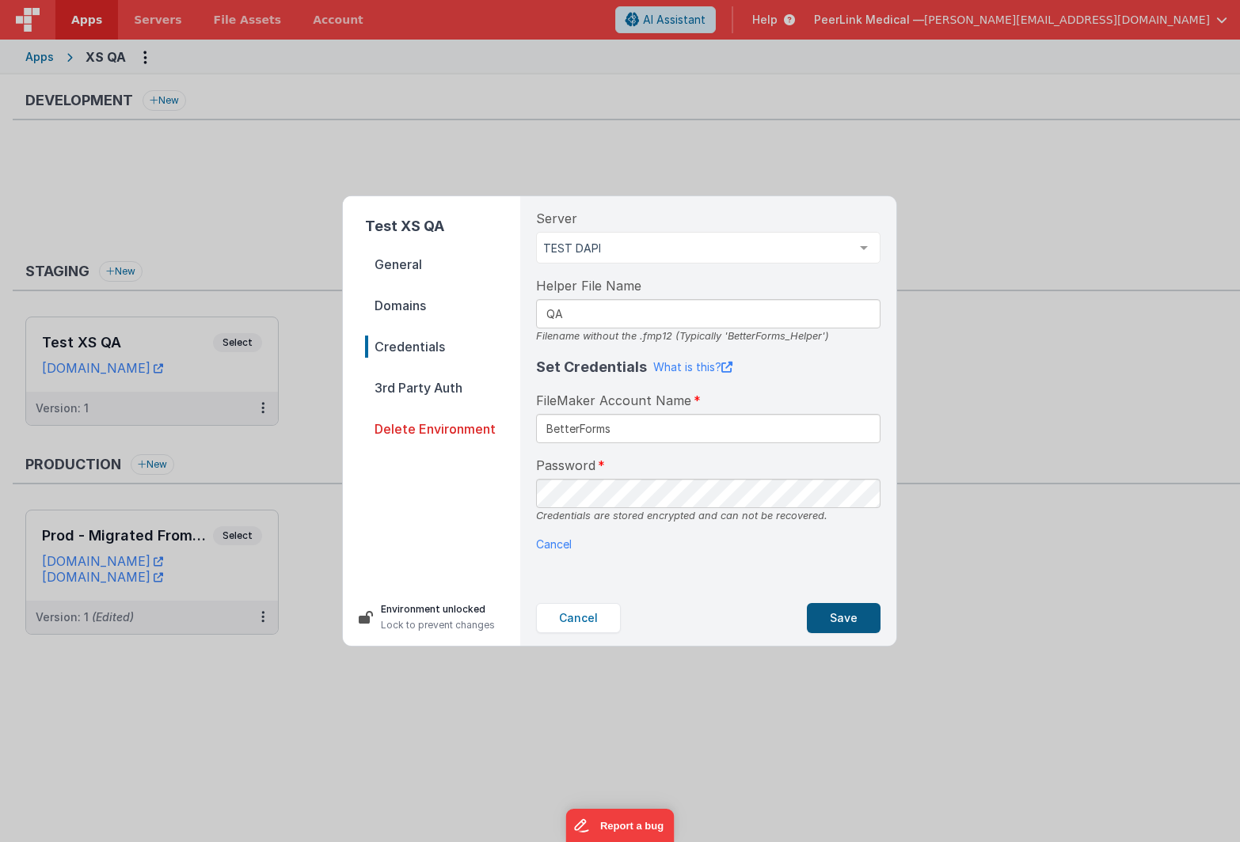
click at [865, 624] on button "Save" at bounding box center [844, 618] width 74 height 30
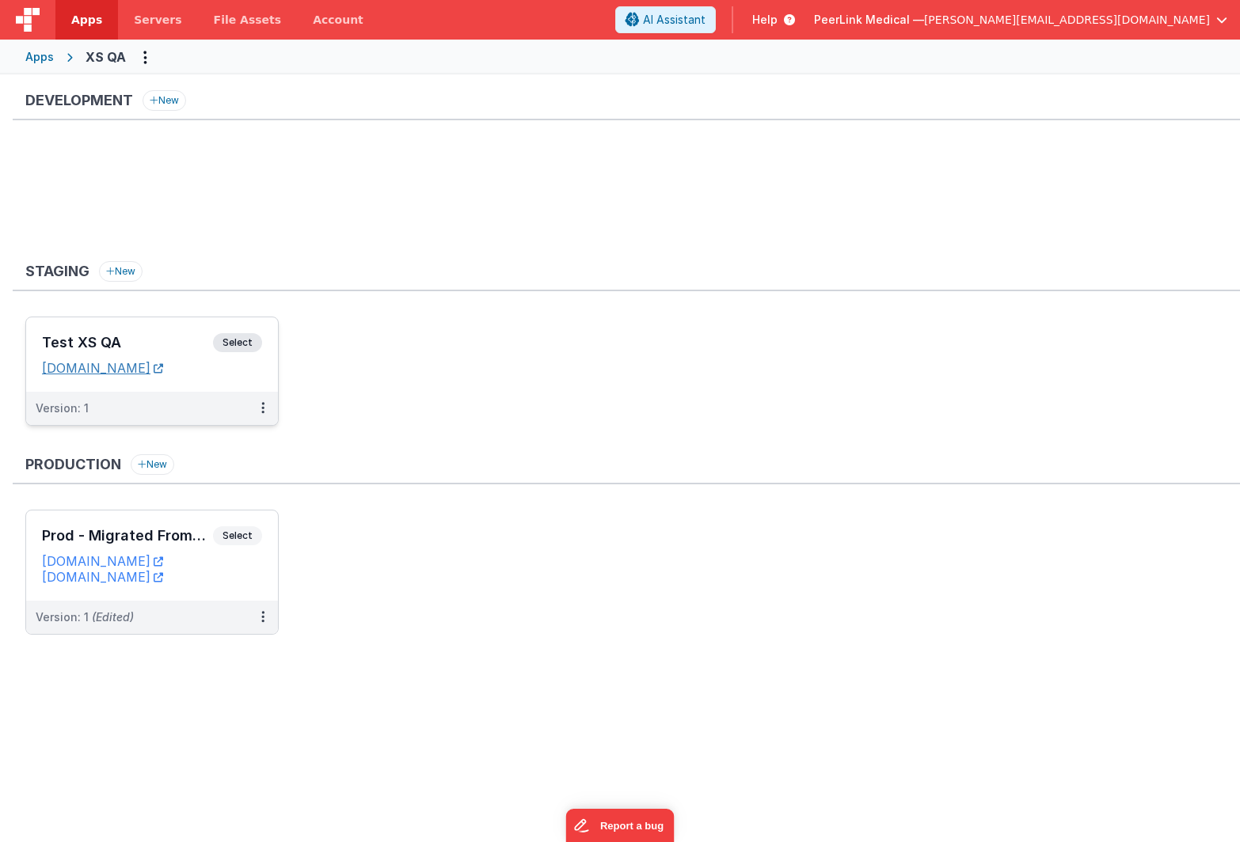
click at [134, 369] on link "[DOMAIN_NAME]" at bounding box center [102, 368] width 121 height 16
click at [153, 21] on span "Servers" at bounding box center [158, 20] width 48 height 16
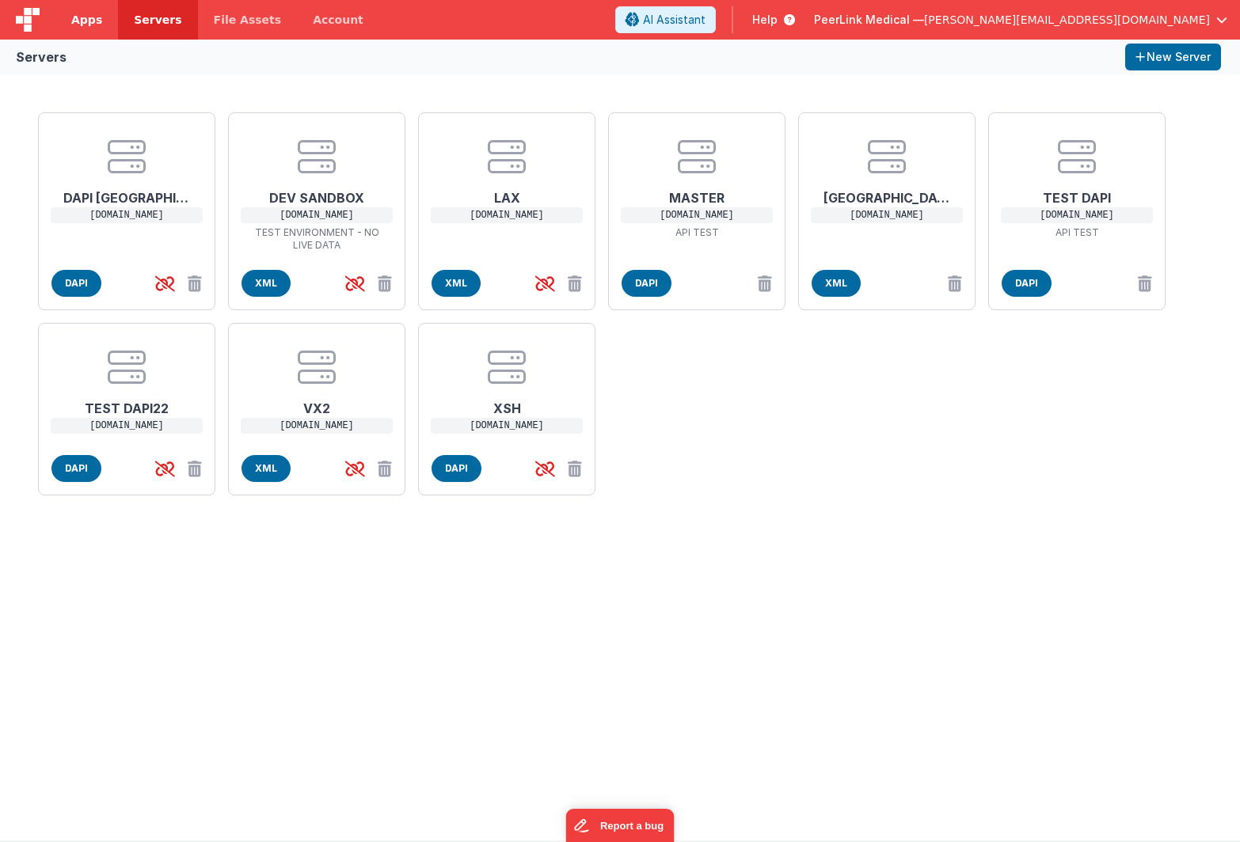
click at [83, 14] on span "Apps" at bounding box center [86, 20] width 31 height 16
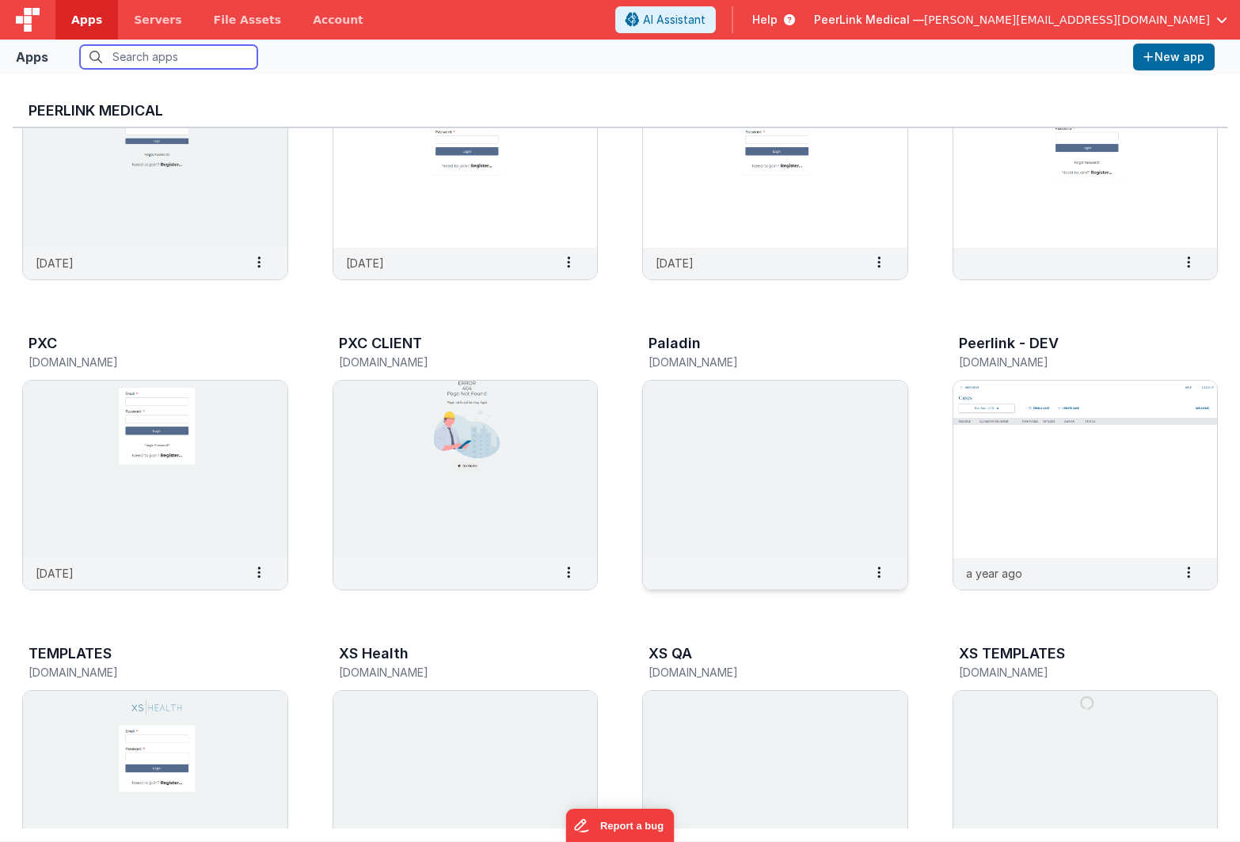
scroll to position [549, 0]
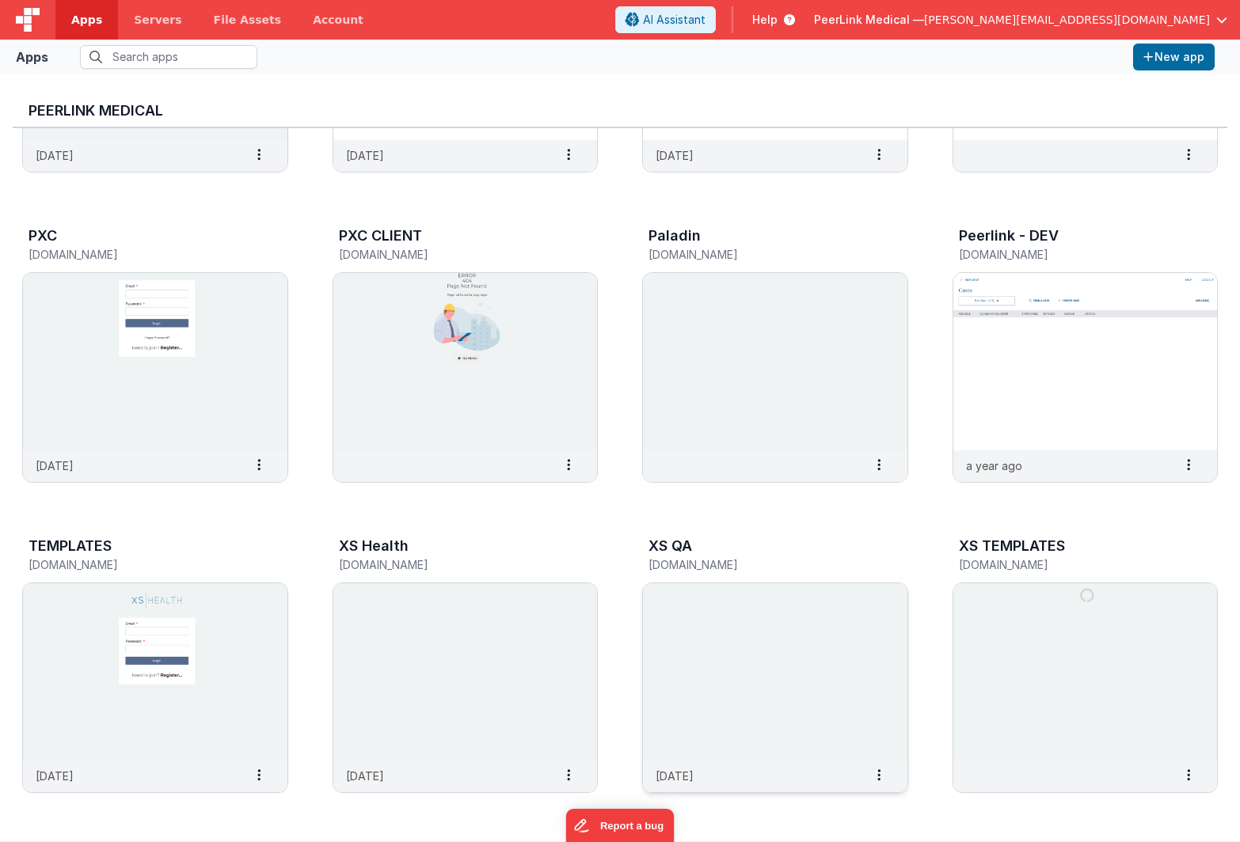
click at [724, 636] on img at bounding box center [775, 671] width 264 height 177
